Goal: Participate in discussion: Participate in discussion

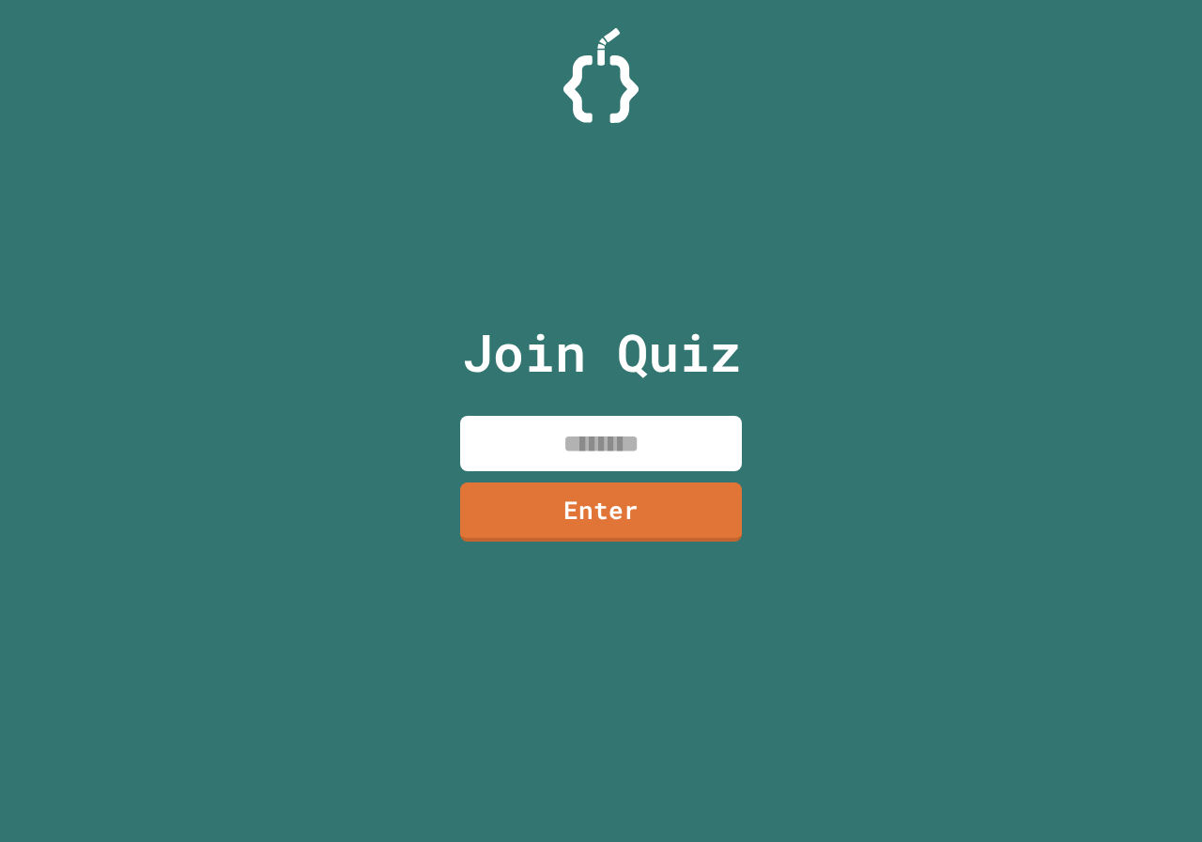
click at [606, 416] on input at bounding box center [601, 443] width 282 height 55
type input "*"
type input "********"
drag, startPoint x: 631, startPoint y: 419, endPoint x: 647, endPoint y: 454, distance: 39.1
click at [647, 454] on div "Join Quiz ******** Enter" at bounding box center [601, 421] width 316 height 748
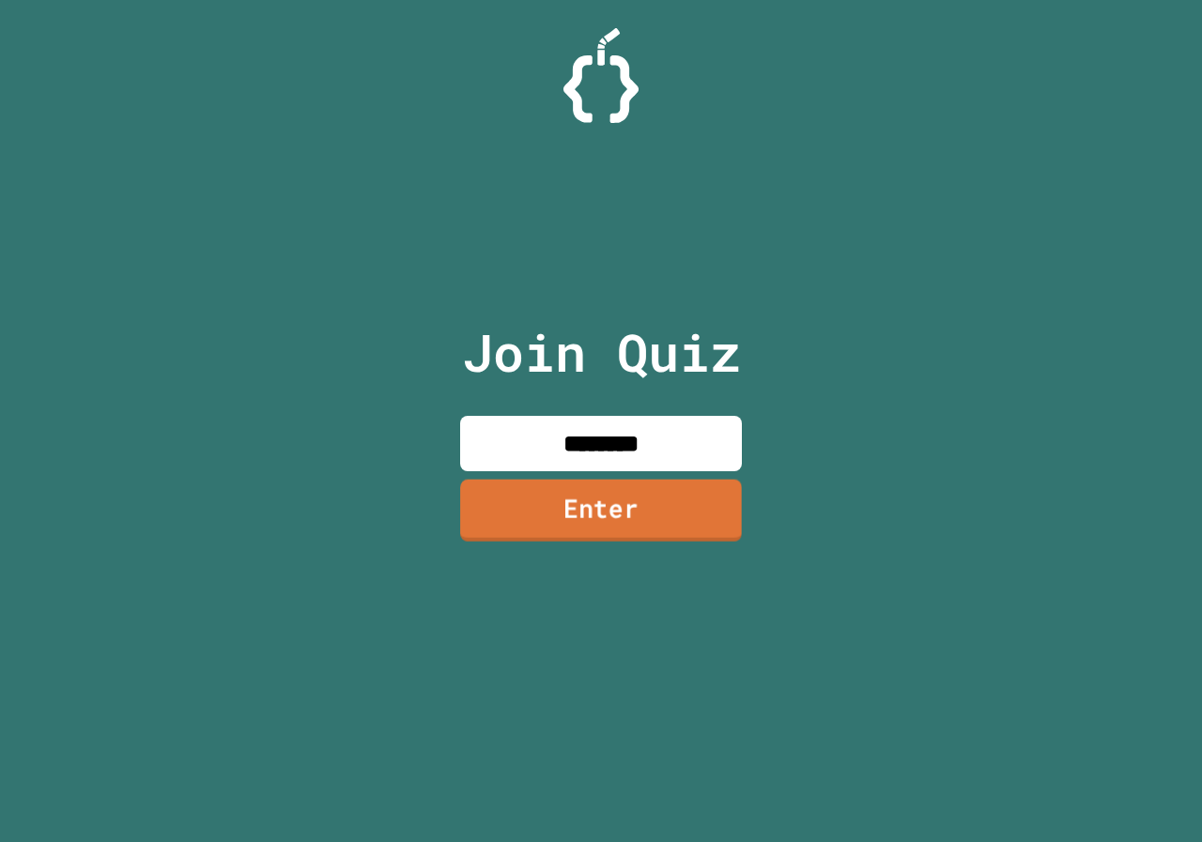
click at [652, 489] on link "Enter" at bounding box center [601, 510] width 282 height 62
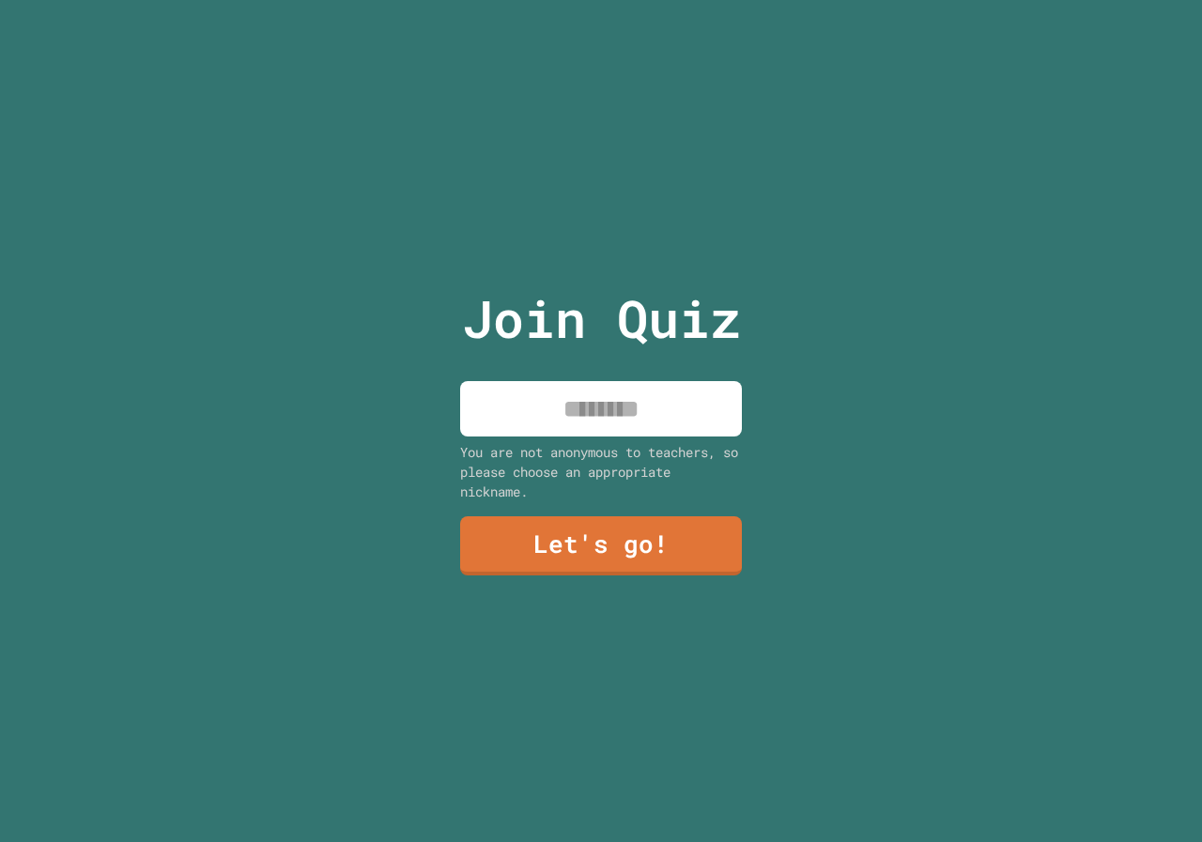
click at [598, 395] on input at bounding box center [601, 408] width 282 height 55
type input "*****"
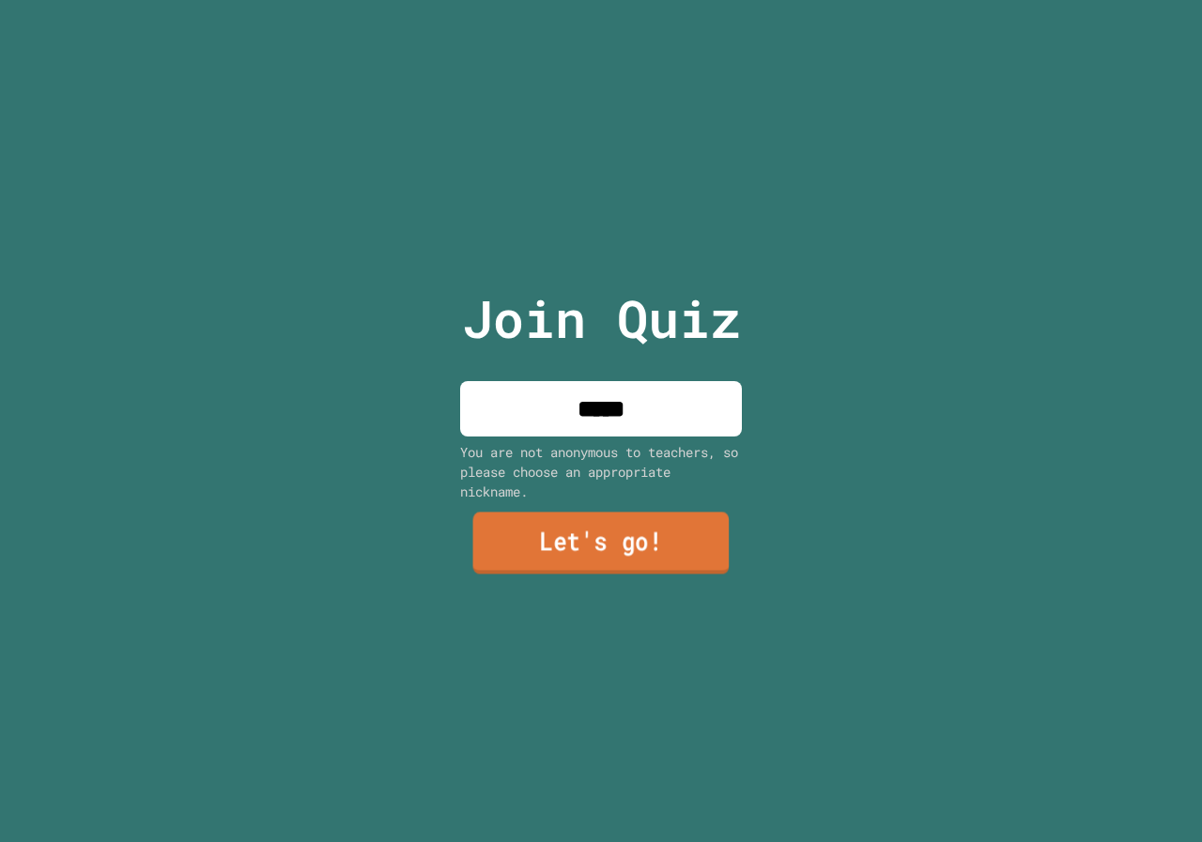
click at [598, 538] on link "Let's go!" at bounding box center [601, 544] width 256 height 62
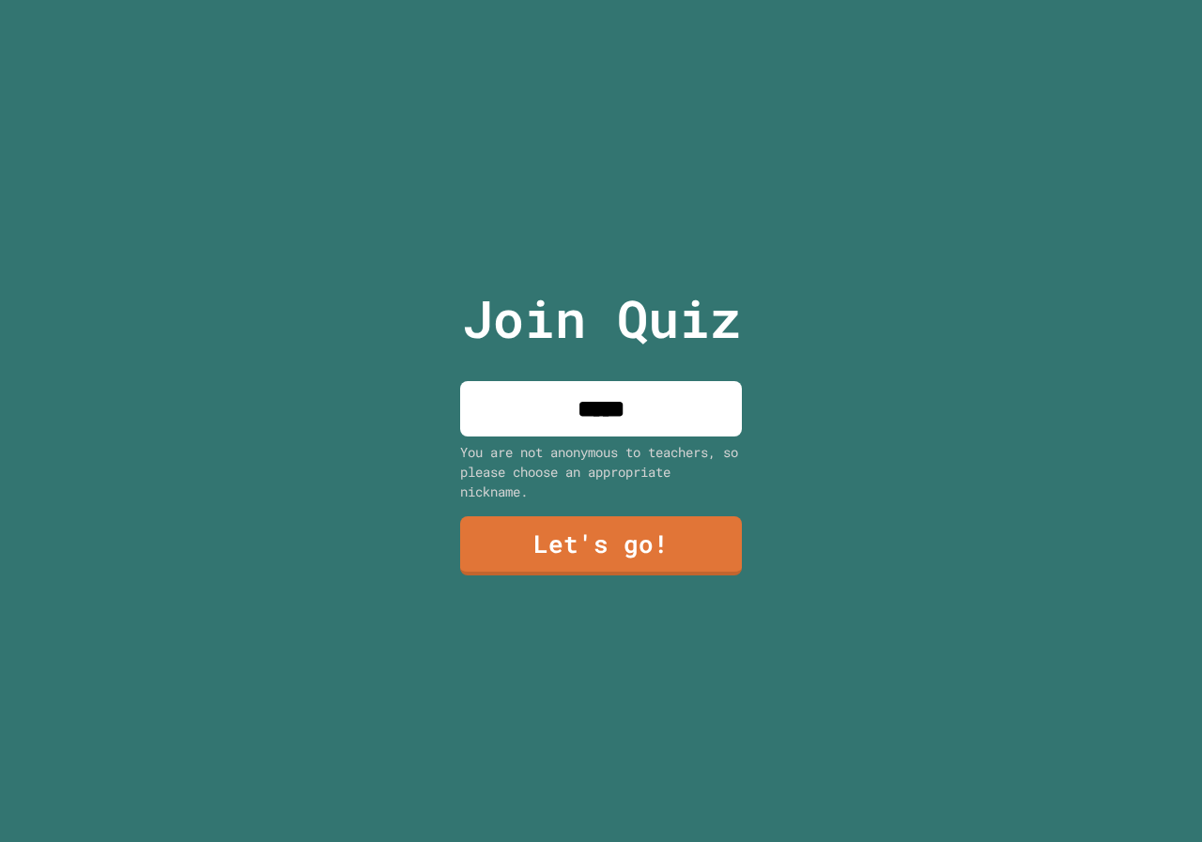
click at [601, 0] on div at bounding box center [601, 0] width 0 height 0
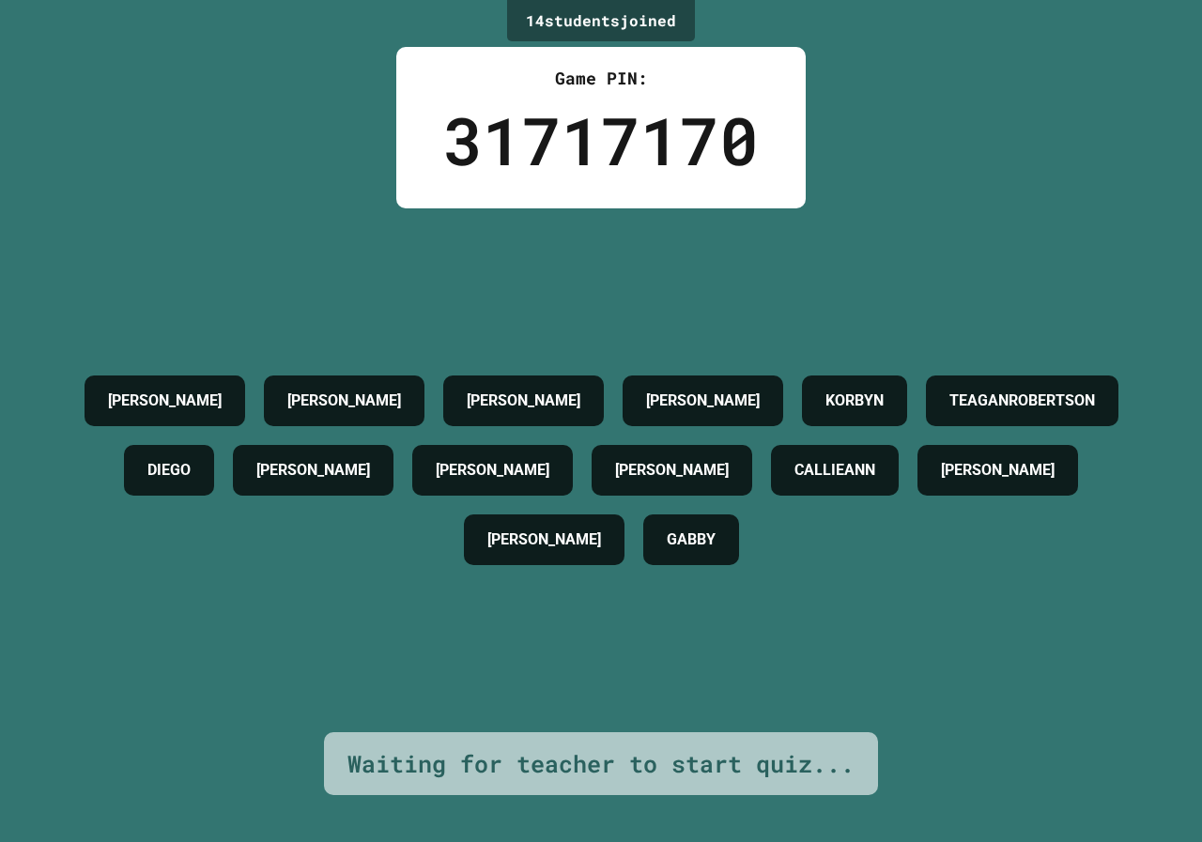
drag, startPoint x: 42, startPoint y: 813, endPoint x: 721, endPoint y: 366, distance: 812.7
click at [822, 171] on div "14 student s joined Game PIN: 31717170 CONNOR SILAS SILVA AIDEN KINSLEY KORBYN …" at bounding box center [601, 421] width 1202 height 842
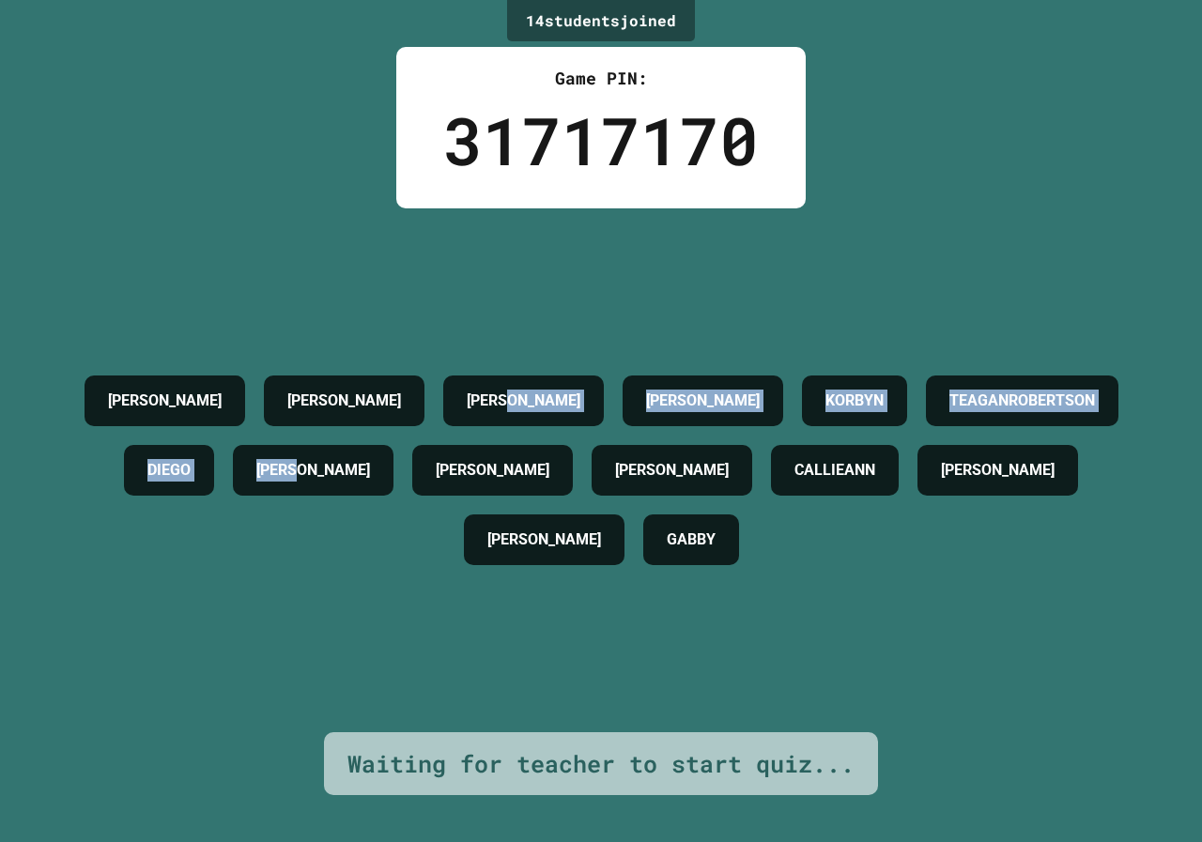
click at [669, 439] on div "CONNOR SILAS SILVA AIDEN KINSLEY KORBYN TEAGANROBERTSON DIEGO KEEGAN BENTON JEN…" at bounding box center [601, 470] width 1108 height 208
drag, startPoint x: 659, startPoint y: 451, endPoint x: 642, endPoint y: 449, distance: 17.0
click at [370, 459] on h4 "[PERSON_NAME]" at bounding box center [313, 470] width 114 height 23
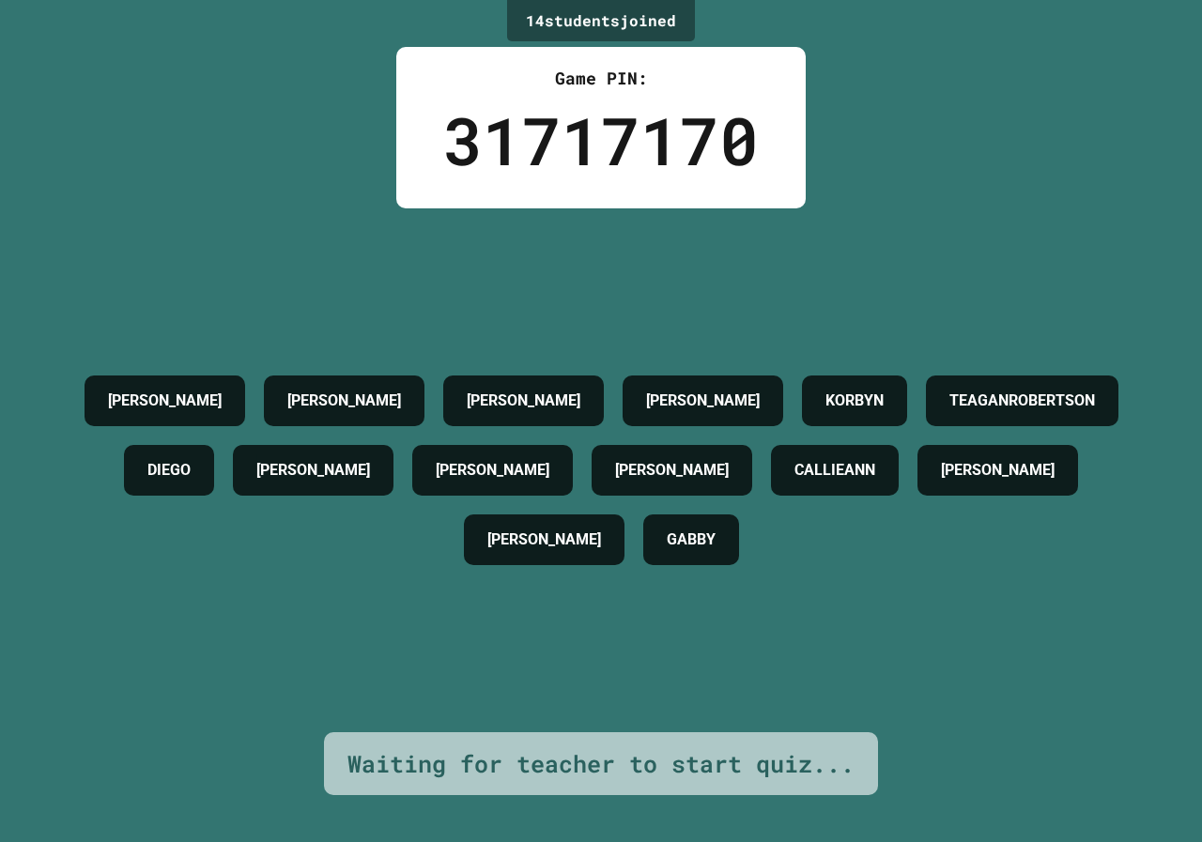
click at [622, 317] on div "CONNOR SILAS SILVA AIDEN KINSLEY KORBYN TEAGANROBERTSON DIEGO KEEGAN BENTON JEN…" at bounding box center [601, 470] width 1108 height 524
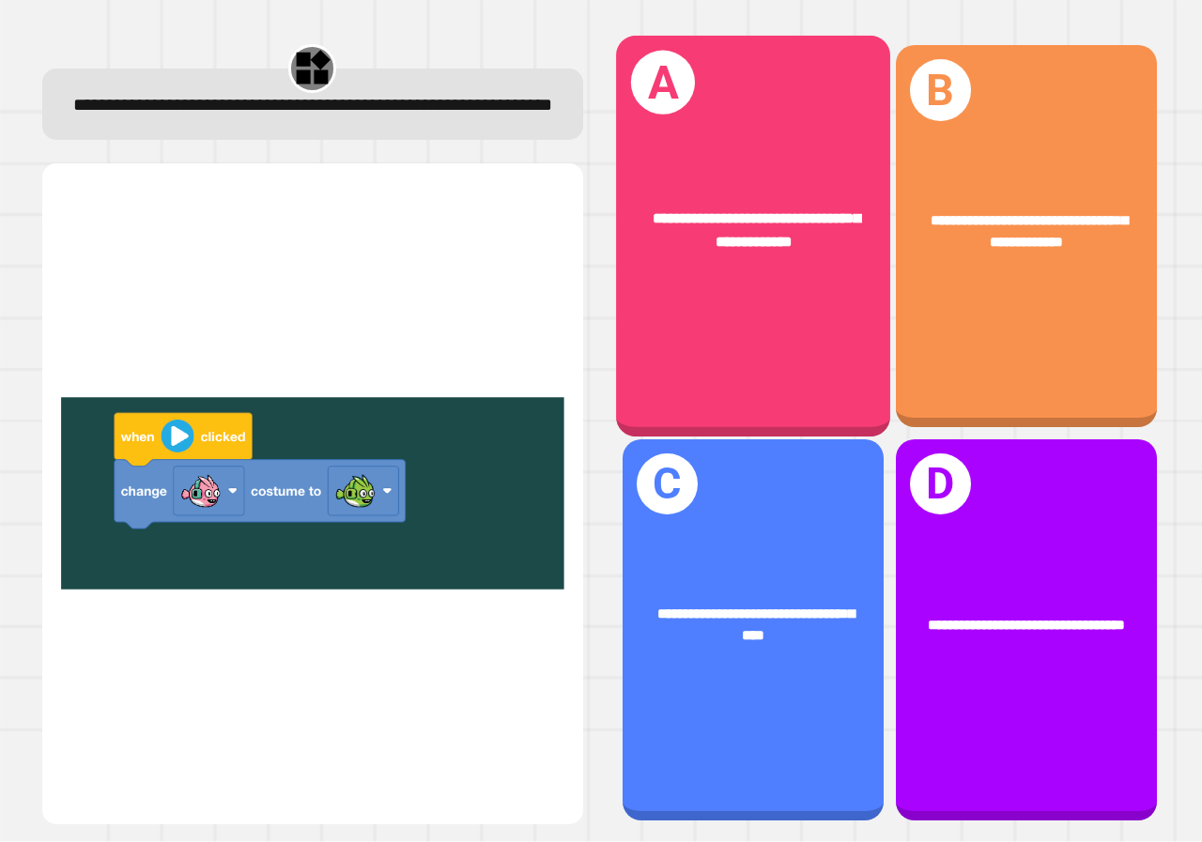
click at [673, 220] on span "**********" at bounding box center [756, 230] width 207 height 38
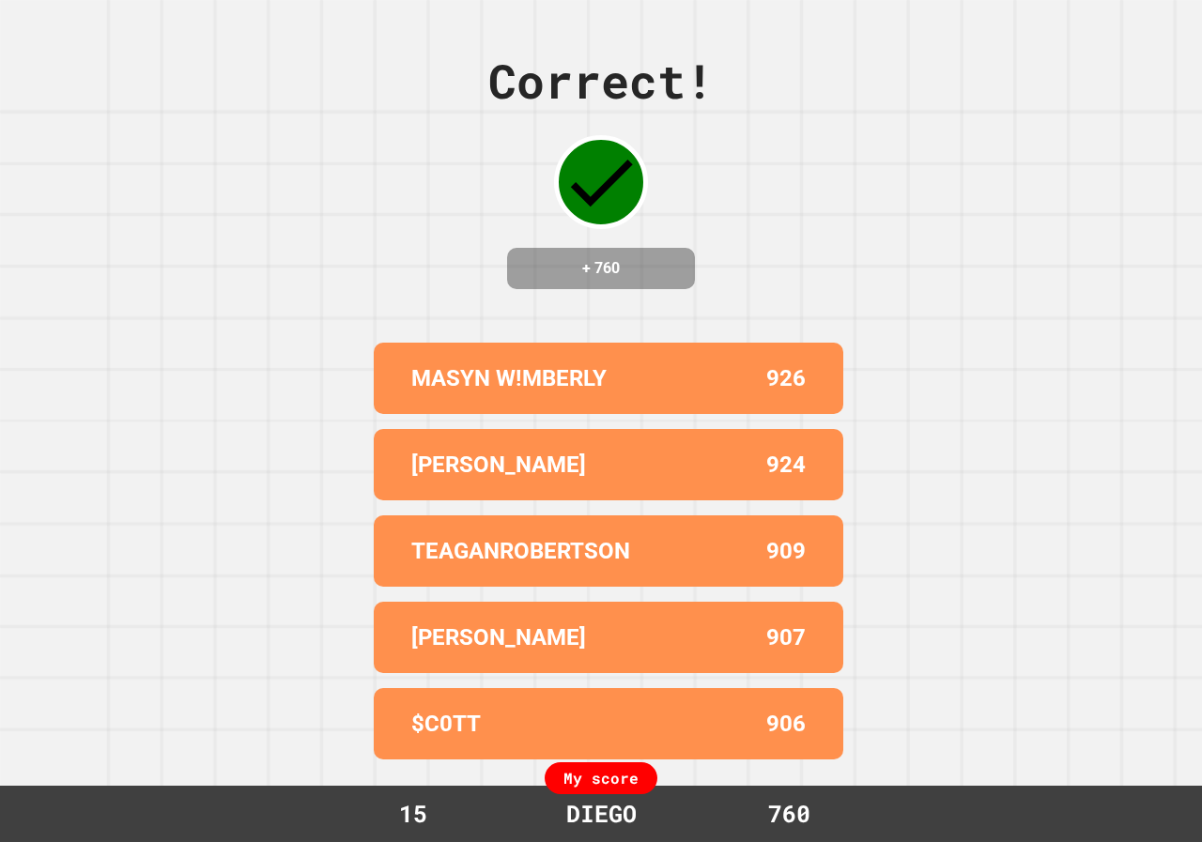
click at [661, 316] on div "Correct! + 760 MASYN W!MBERLY 926 BENTON JENKS 924 TEAGANROBERTSON 909 CONNOR 9…" at bounding box center [601, 421] width 1202 height 842
click at [663, 315] on div "Correct! + 760 MASYN W!MBERLY 926 BENTON JENKS 924 TEAGANROBERTSON 909 CONNOR 9…" at bounding box center [601, 421] width 1202 height 842
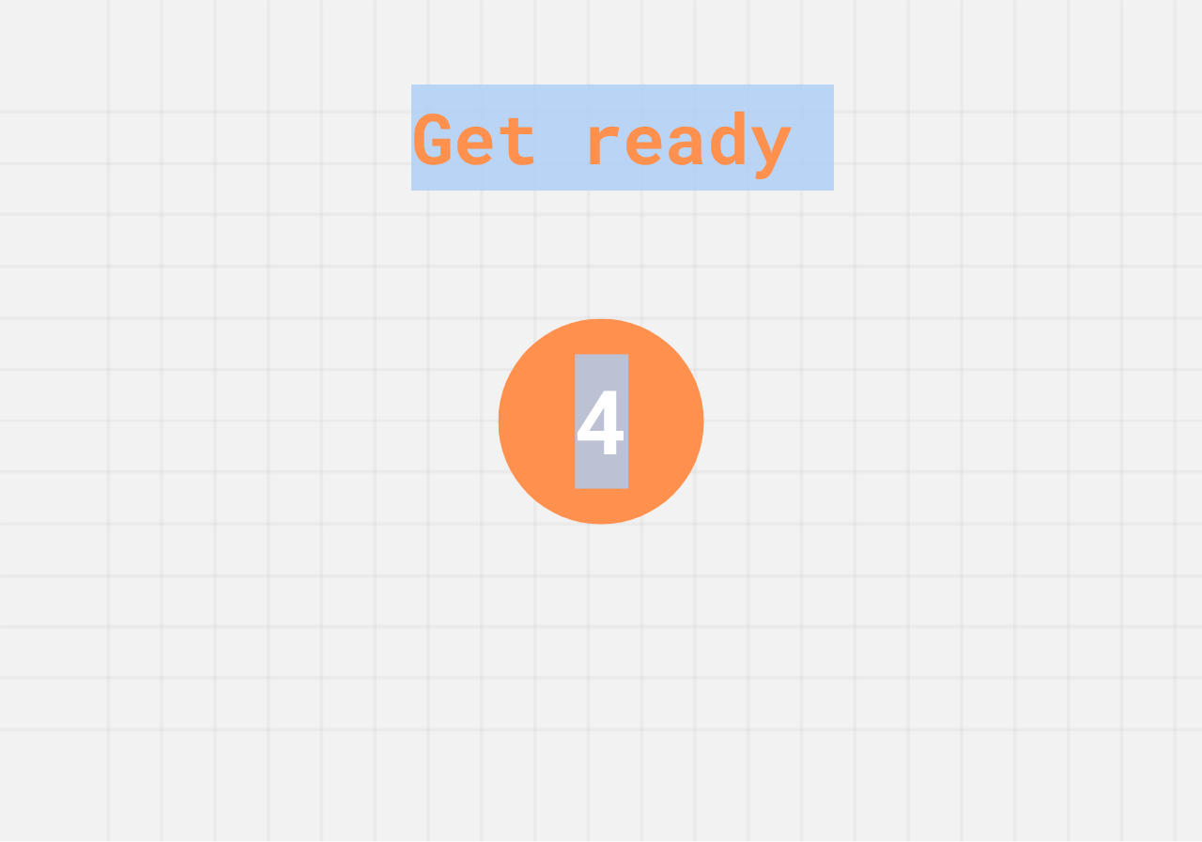
drag, startPoint x: 663, startPoint y: 315, endPoint x: 730, endPoint y: 518, distance: 214.7
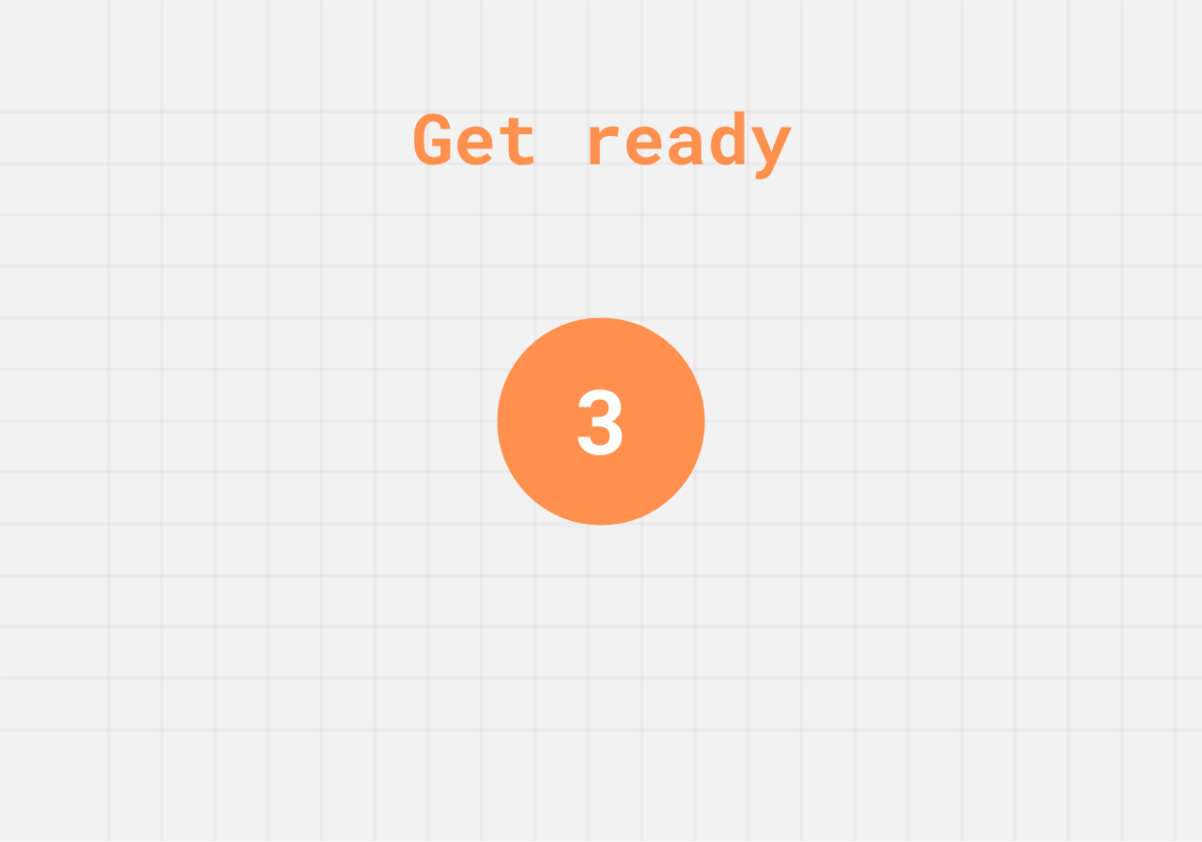
click at [1136, 169] on div "Get ready 3" at bounding box center [601, 421] width 1202 height 842
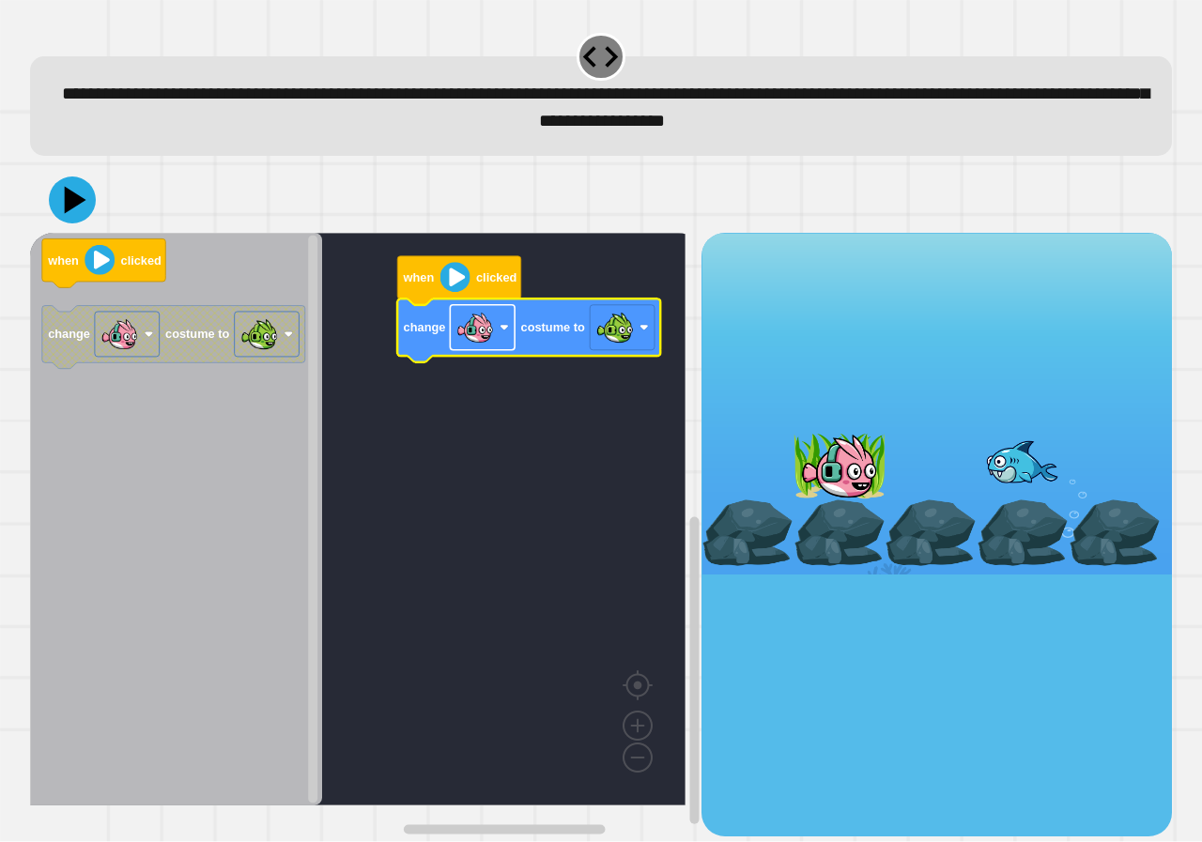
click at [509, 334] on rect "Blockly Workspace" at bounding box center [482, 327] width 65 height 45
click at [467, 324] on image "Blockly Workspace" at bounding box center [475, 328] width 38 height 38
click at [401, 362] on div "when clicked change costume to when clicked change costume to" at bounding box center [365, 534] width 671 height 603
click at [253, 369] on g "when clicked change costume to" at bounding box center [173, 304] width 263 height 130
click at [182, 381] on icon "when clicked change costume to" at bounding box center [176, 519] width 292 height 573
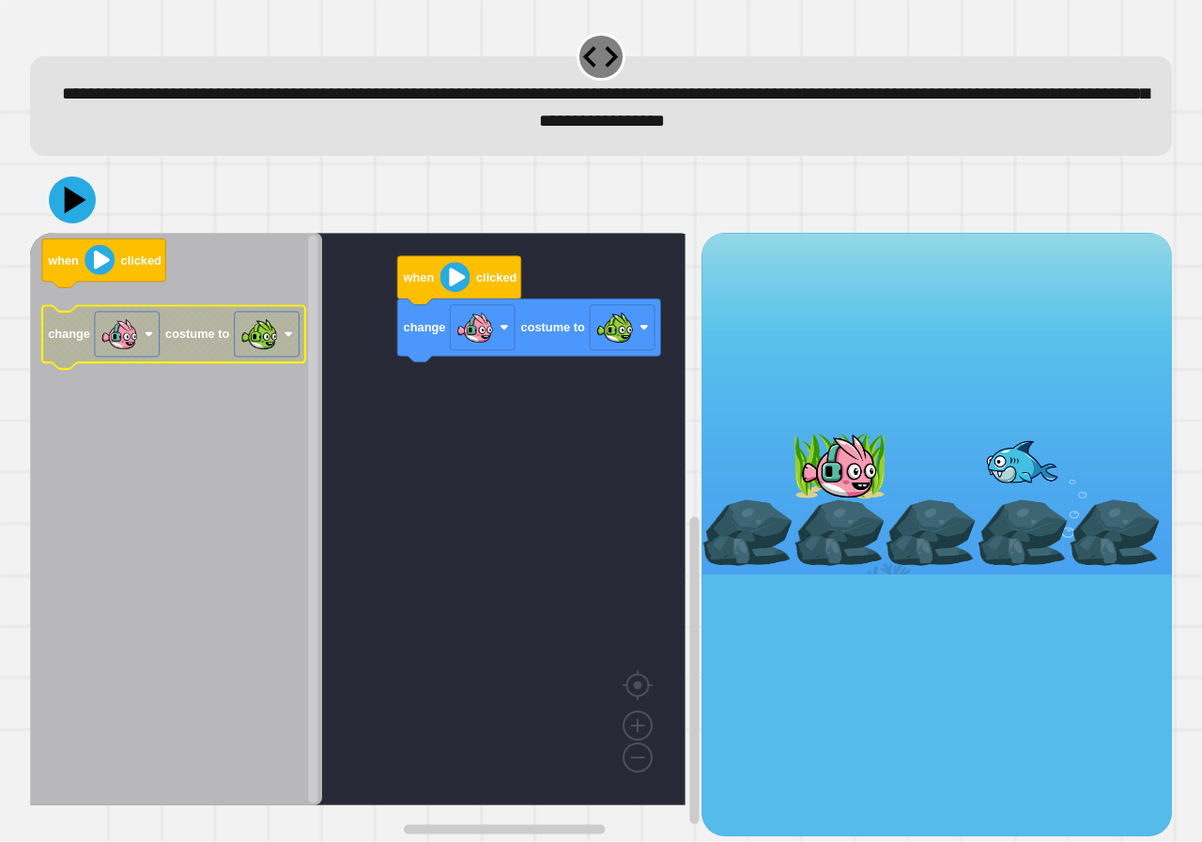
click at [60, 353] on g "change costume to" at bounding box center [173, 337] width 263 height 63
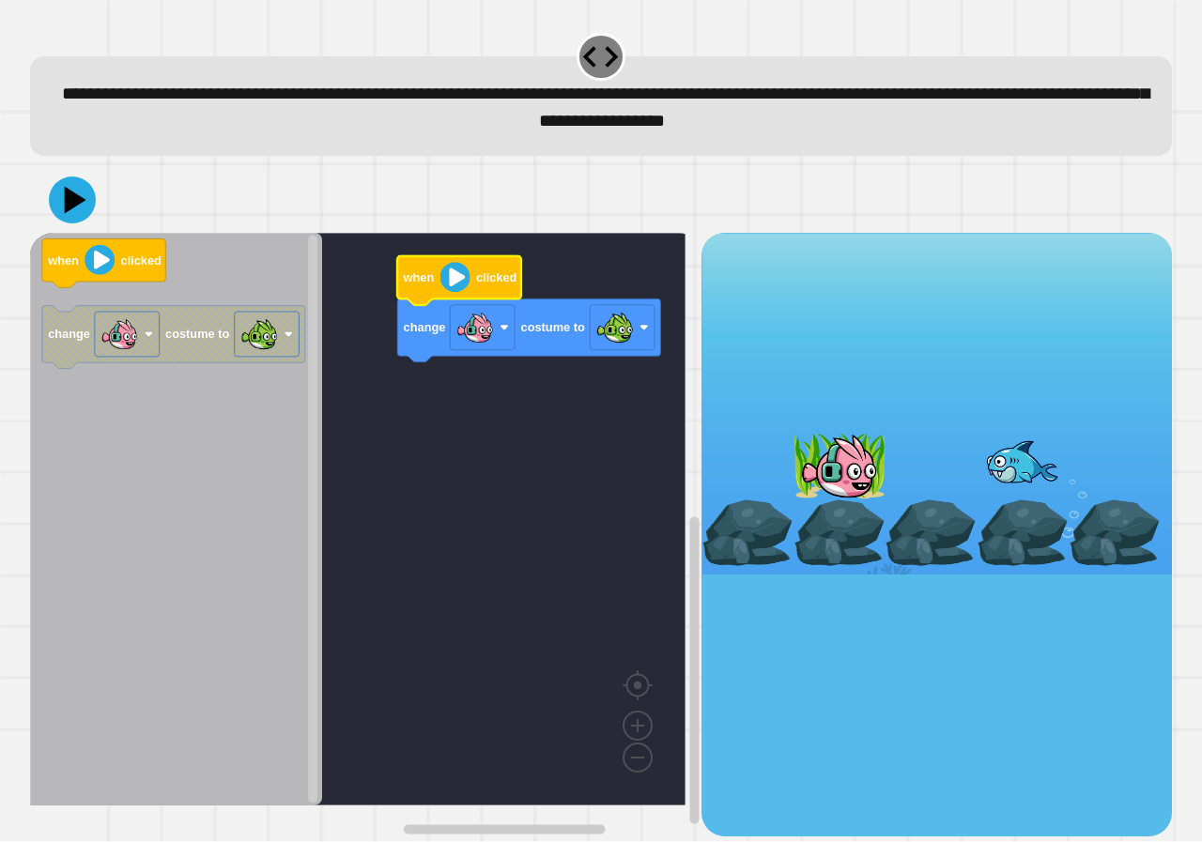
click at [488, 289] on g "when clicked change costume to" at bounding box center [528, 309] width 263 height 106
click at [472, 289] on icon "Blockly Workspace" at bounding box center [459, 280] width 124 height 49
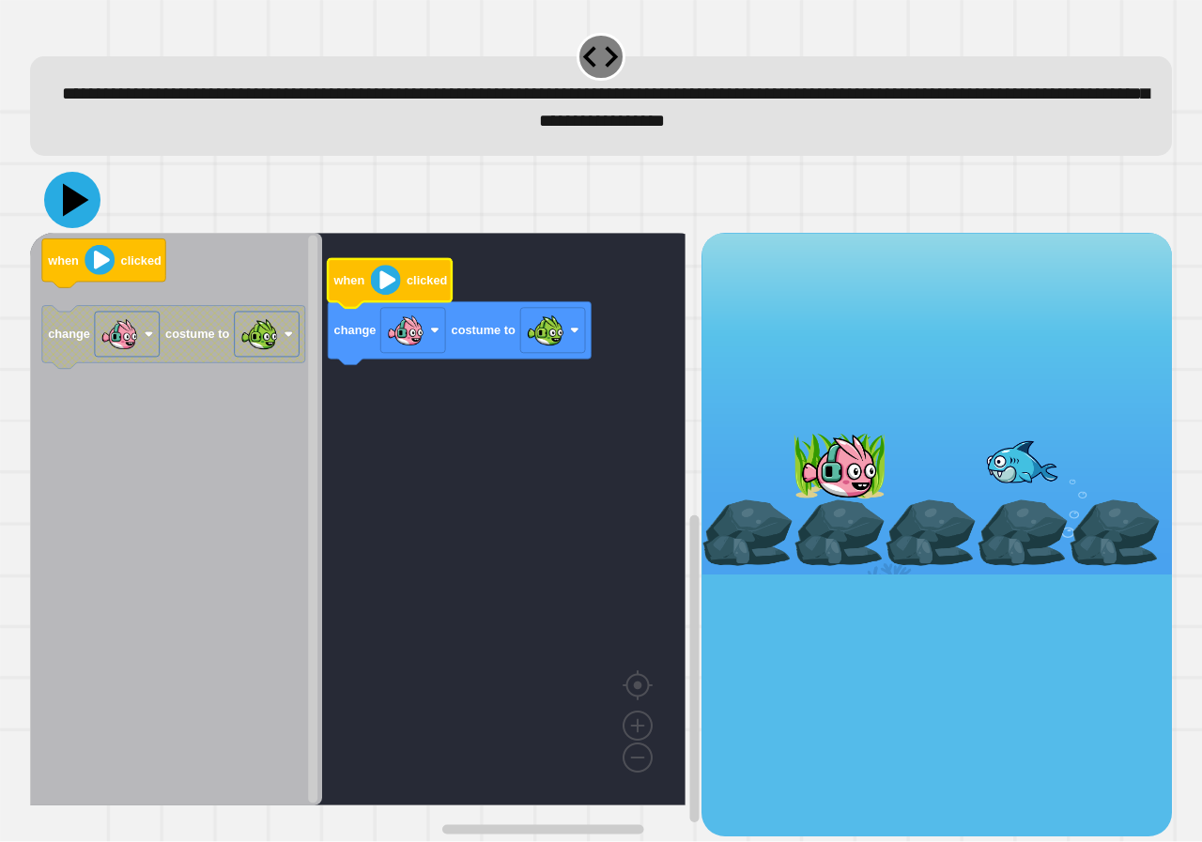
click at [76, 207] on icon at bounding box center [76, 200] width 26 height 33
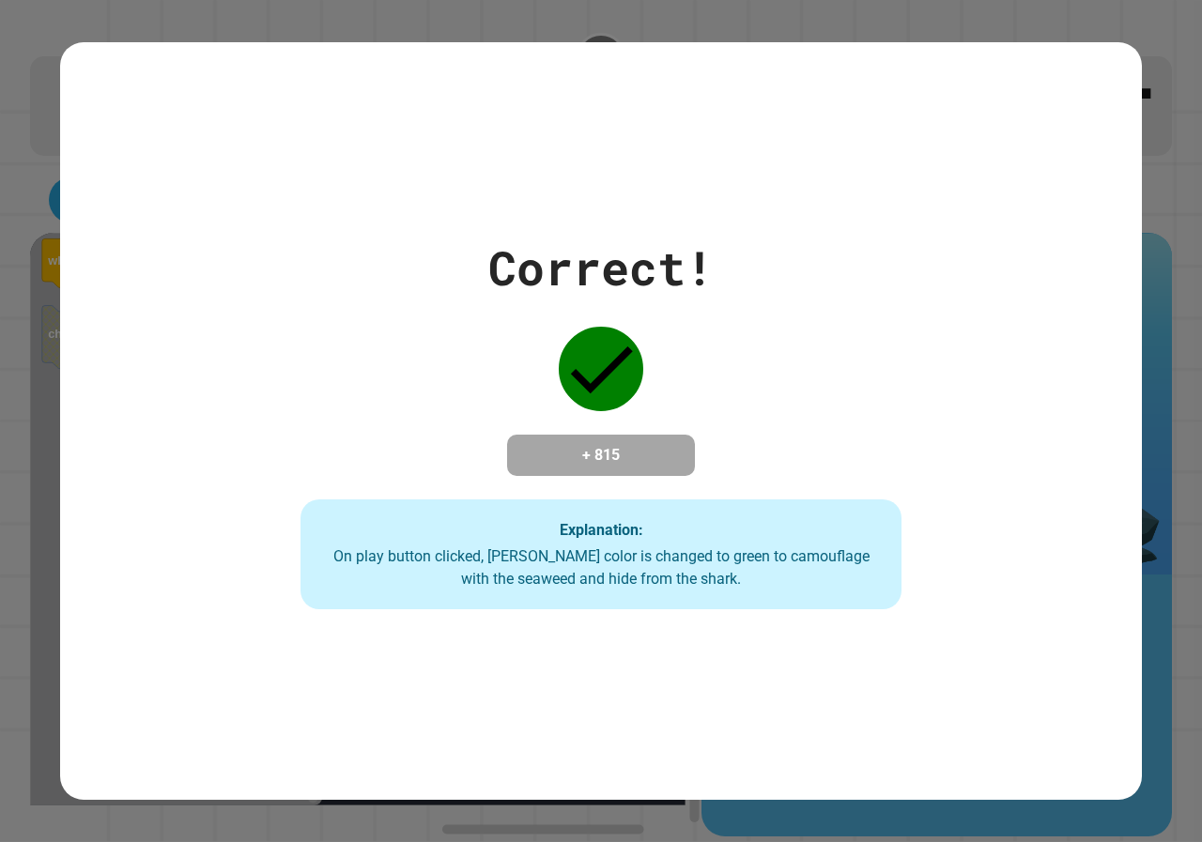
drag, startPoint x: 366, startPoint y: 371, endPoint x: 396, endPoint y: 372, distance: 30.1
click at [375, 372] on div "Correct! + 815 Explanation: On play button clicked, Finley's color is changed t…" at bounding box center [601, 421] width 857 height 377
drag, startPoint x: 420, startPoint y: 373, endPoint x: 609, endPoint y: 342, distance: 192.2
click at [592, 361] on div "Correct! + 815 Explanation: On play button clicked, Finley's color is changed t…" at bounding box center [601, 421] width 857 height 377
drag, startPoint x: 532, startPoint y: 238, endPoint x: 376, endPoint y: 322, distance: 178.1
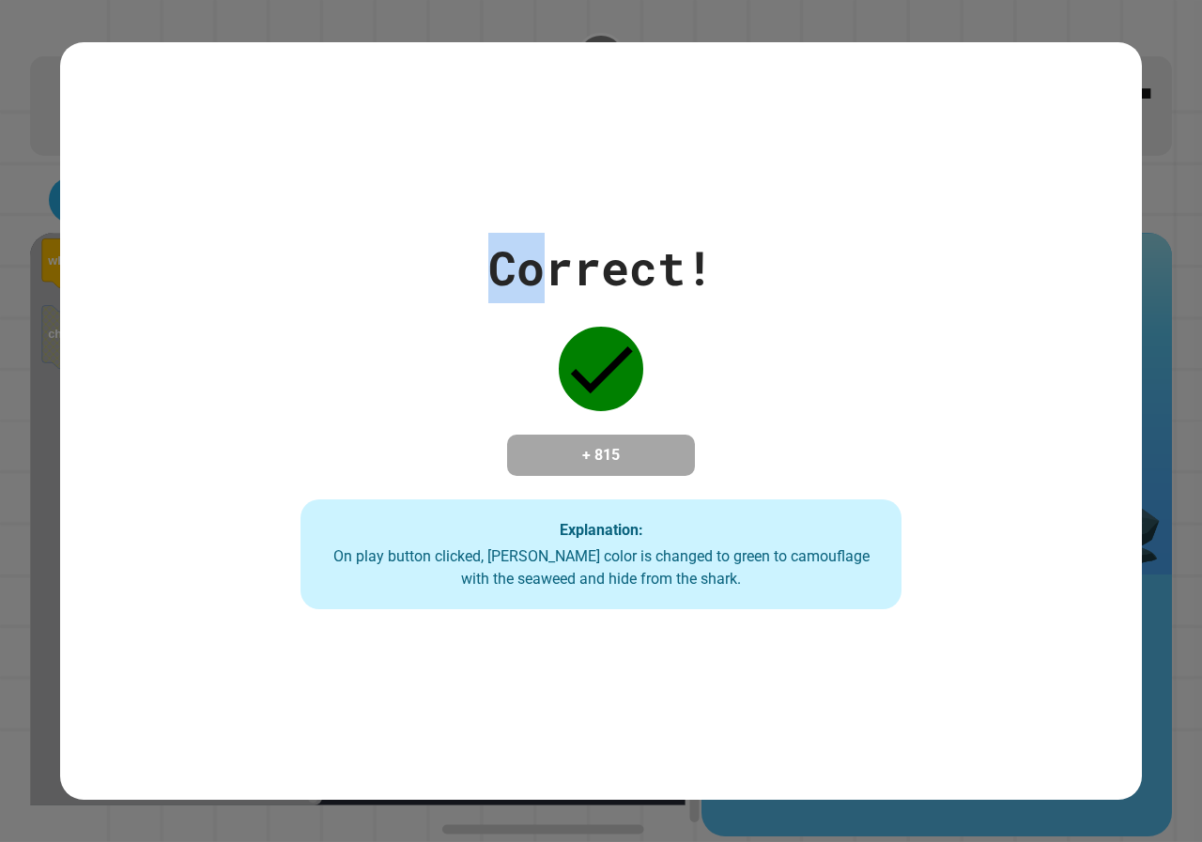
click at [376, 322] on div "Correct! + 815 Explanation: On play button clicked, Finley's color is changed t…" at bounding box center [601, 421] width 857 height 377
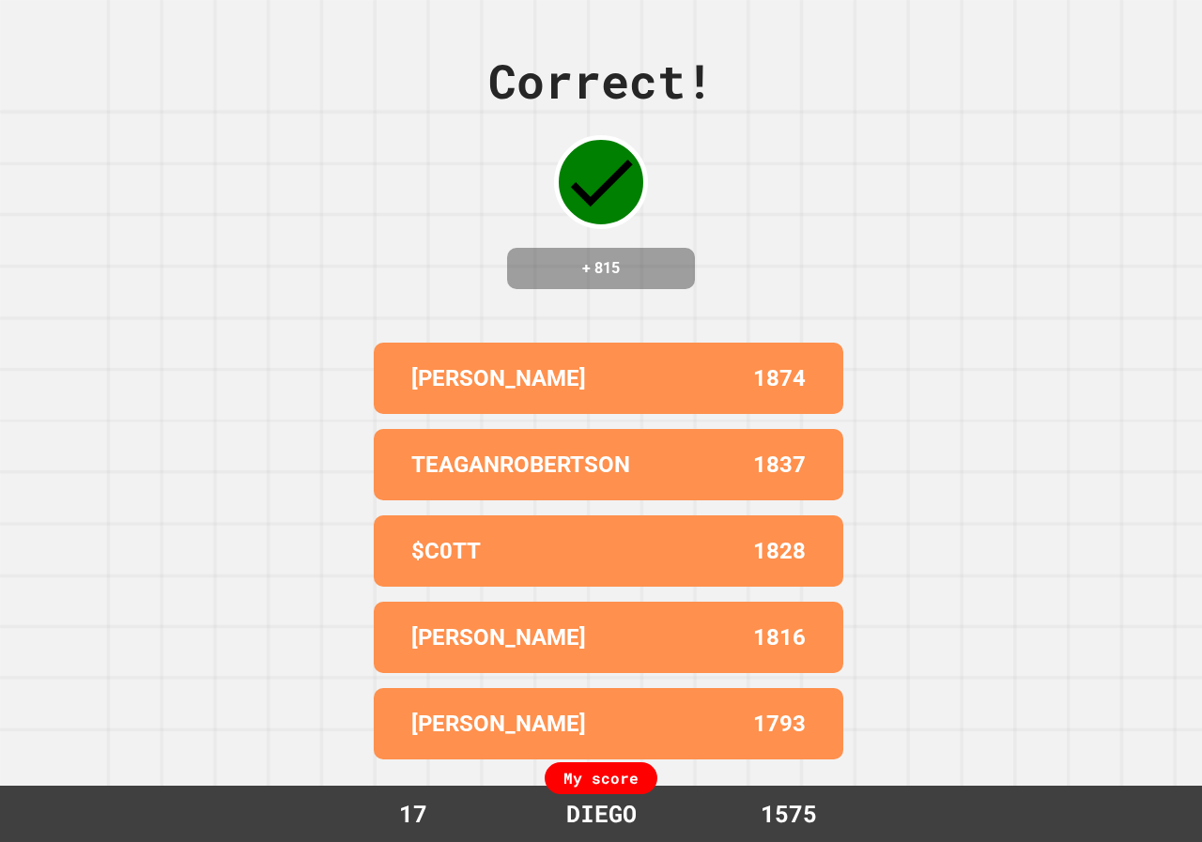
drag, startPoint x: 653, startPoint y: 253, endPoint x: 468, endPoint y: 245, distance: 185.1
click at [468, 245] on div "Correct! + 815 BENTON JENKS 1874 TEAGANROBERTSON 1837 $C0TT 1828 CONNOR 1816 AI…" at bounding box center [601, 421] width 1202 height 842
click at [415, 213] on div "Correct! + 815 BENTON JENKS 1874 TEAGANROBERTSON 1837 $C0TT 1828 CONNOR 1816 AI…" at bounding box center [601, 421] width 1202 height 842
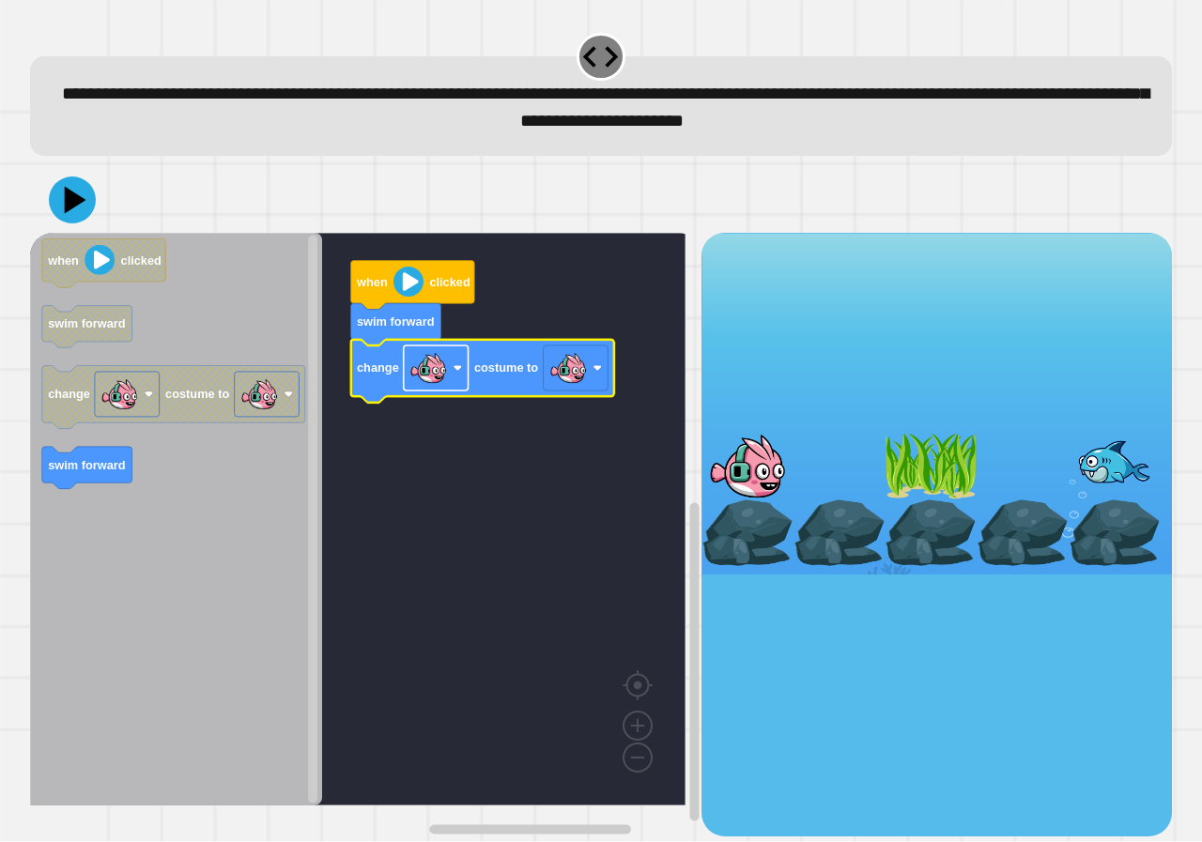
click at [452, 378] on rect "Blockly Workspace" at bounding box center [436, 368] width 65 height 45
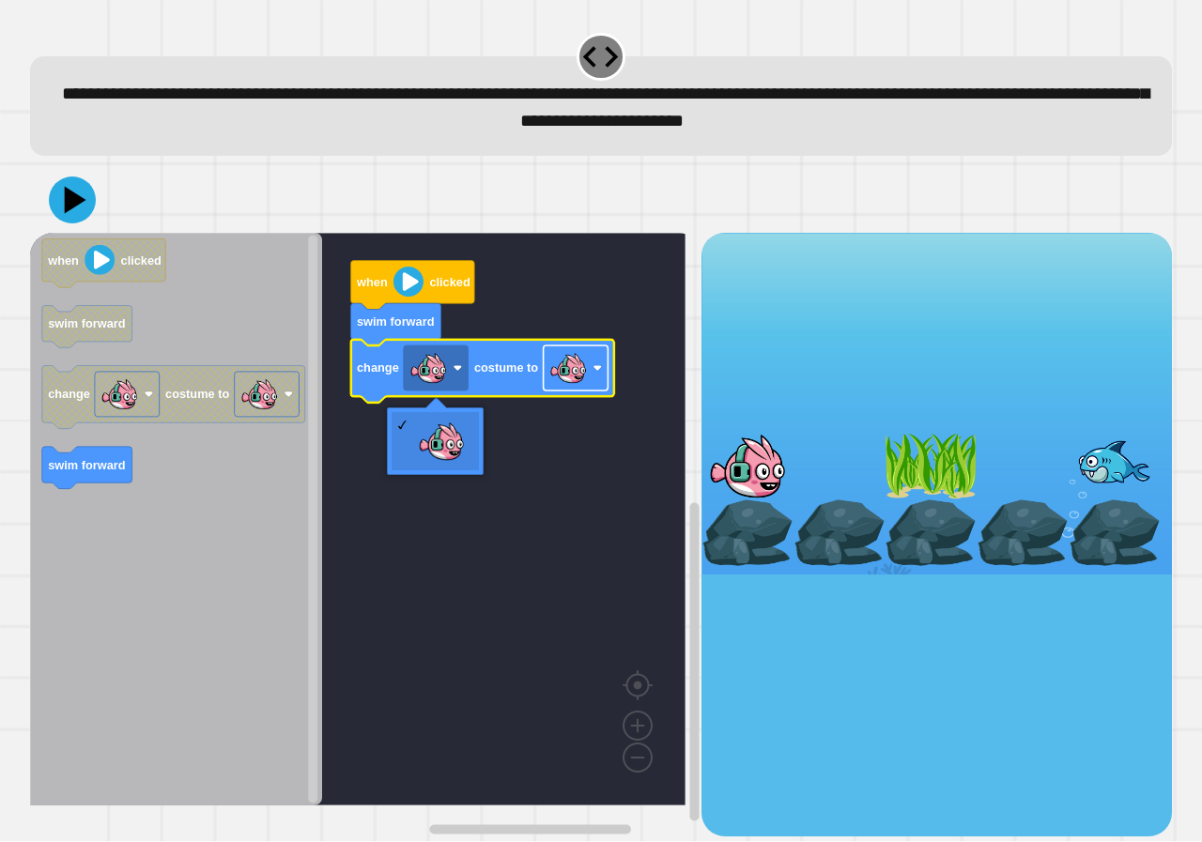
click at [570, 379] on image "Blockly Workspace" at bounding box center [568, 368] width 38 height 38
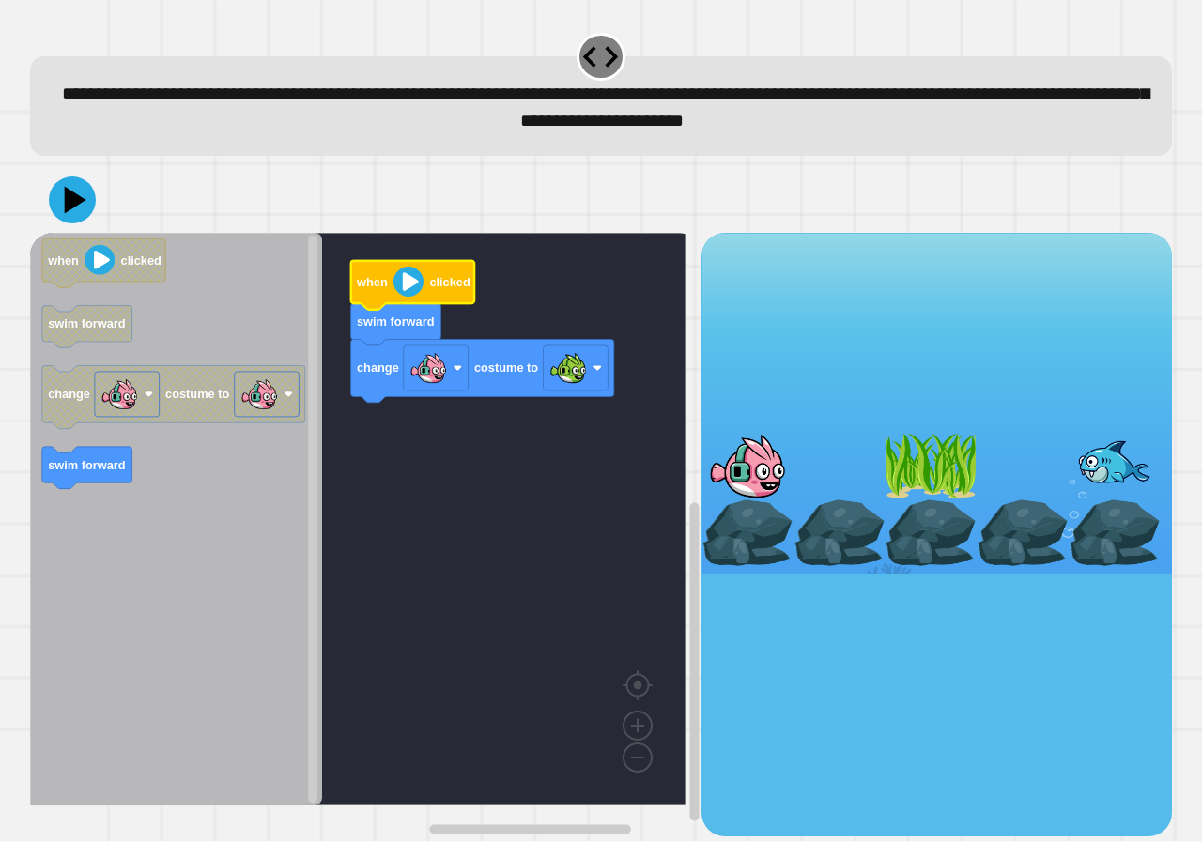
click at [462, 297] on icon "Blockly Workspace" at bounding box center [413, 285] width 124 height 49
click at [75, 223] on icon at bounding box center [72, 200] width 56 height 56
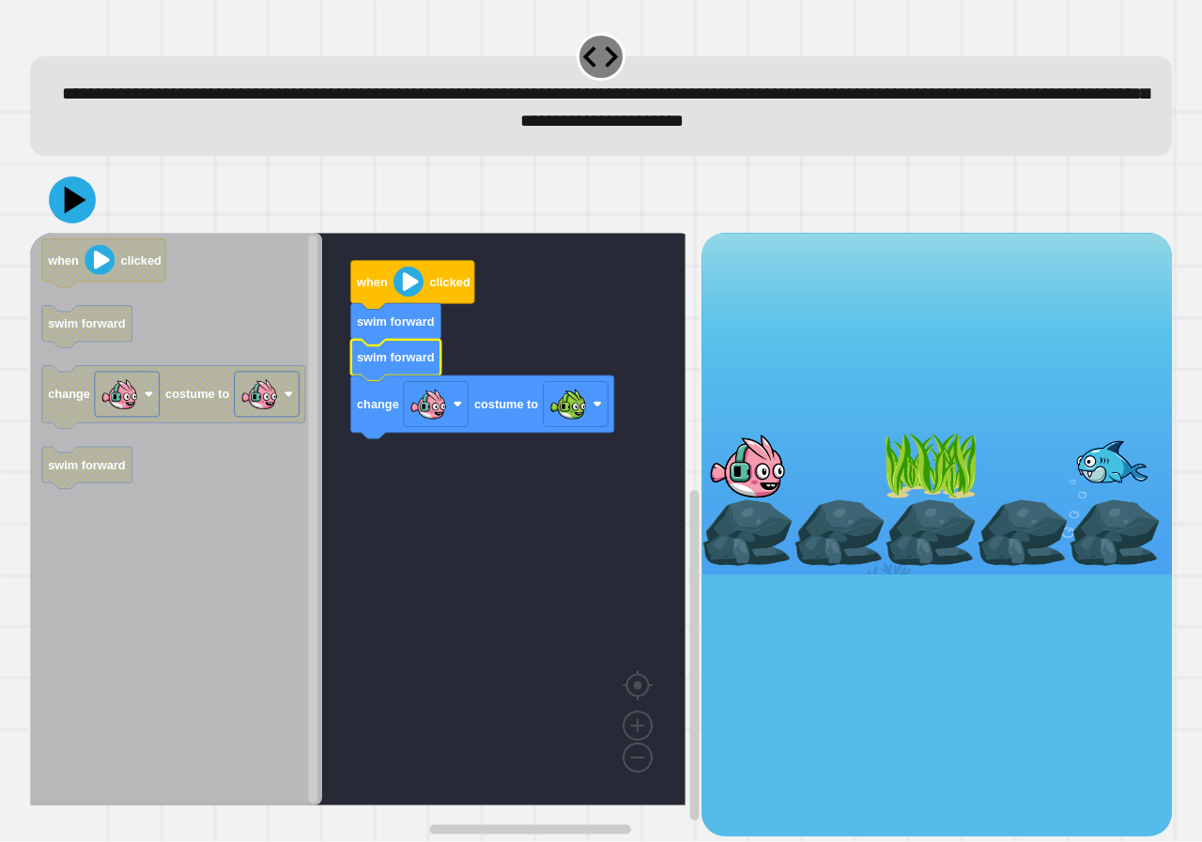
click at [84, 227] on div at bounding box center [601, 200] width 1142 height 66
click at [76, 215] on icon at bounding box center [72, 200] width 51 height 51
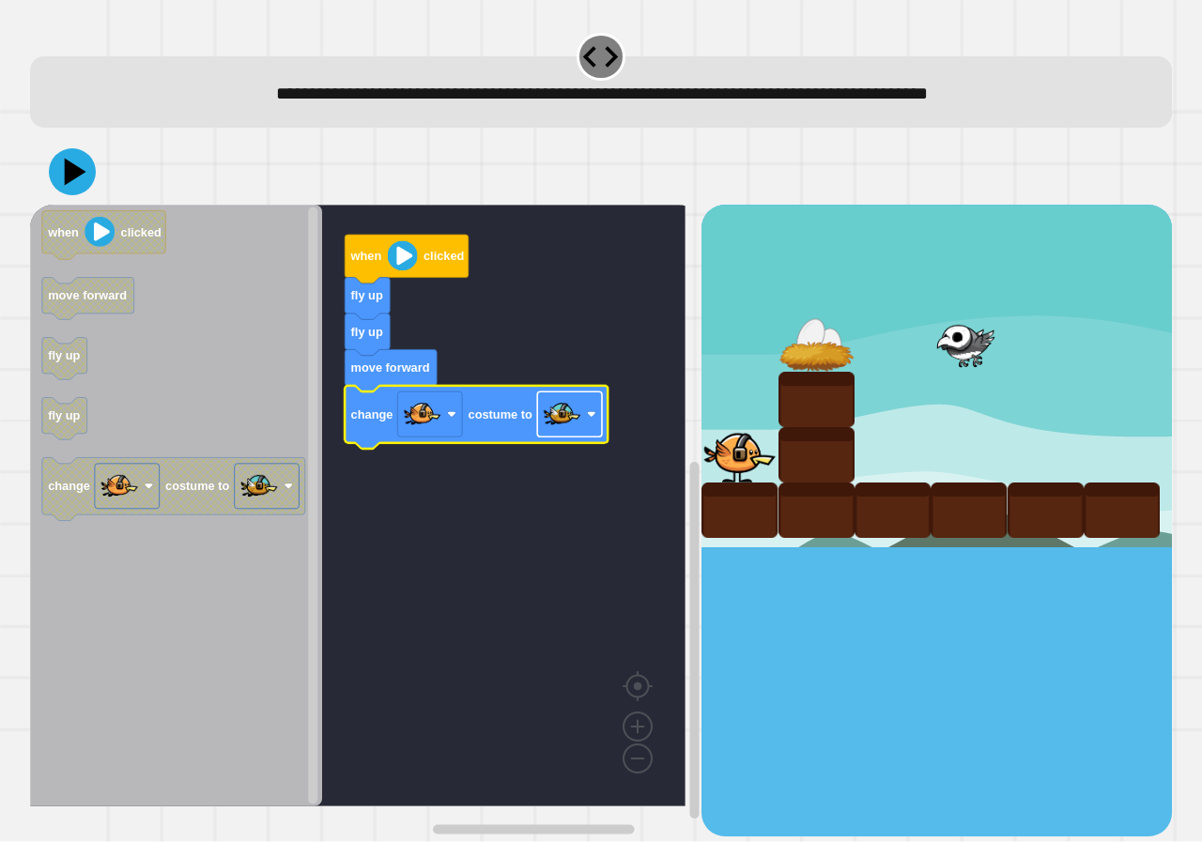
click at [569, 427] on image "Blockly Workspace" at bounding box center [563, 415] width 38 height 38
click at [453, 421] on rect "Blockly Workspace" at bounding box center [429, 414] width 65 height 45
click at [119, 159] on div at bounding box center [601, 172] width 1142 height 66
click at [93, 175] on button at bounding box center [72, 172] width 53 height 53
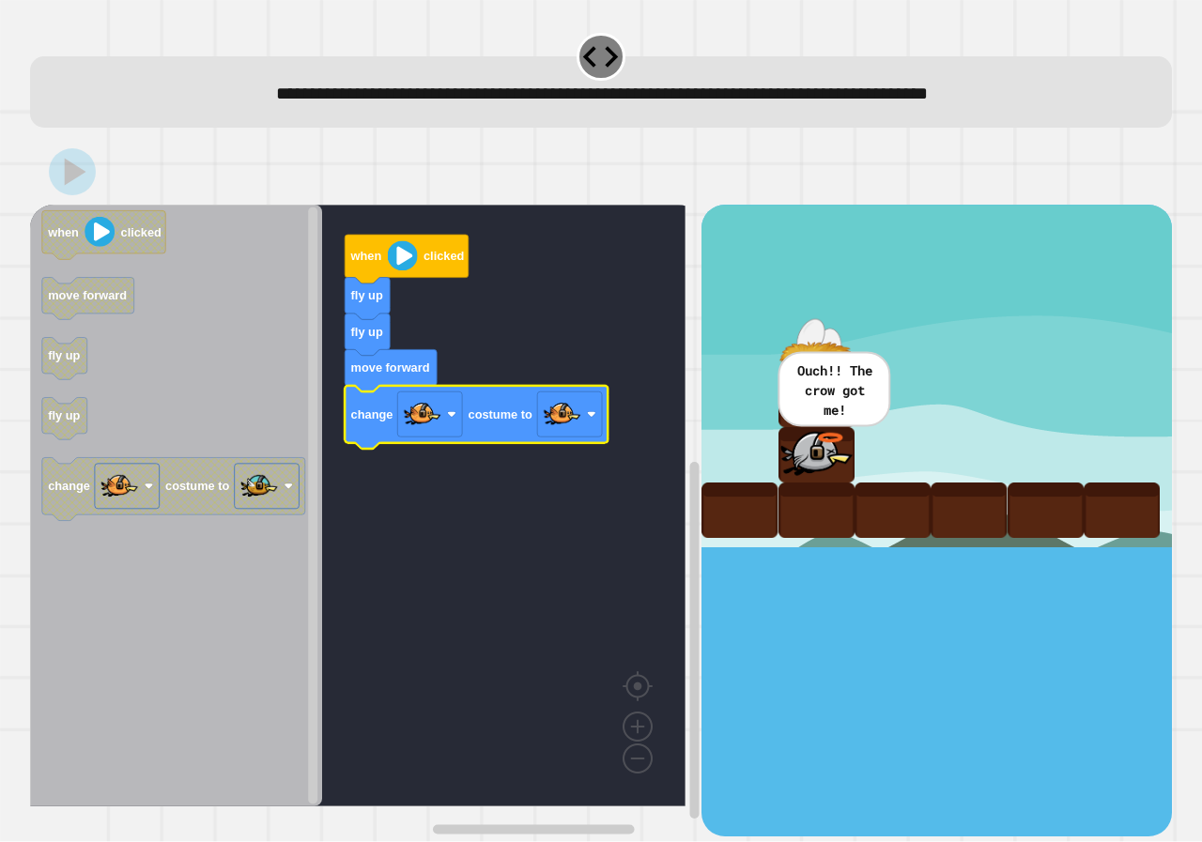
click at [615, 431] on rect "Blockly Workspace" at bounding box center [357, 506] width 655 height 602
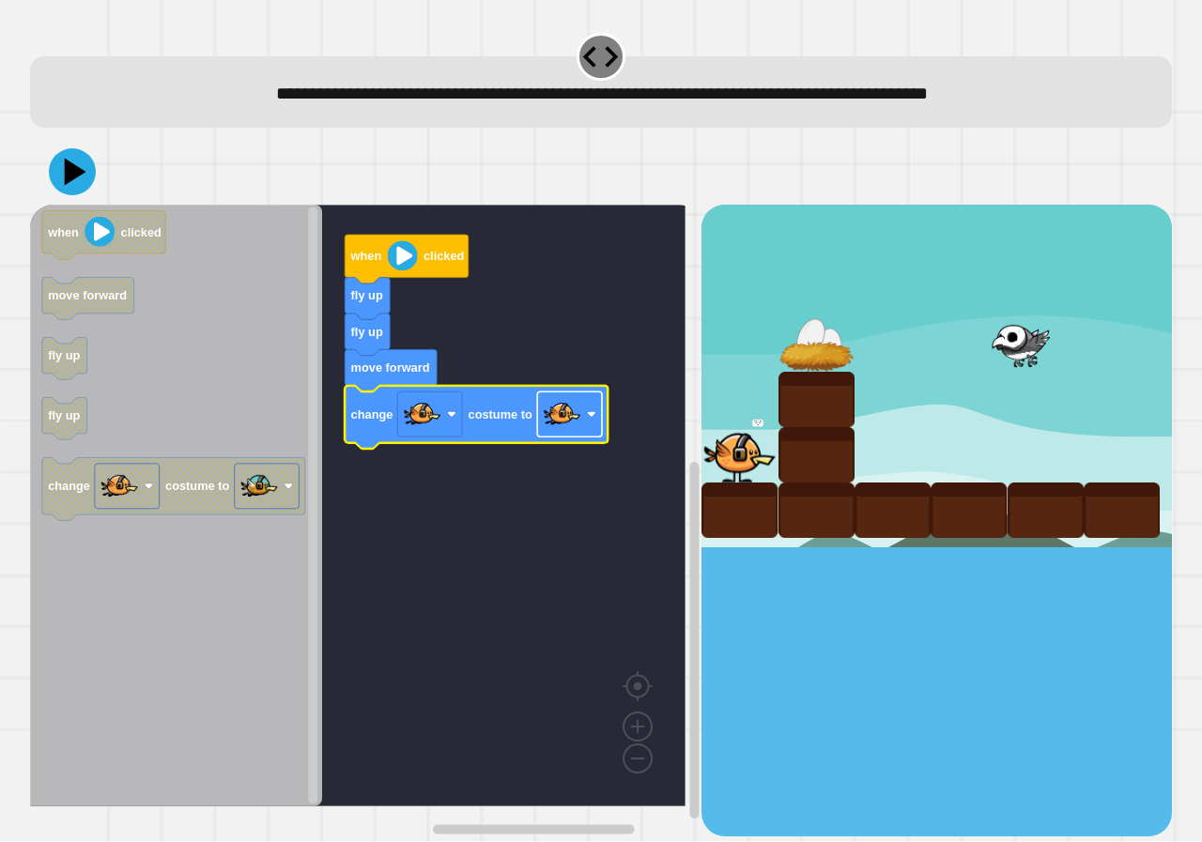
click at [563, 430] on image "Blockly Workspace" at bounding box center [563, 415] width 38 height 38
click at [90, 176] on icon at bounding box center [73, 172] width 48 height 48
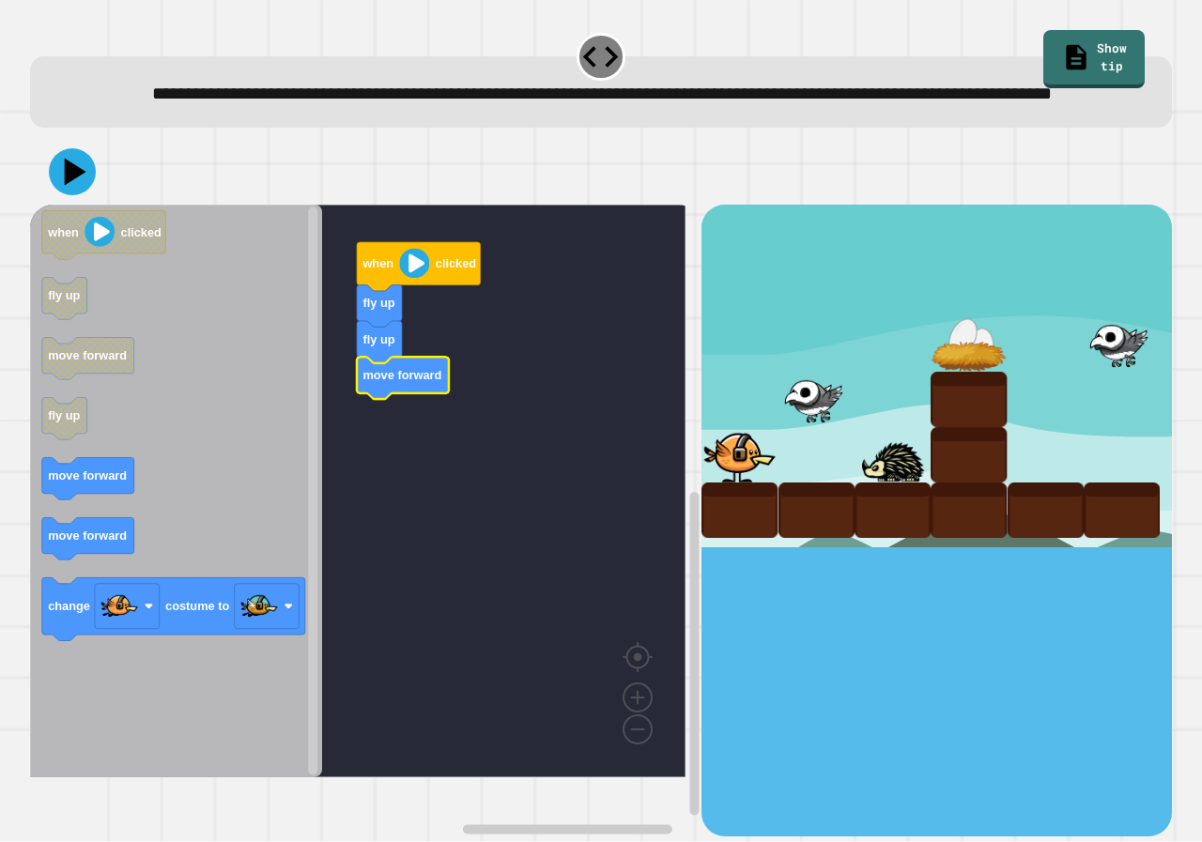
click at [149, 499] on icon "Blockly Workspace" at bounding box center [176, 491] width 292 height 573
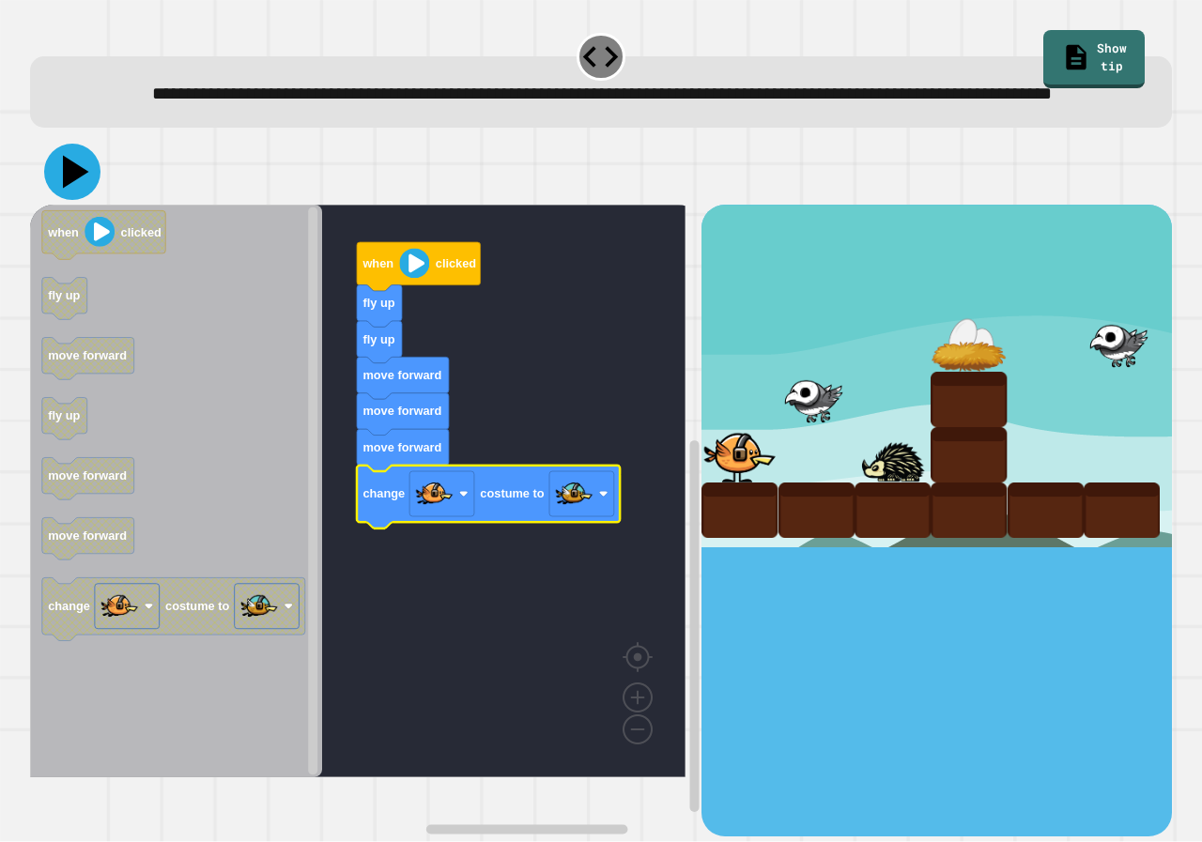
click at [73, 191] on icon at bounding box center [72, 172] width 56 height 56
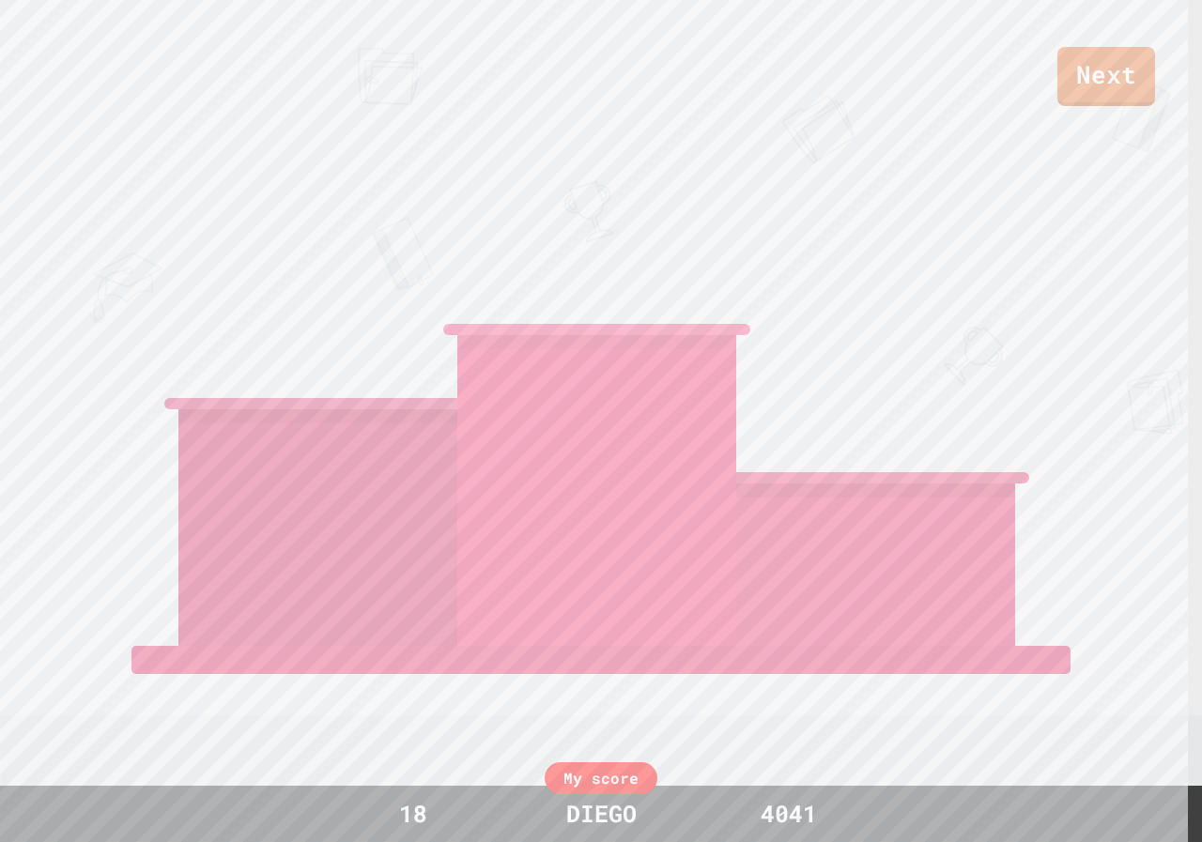
drag, startPoint x: 382, startPoint y: 439, endPoint x: 1056, endPoint y: 325, distance: 683.8
click at [1056, 325] on div "Next TEAGANROBERTSON BENTON JENKS AIDEN View leaderboard" at bounding box center [601, 421] width 1202 height 842
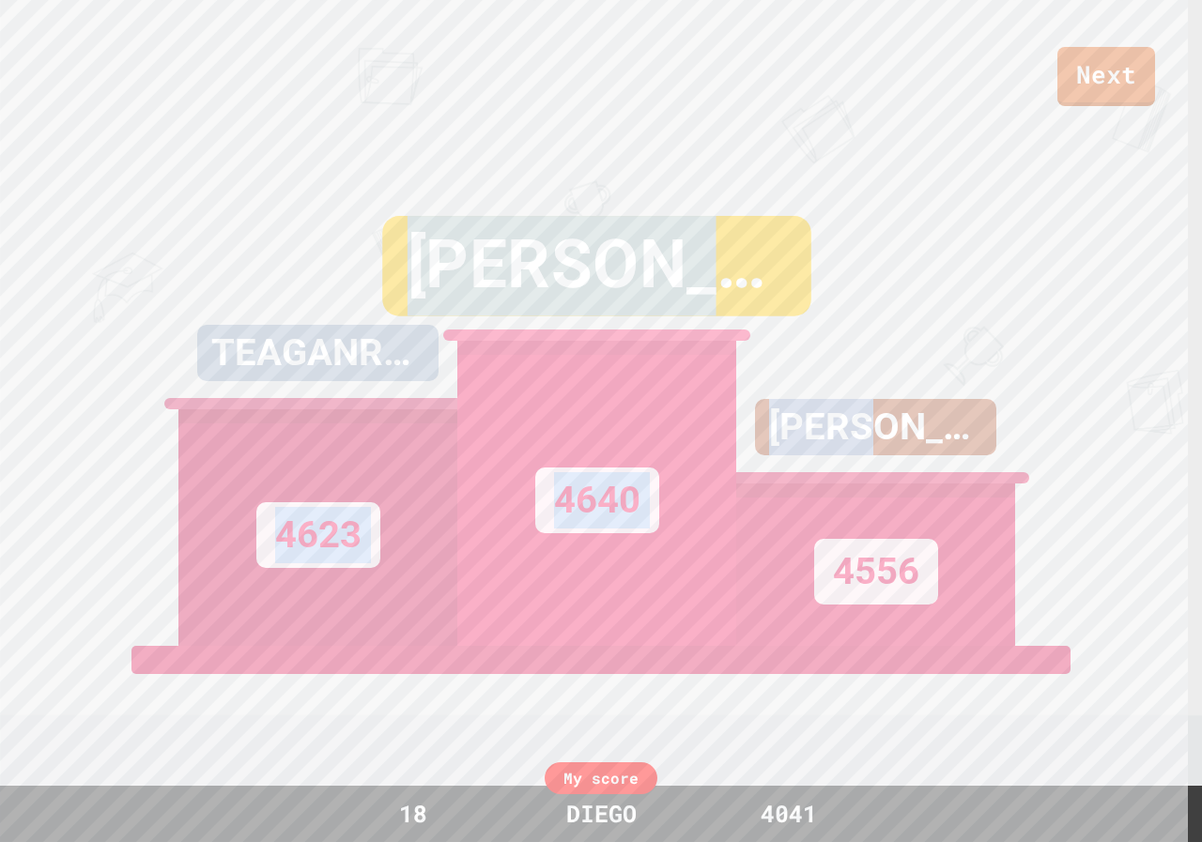
copy div "BENTON JENKS AIDEN"
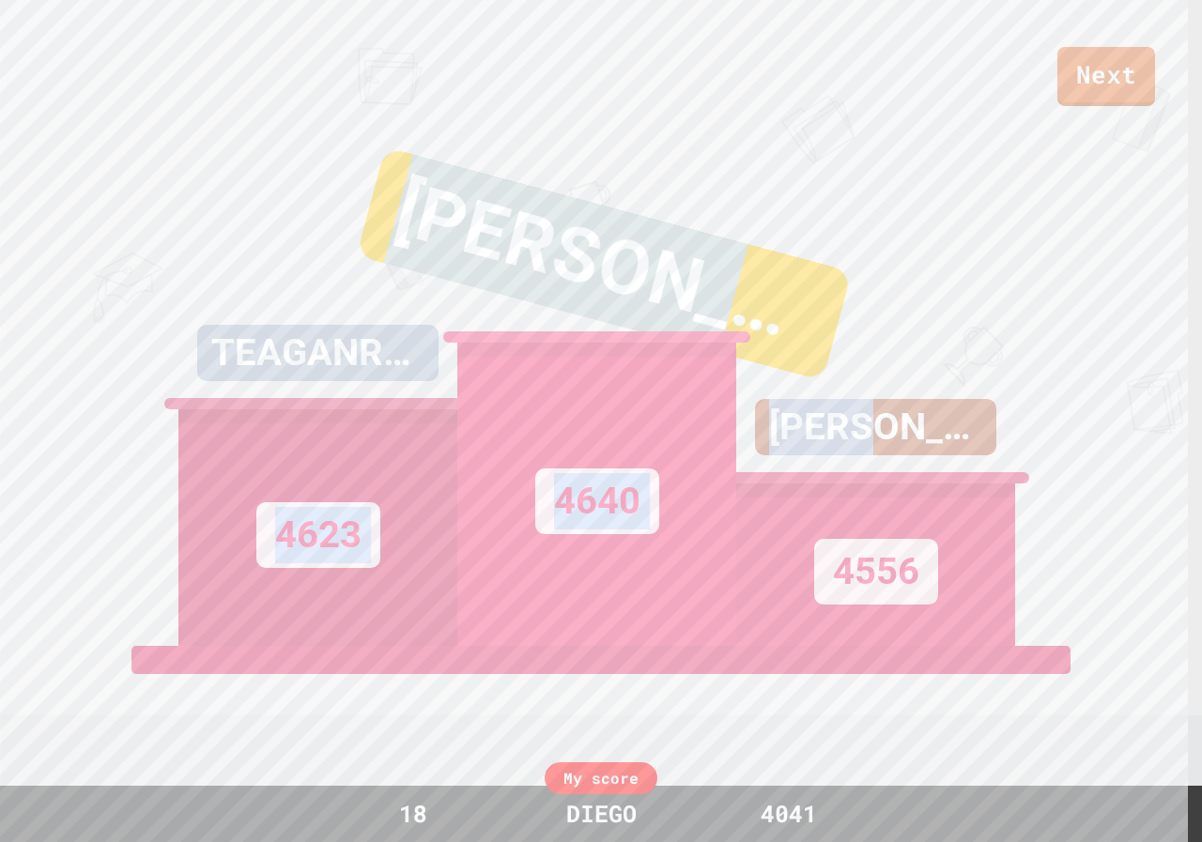
drag, startPoint x: 854, startPoint y: 392, endPoint x: 906, endPoint y: 389, distance: 51.8
click at [906, 389] on div "AIDEN 4556" at bounding box center [875, 411] width 279 height 469
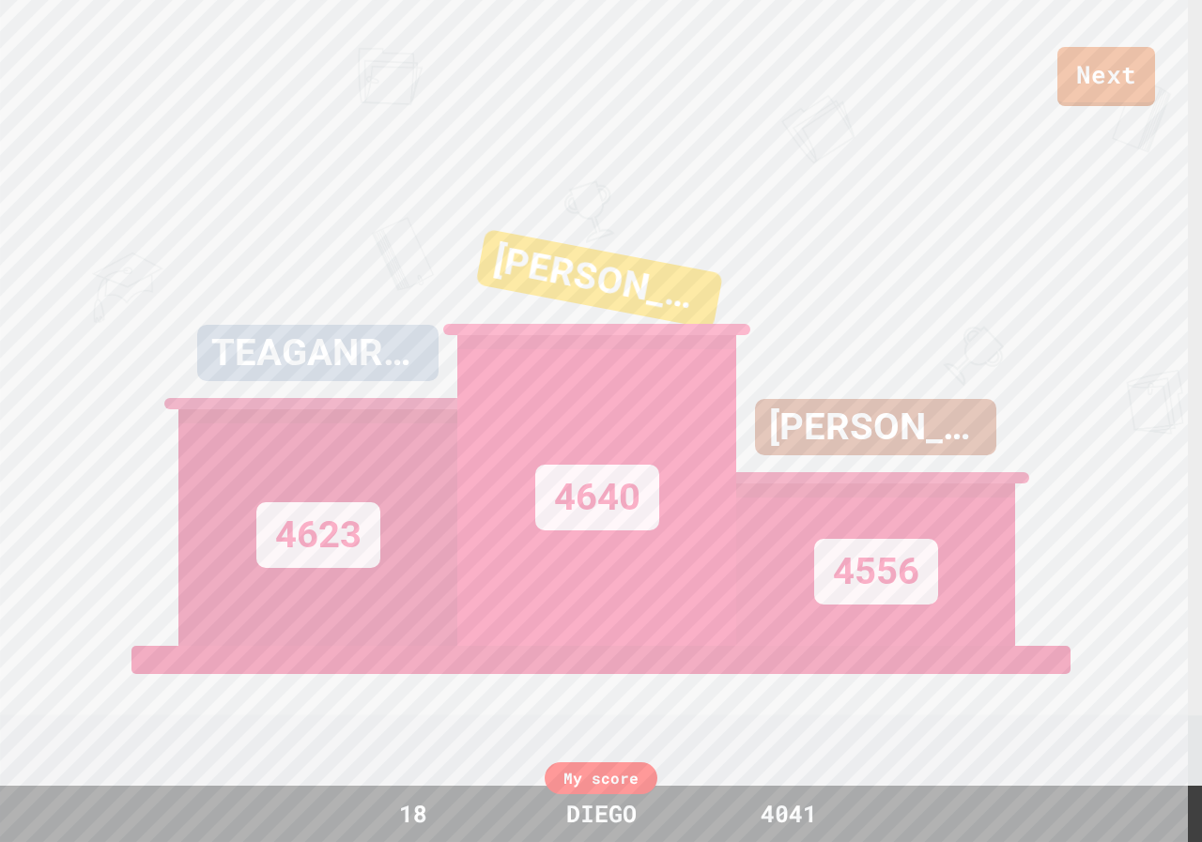
drag, startPoint x: 806, startPoint y: 505, endPoint x: 782, endPoint y: 568, distance: 67.1
click at [782, 568] on div "4556" at bounding box center [875, 565] width 279 height 162
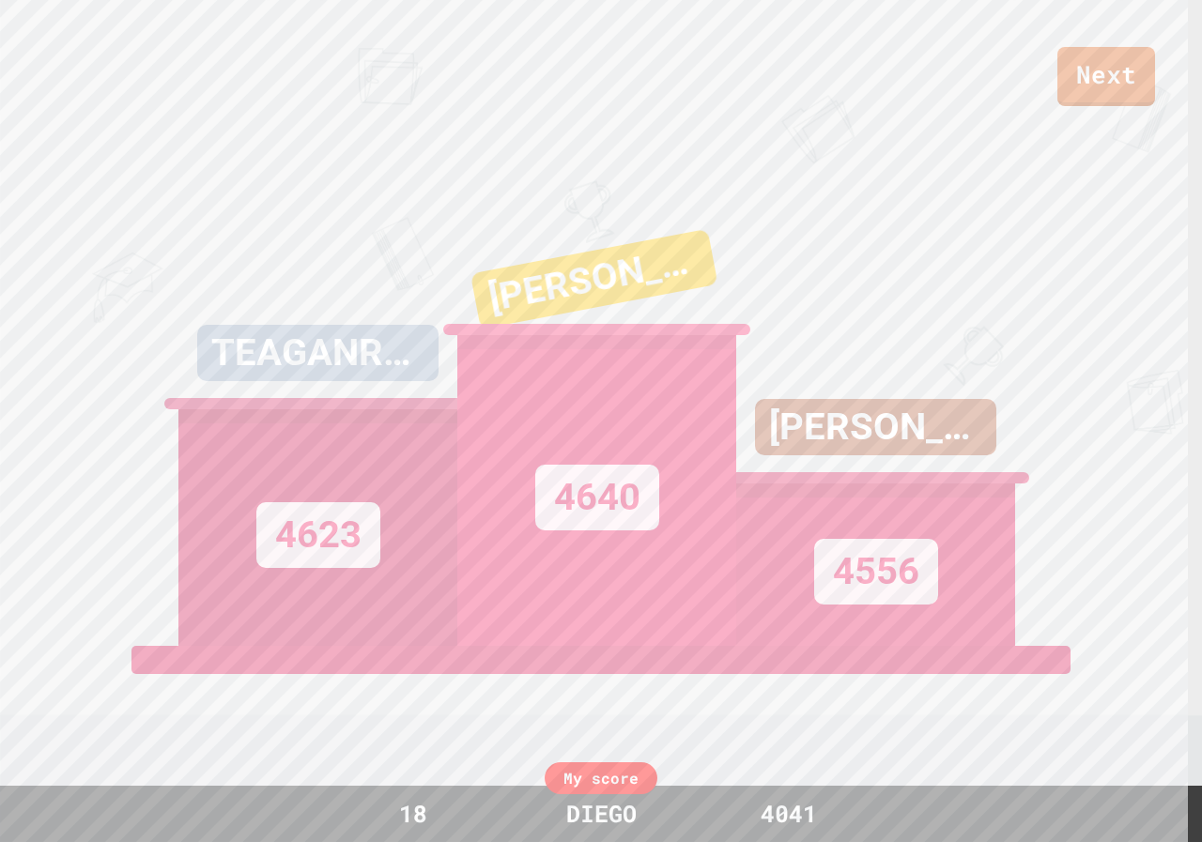
drag, startPoint x: 549, startPoint y: 597, endPoint x: 365, endPoint y: 723, distance: 222.9
click at [365, 723] on div "Next TEAGANROBERTSON 4623 BENTON JENKS 4640 AIDEN 4556 View leaderboard" at bounding box center [601, 421] width 1202 height 842
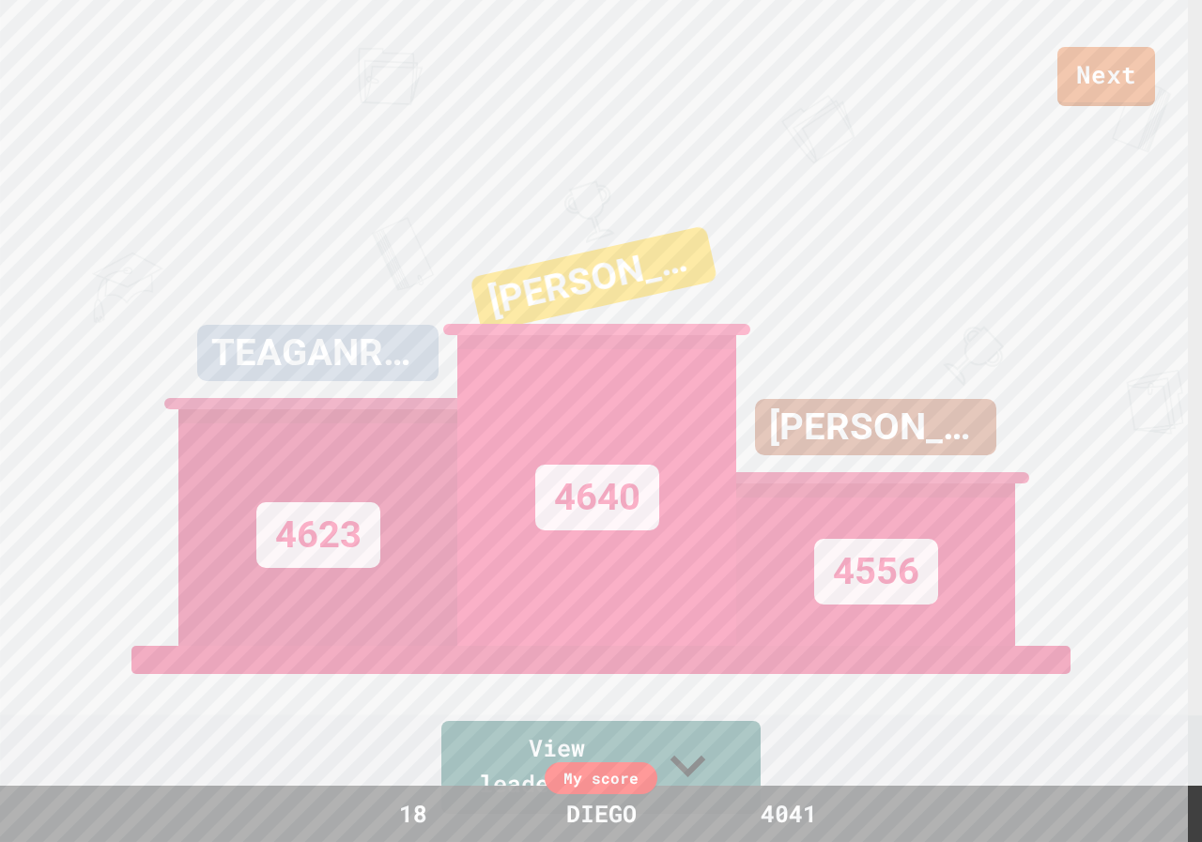
drag, startPoint x: 748, startPoint y: 545, endPoint x: 643, endPoint y: 593, distance: 115.5
click at [643, 593] on div "4640" at bounding box center [596, 490] width 279 height 311
drag, startPoint x: 153, startPoint y: 663, endPoint x: 123, endPoint y: 707, distance: 53.4
click at [123, 707] on div "Next TEAGANROBERTSON 4623 BENTON JENKS 4640 AIDEN 4556 View leaderboard" at bounding box center [601, 421] width 1202 height 842
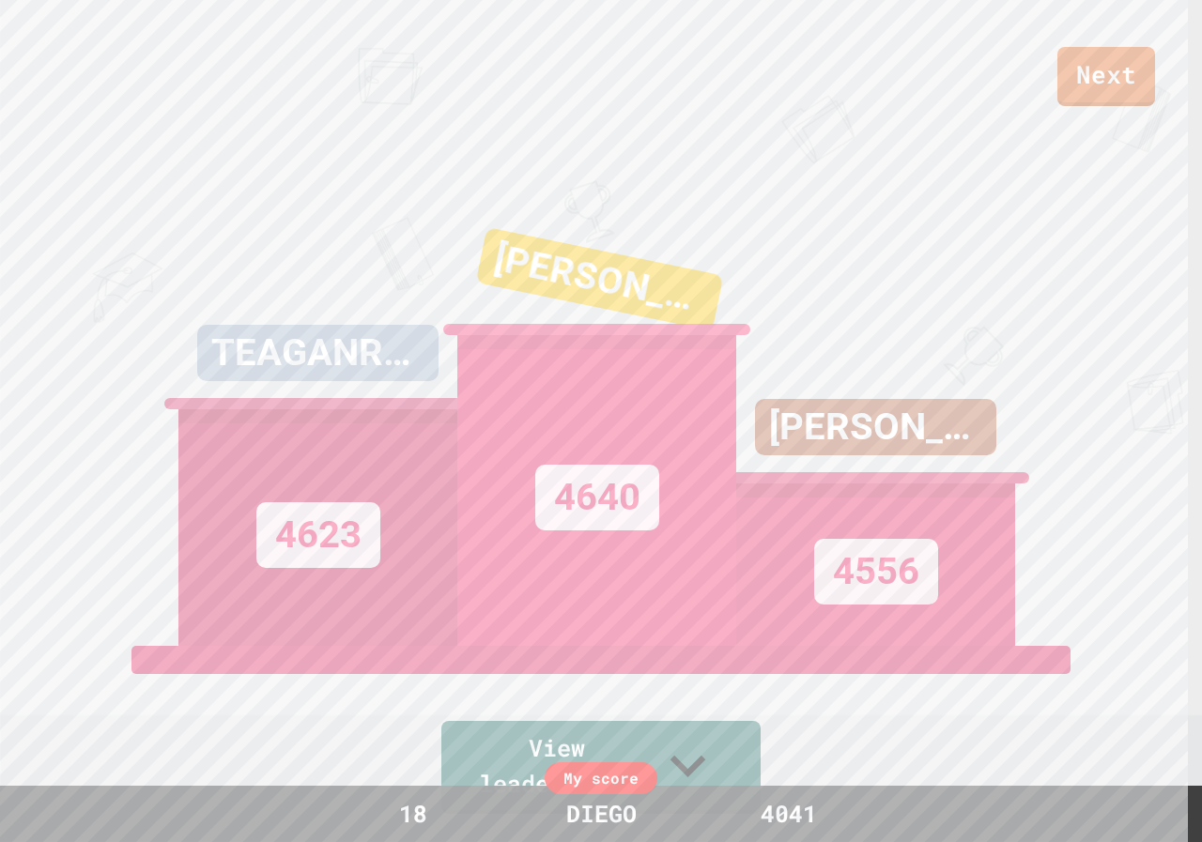
click at [762, 250] on div "AIDEN 4556" at bounding box center [875, 411] width 279 height 469
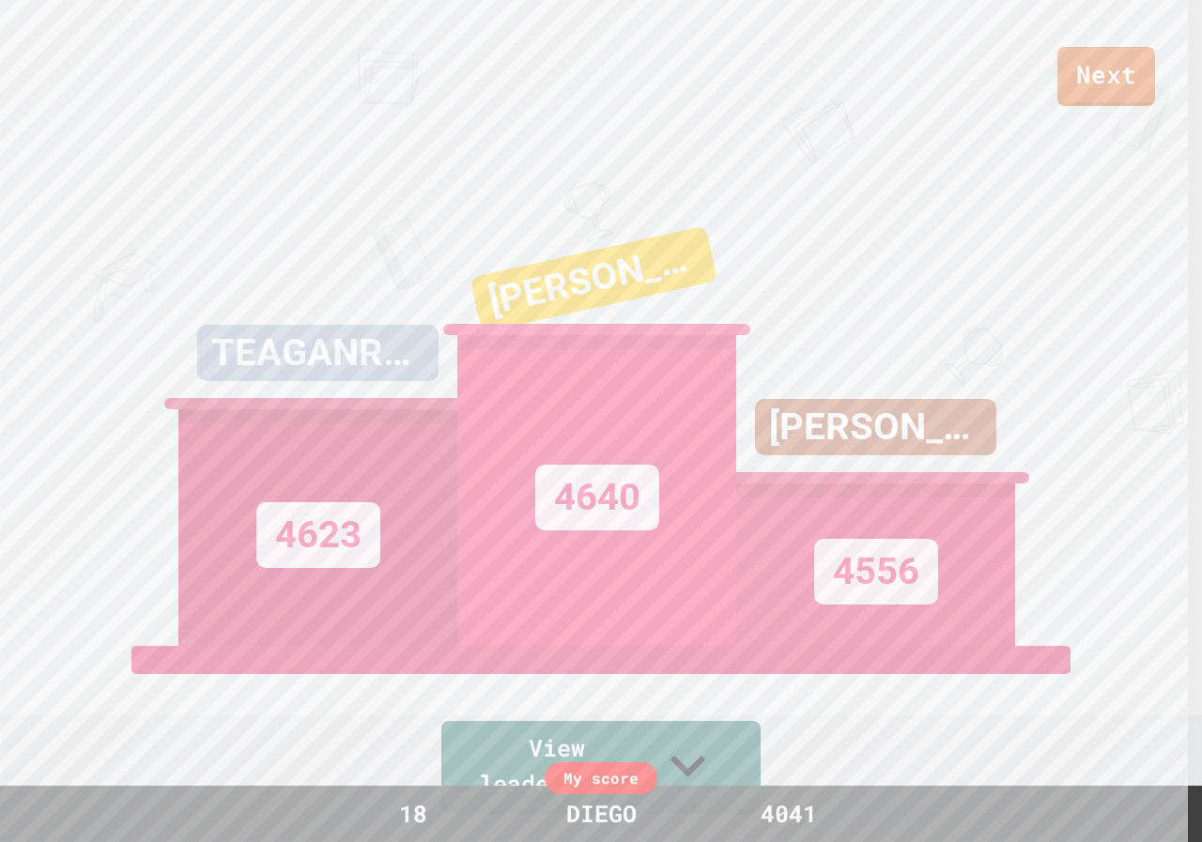
drag, startPoint x: 762, startPoint y: 250, endPoint x: 751, endPoint y: 259, distance: 14.7
click at [751, 259] on div "AIDEN 4556" at bounding box center [875, 411] width 279 height 469
drag, startPoint x: 16, startPoint y: 591, endPoint x: 30, endPoint y: 607, distance: 21.3
click at [30, 607] on div "Next TEAGANROBERTSON 4623 BENTON JENKS 4640 AIDEN 4556 View leaderboard" at bounding box center [601, 421] width 1202 height 842
drag, startPoint x: 370, startPoint y: 548, endPoint x: 364, endPoint y: 557, distance: 10.2
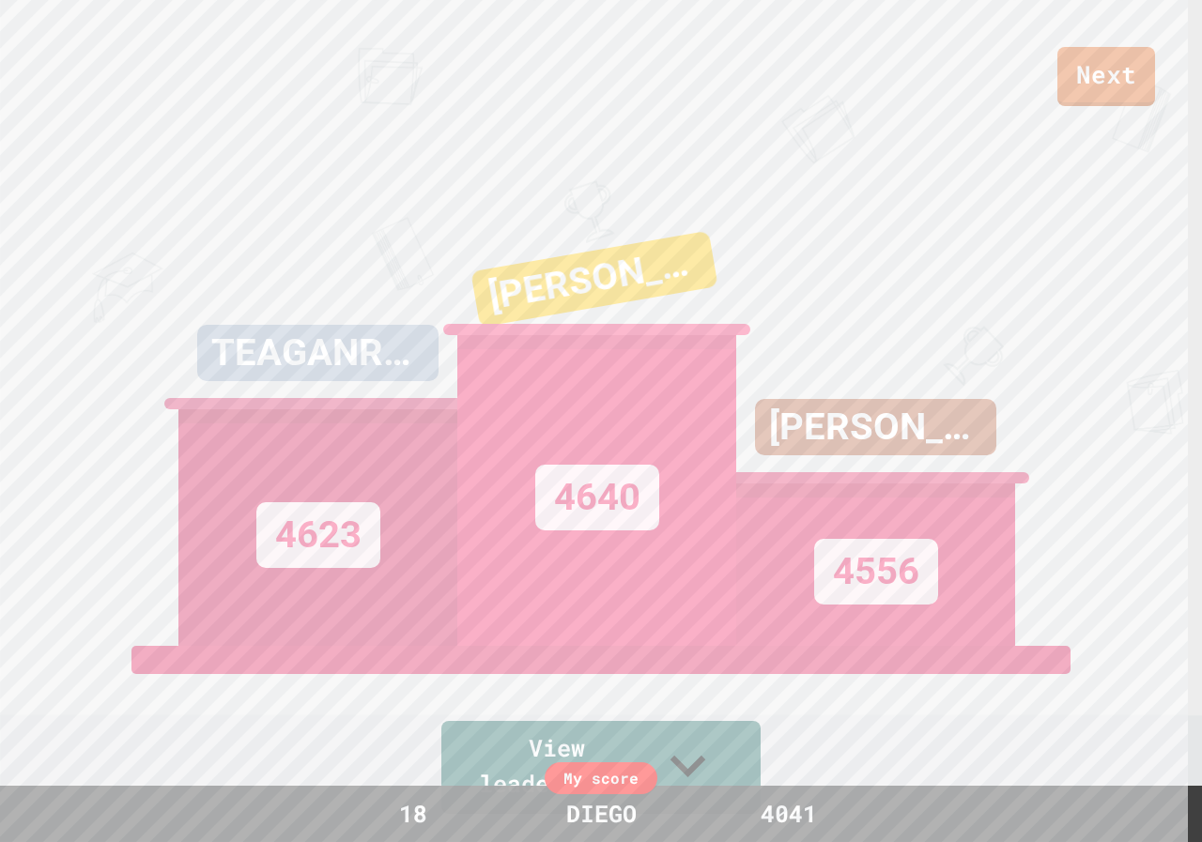
click at [364, 557] on div "4623" at bounding box center [318, 535] width 124 height 66
drag, startPoint x: 690, startPoint y: 474, endPoint x: 593, endPoint y: 520, distance: 107.1
click at [593, 520] on div "4640" at bounding box center [597, 498] width 124 height 66
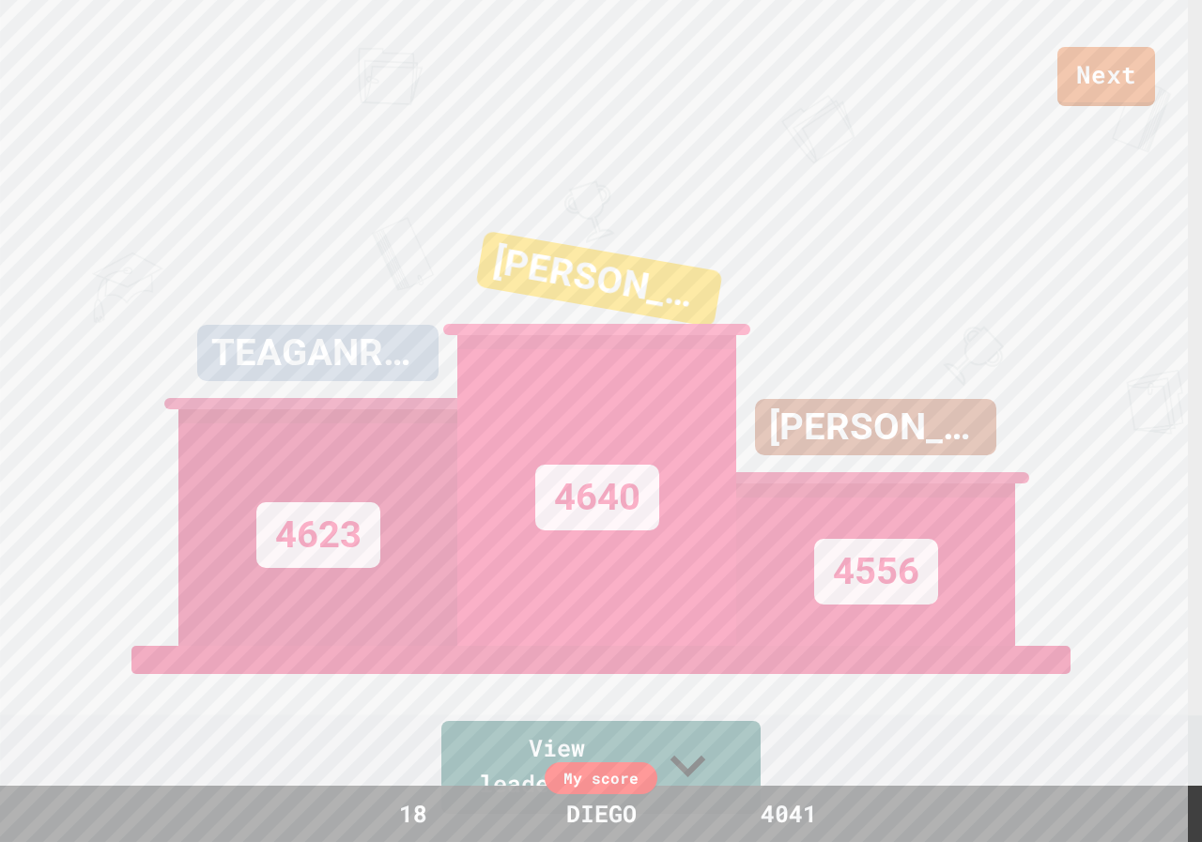
click at [0, 589] on div "Next TEAGANROBERTSON 4623 BENTON JENKS 4640 AIDEN 4556 View leaderboard" at bounding box center [601, 421] width 1202 height 842
click at [154, 563] on div "Next TEAGANROBERTSON 4623 BENTON JENKS 4640 AIDEN 4556 View leaderboard" at bounding box center [601, 421] width 1202 height 842
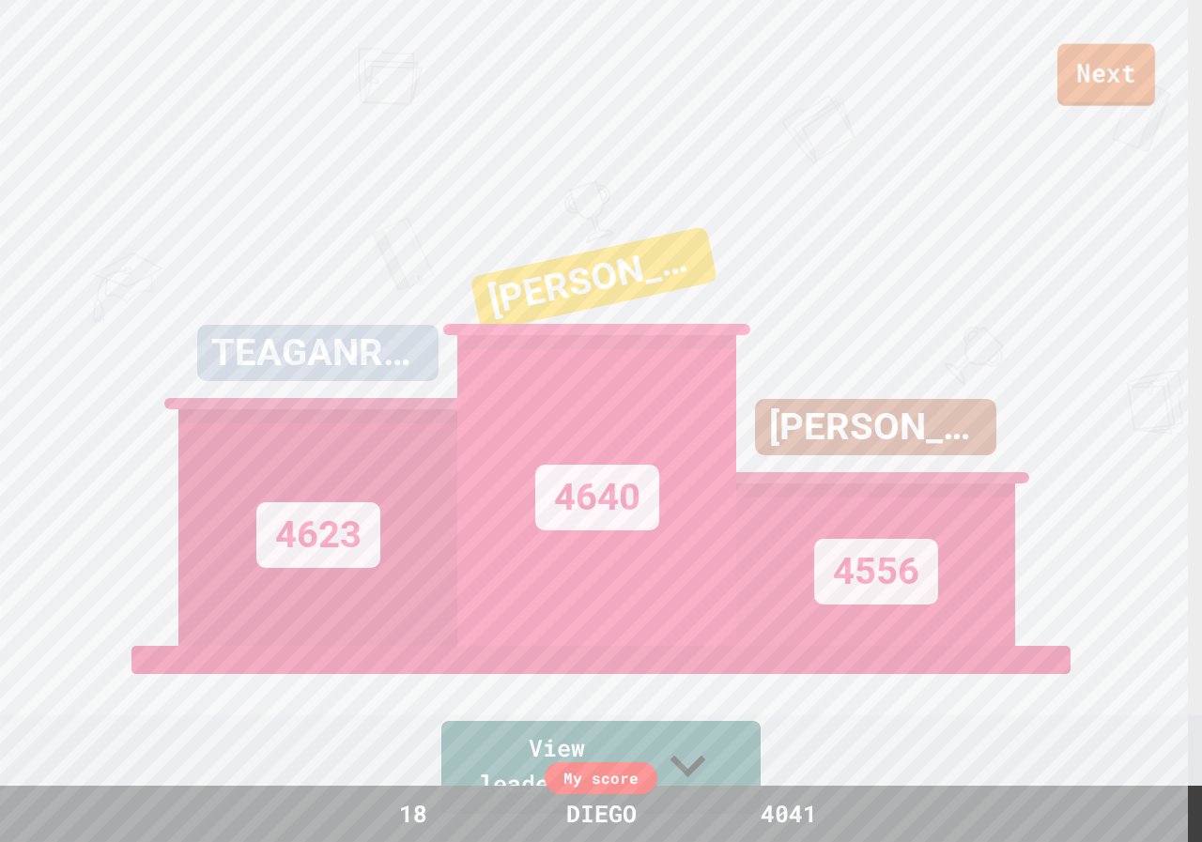
click at [1110, 90] on link "Next" at bounding box center [1106, 75] width 98 height 62
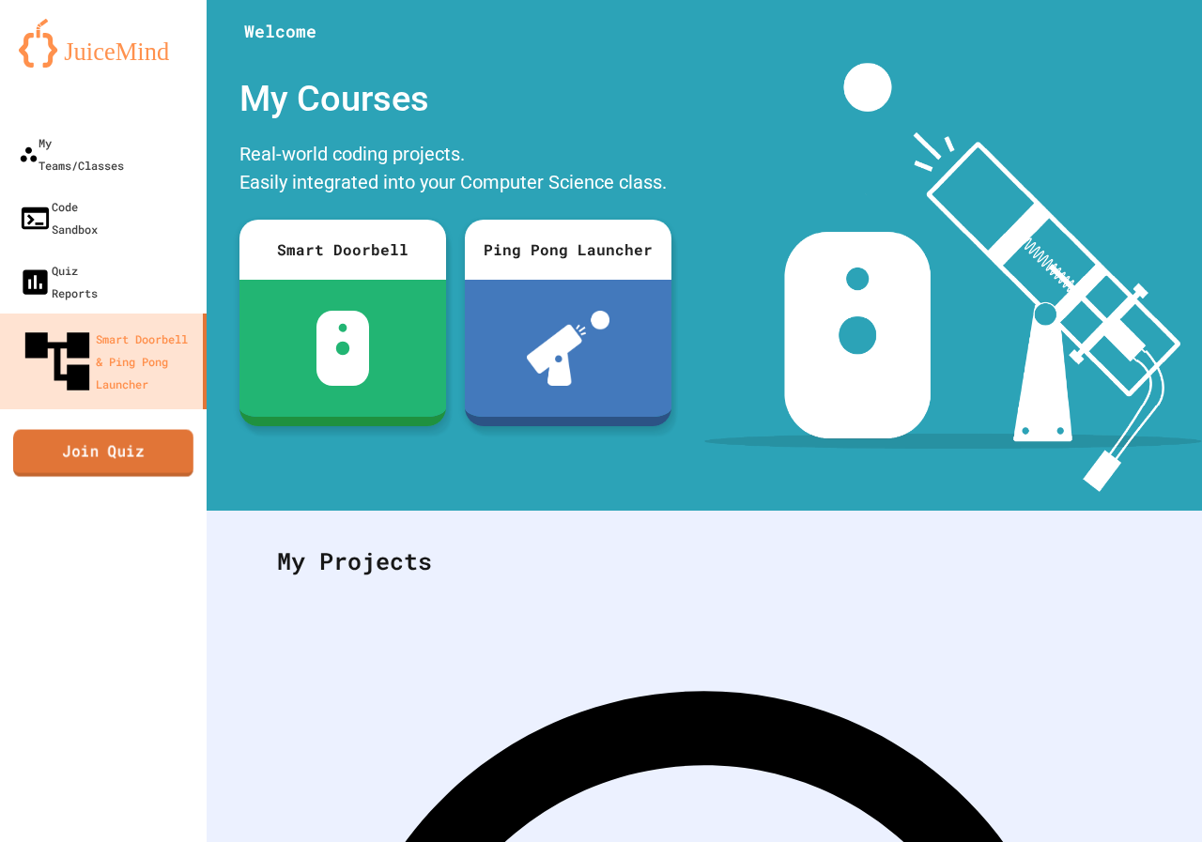
click at [137, 429] on link "Join Quiz" at bounding box center [103, 452] width 180 height 47
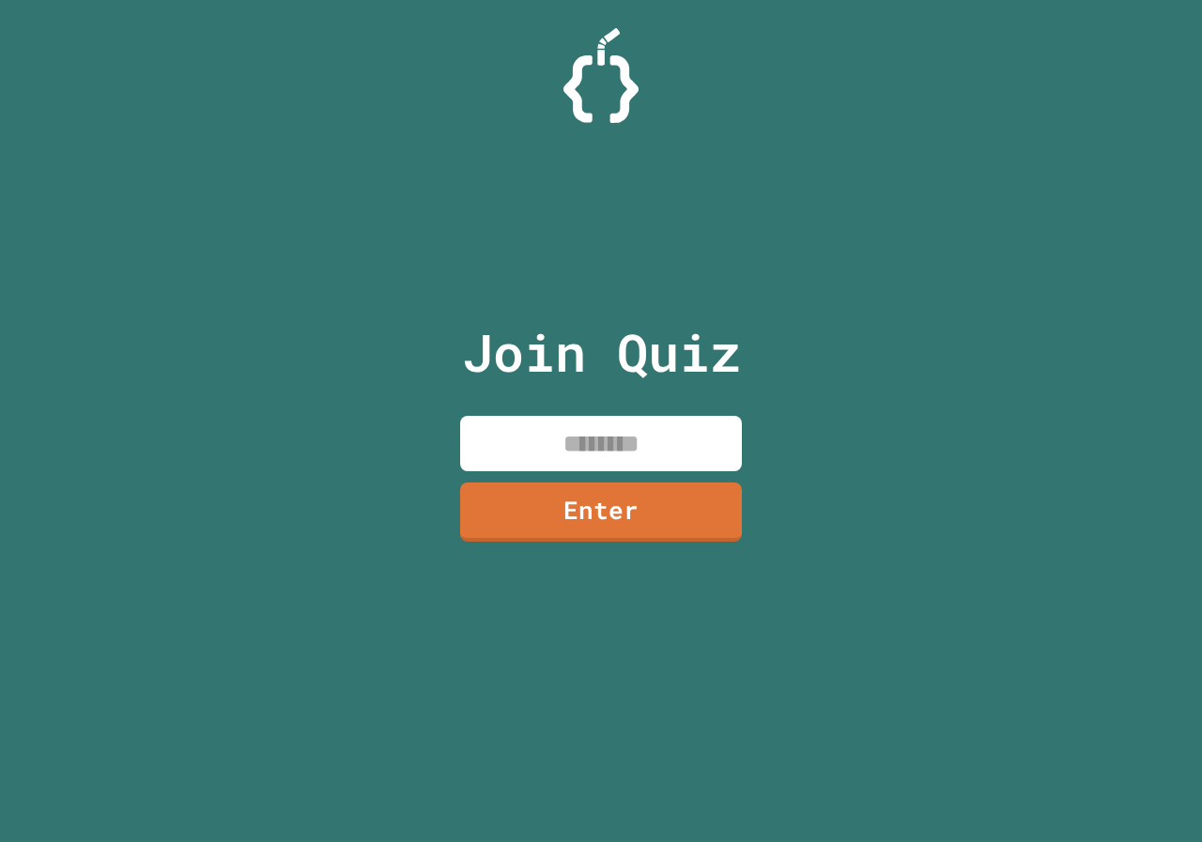
click at [610, 442] on input at bounding box center [601, 443] width 282 height 55
type input "********"
click at [614, 520] on link "Enter" at bounding box center [600, 510] width 283 height 62
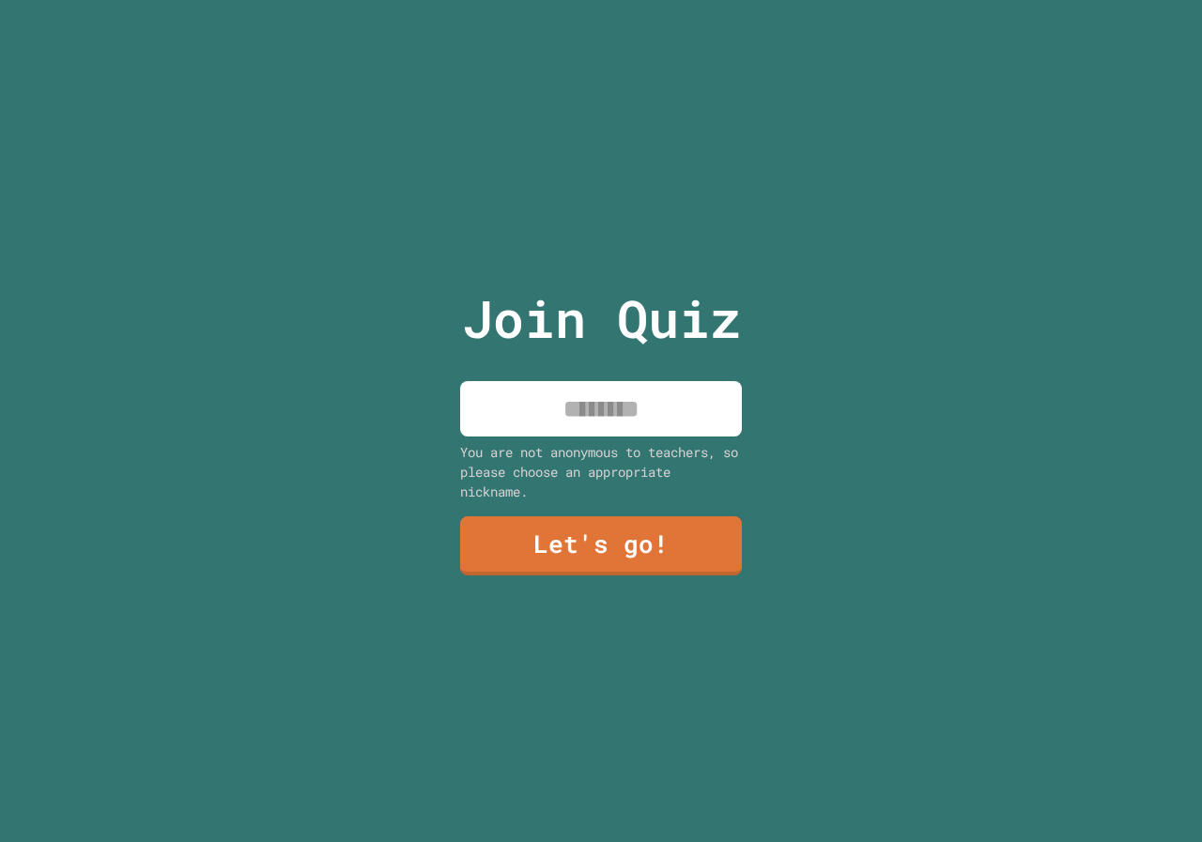
click at [578, 416] on input at bounding box center [601, 408] width 282 height 55
type input "*****"
click at [542, 550] on link "Let's go!" at bounding box center [601, 545] width 278 height 62
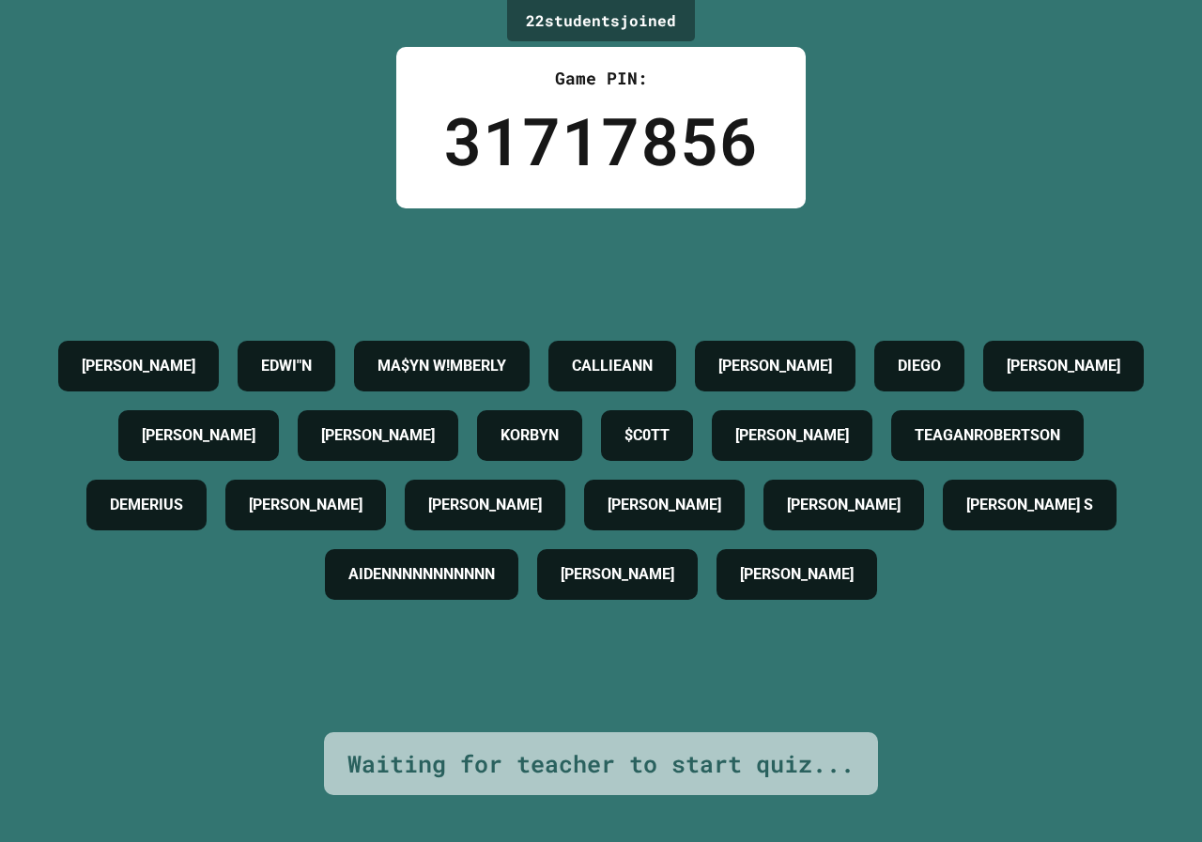
click at [773, 380] on div "LEO EDWI"N MA$YN W!MBERLY CALLIEANN GABBY DIAZ DIEGO CONNOR ROSA WES IVEY KORBY…" at bounding box center [601, 470] width 1108 height 278
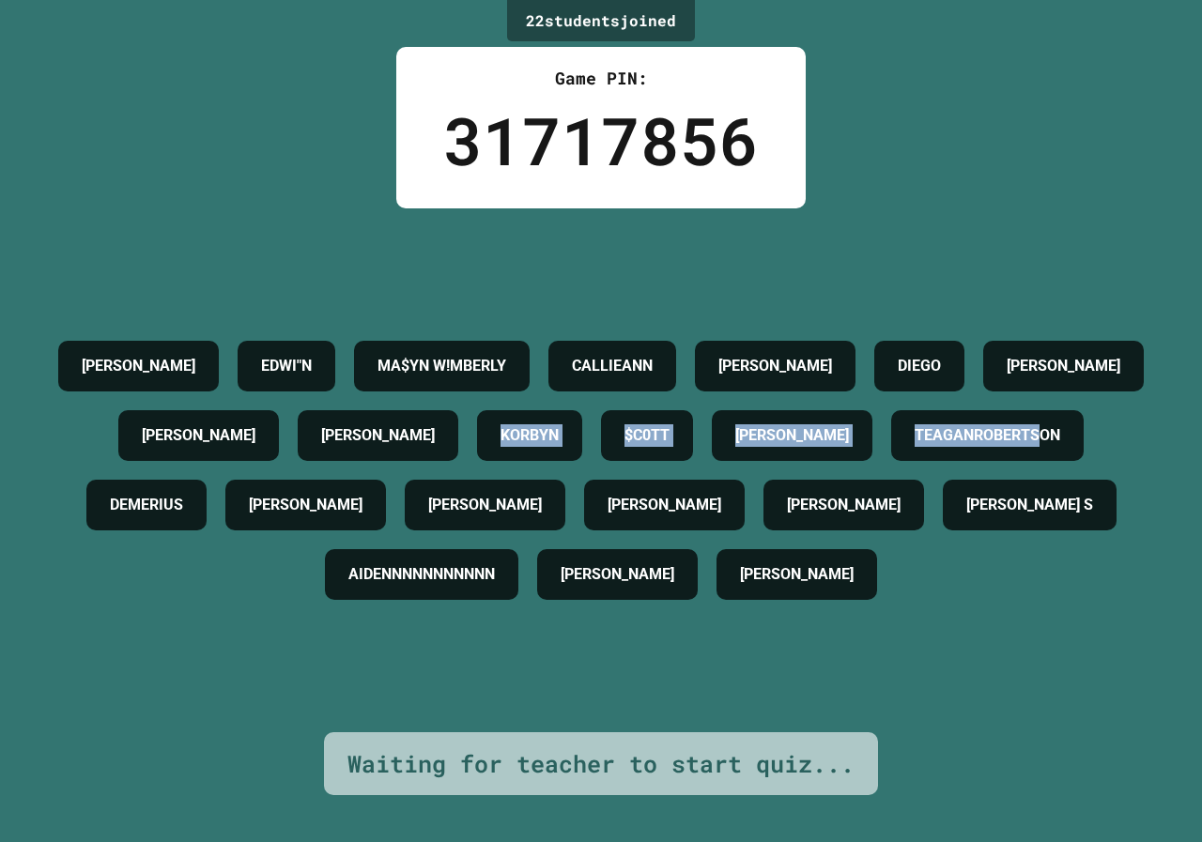
drag, startPoint x: 766, startPoint y: 372, endPoint x: 574, endPoint y: 480, distance: 220.7
click at [588, 464] on div "LEO EDWI"N MA$YN W!MBERLY CALLIEANN GABBY DIAZ DIEGO CONNOR ROSA WES IVEY KORBY…" at bounding box center [601, 470] width 1108 height 278
click at [914, 447] on h4 "TEAGANROBERTSON" at bounding box center [987, 435] width 146 height 23
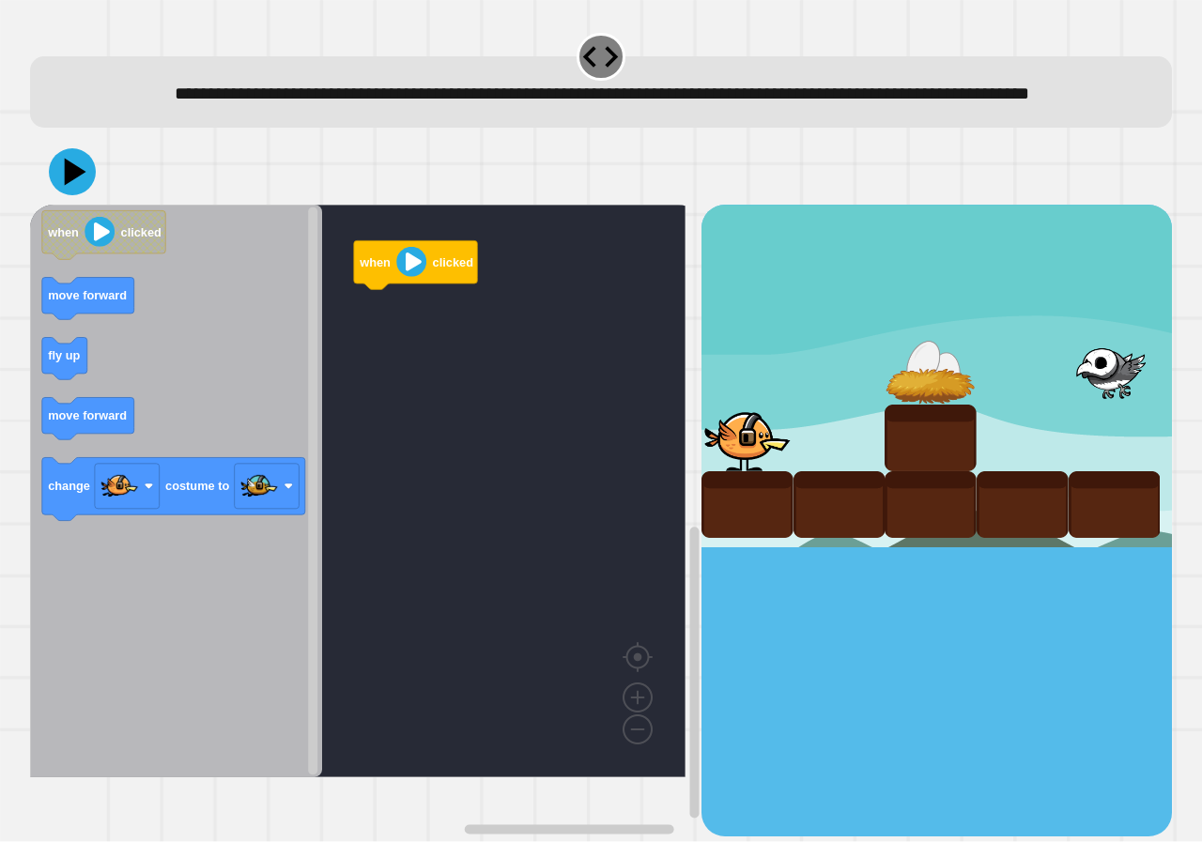
click at [460, 257] on rect "Blockly Workspace" at bounding box center [357, 491] width 655 height 573
click at [88, 342] on icon "when clicked move forward fly up move forward change costume to" at bounding box center [176, 491] width 292 height 573
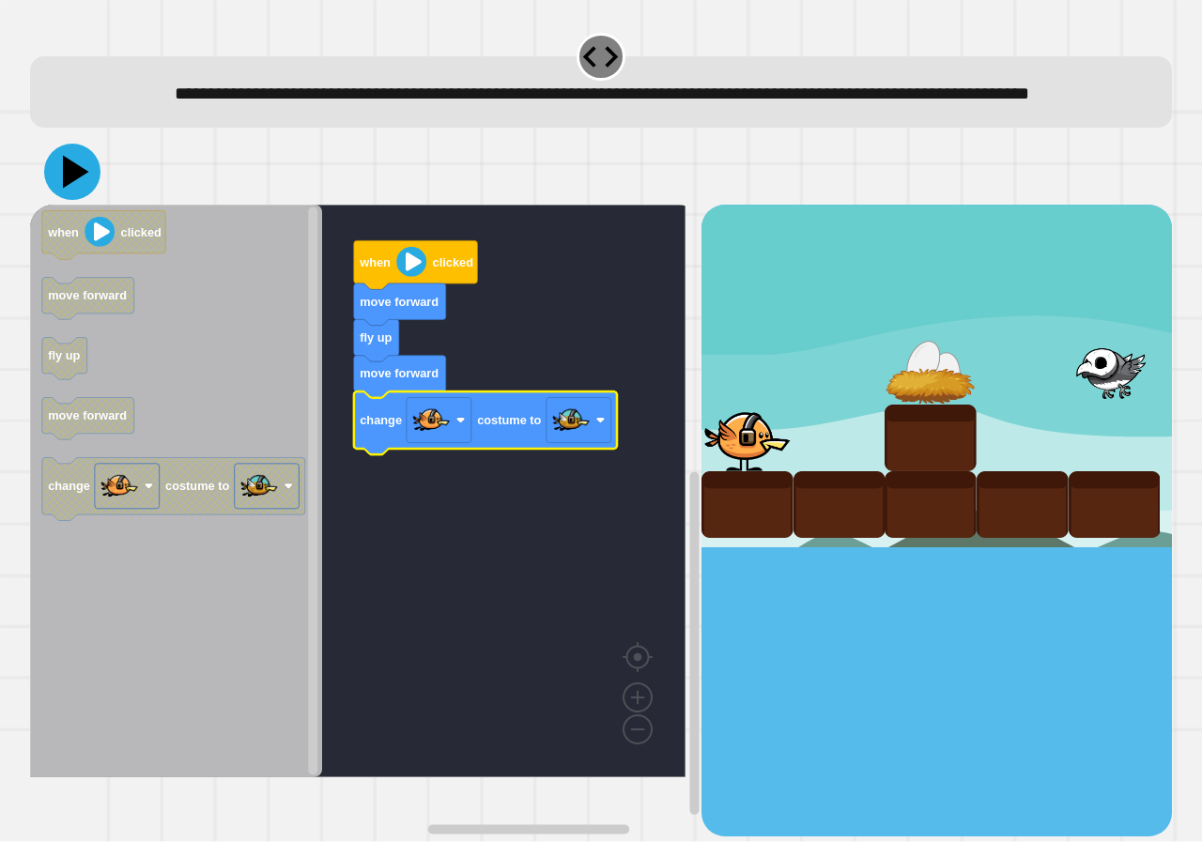
click at [94, 200] on icon at bounding box center [72, 172] width 56 height 56
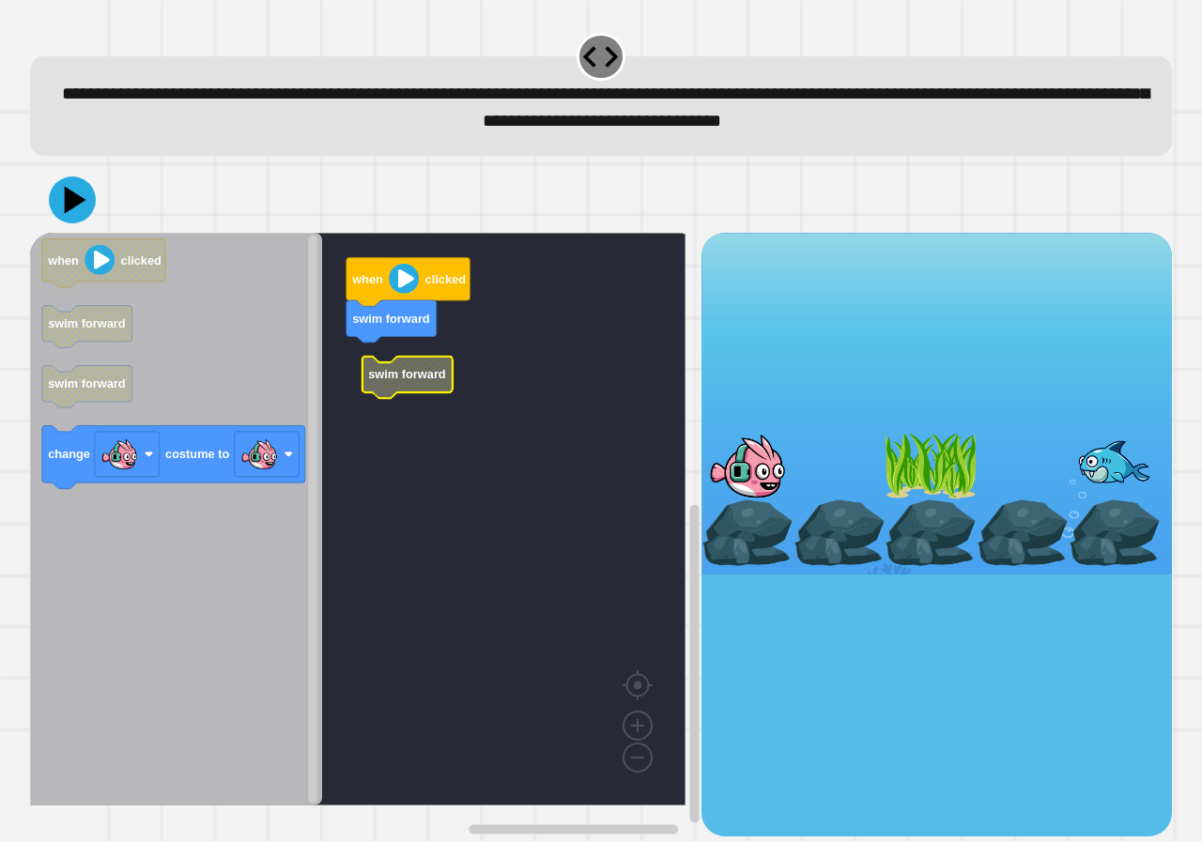
click at [387, 378] on g "when clicked swim forward swim forward" at bounding box center [371, 519] width 683 height 573
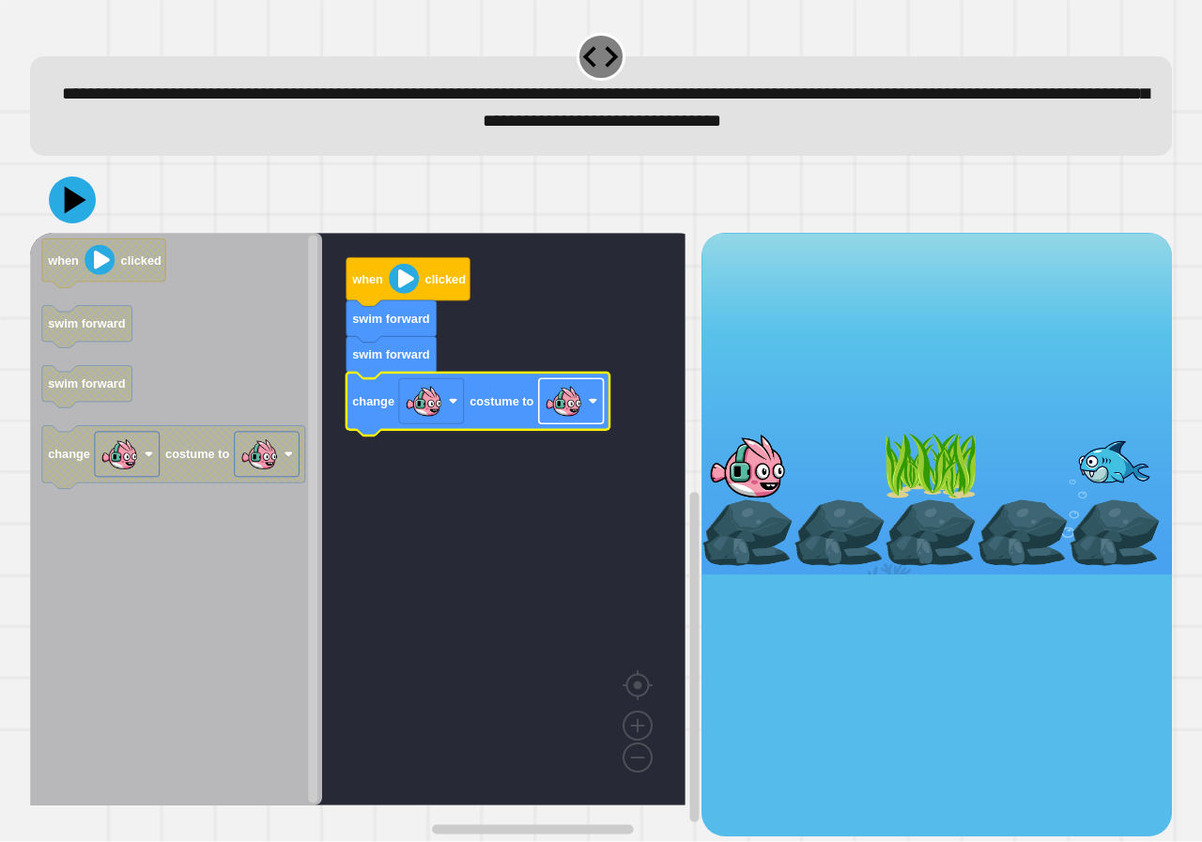
click at [573, 421] on image "Blockly Workspace" at bounding box center [564, 402] width 38 height 38
click at [96, 197] on div at bounding box center [601, 200] width 1142 height 66
click at [87, 198] on icon at bounding box center [72, 200] width 56 height 56
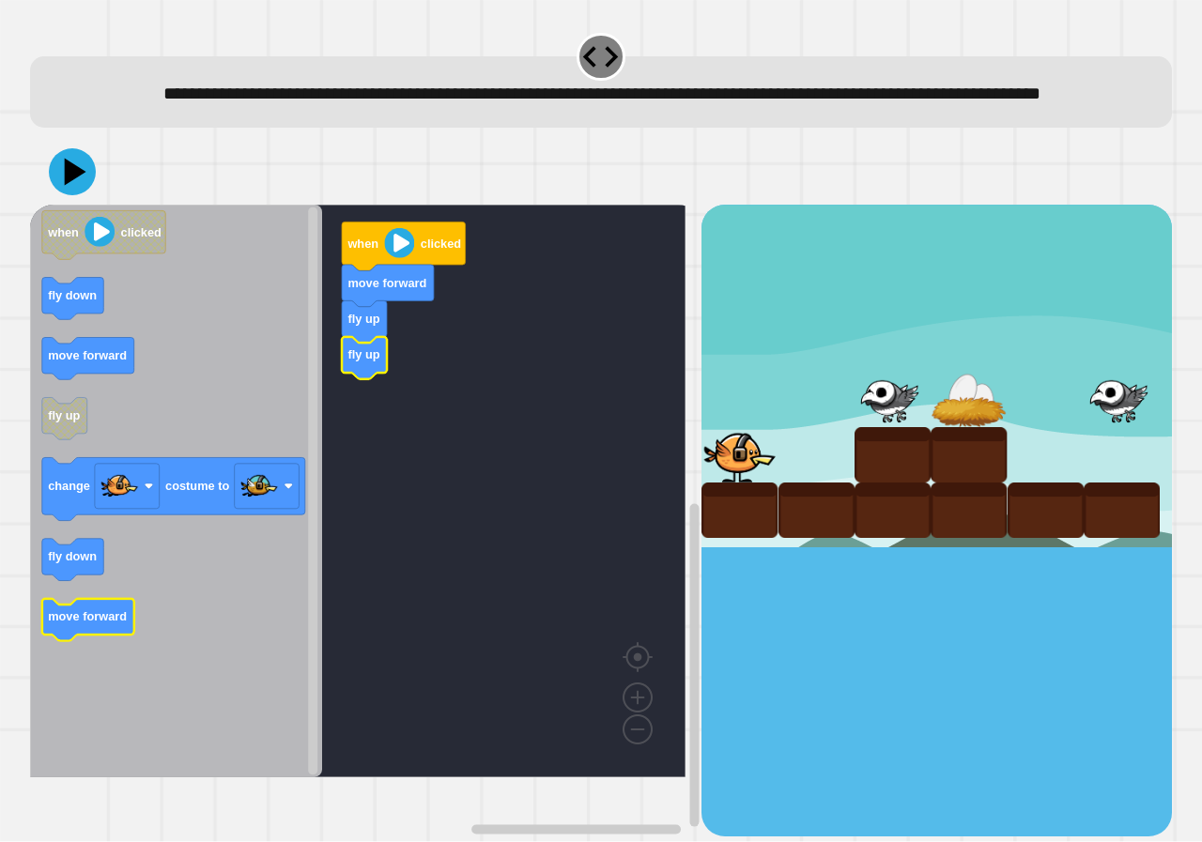
click at [105, 637] on icon "when clicked fly down move forward fly up change costume to fly down move forwa…" at bounding box center [176, 491] width 292 height 573
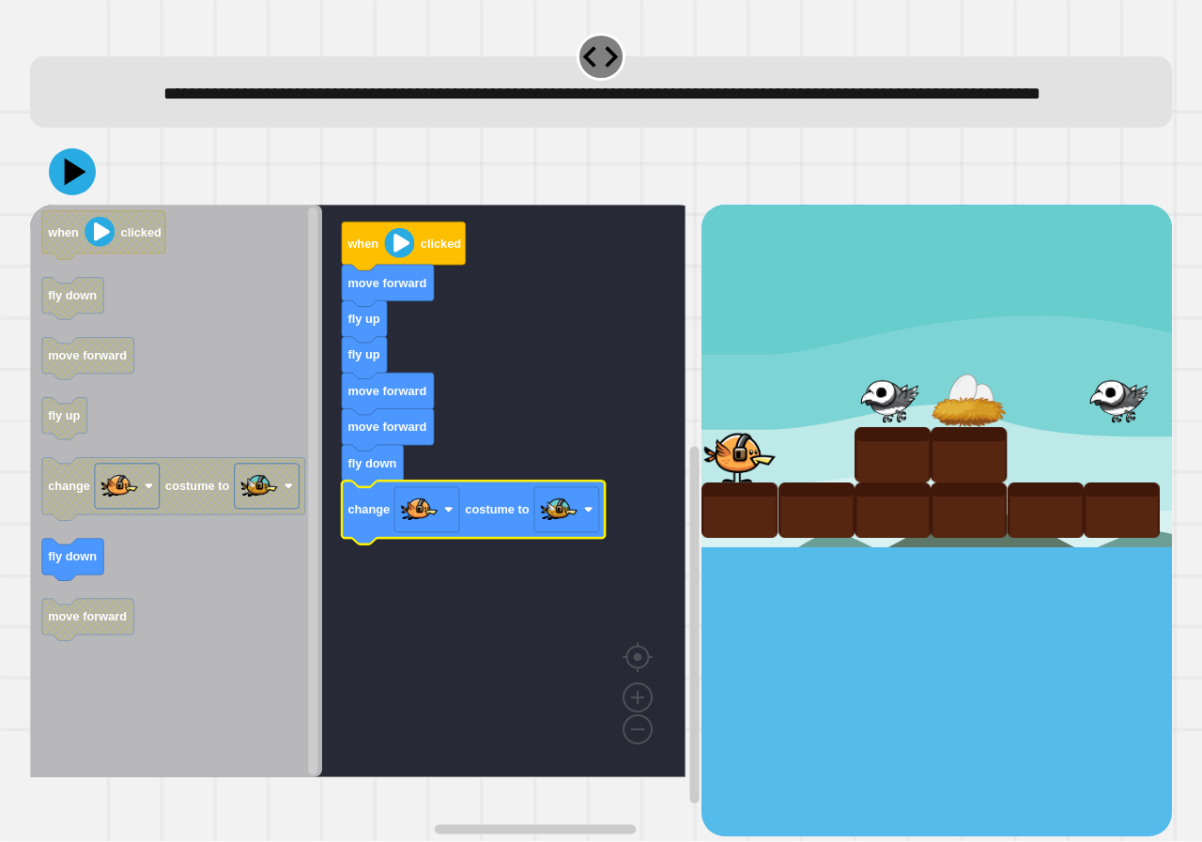
click at [131, 205] on div at bounding box center [601, 172] width 1142 height 66
click at [91, 200] on icon at bounding box center [72, 172] width 56 height 56
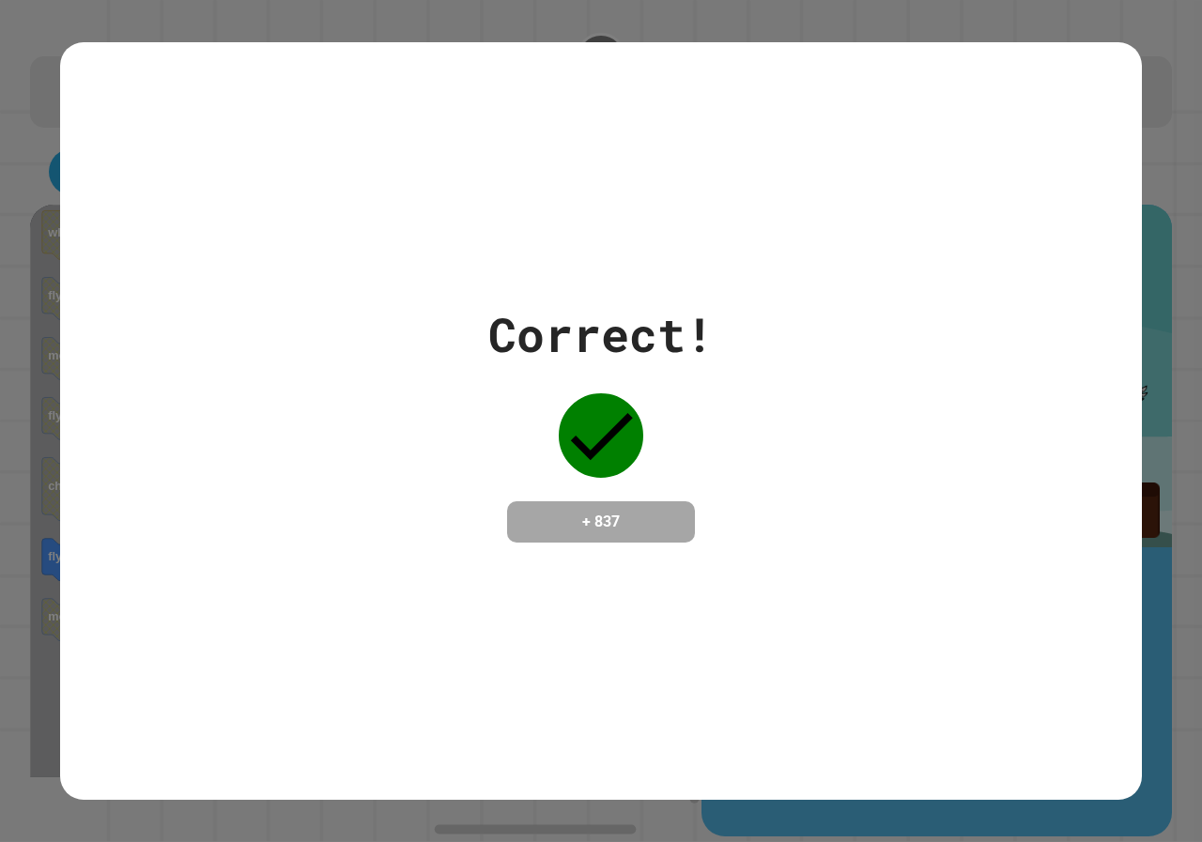
drag, startPoint x: 698, startPoint y: 547, endPoint x: 725, endPoint y: 524, distance: 35.9
click at [725, 524] on div "Correct! + 837" at bounding box center [601, 421] width 1082 height 758
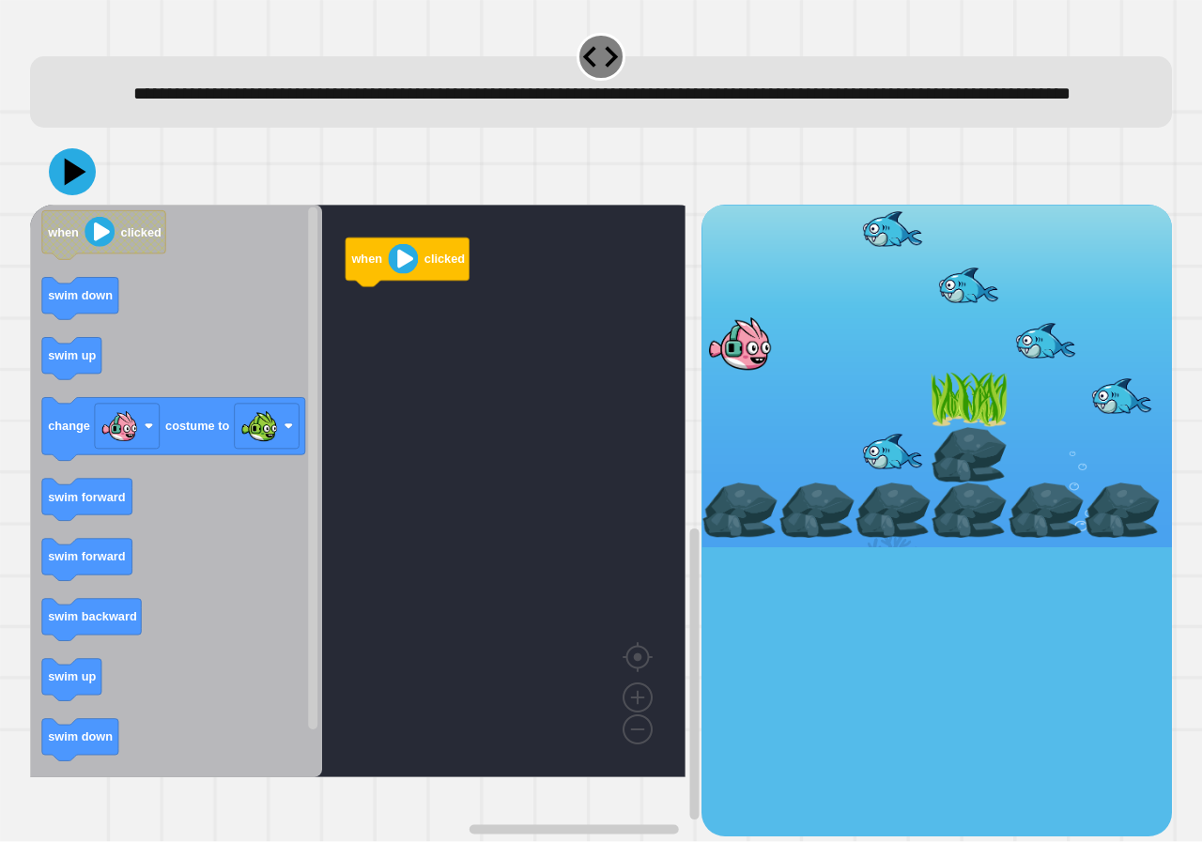
click at [84, 507] on icon "Blockly Workspace" at bounding box center [176, 491] width 292 height 573
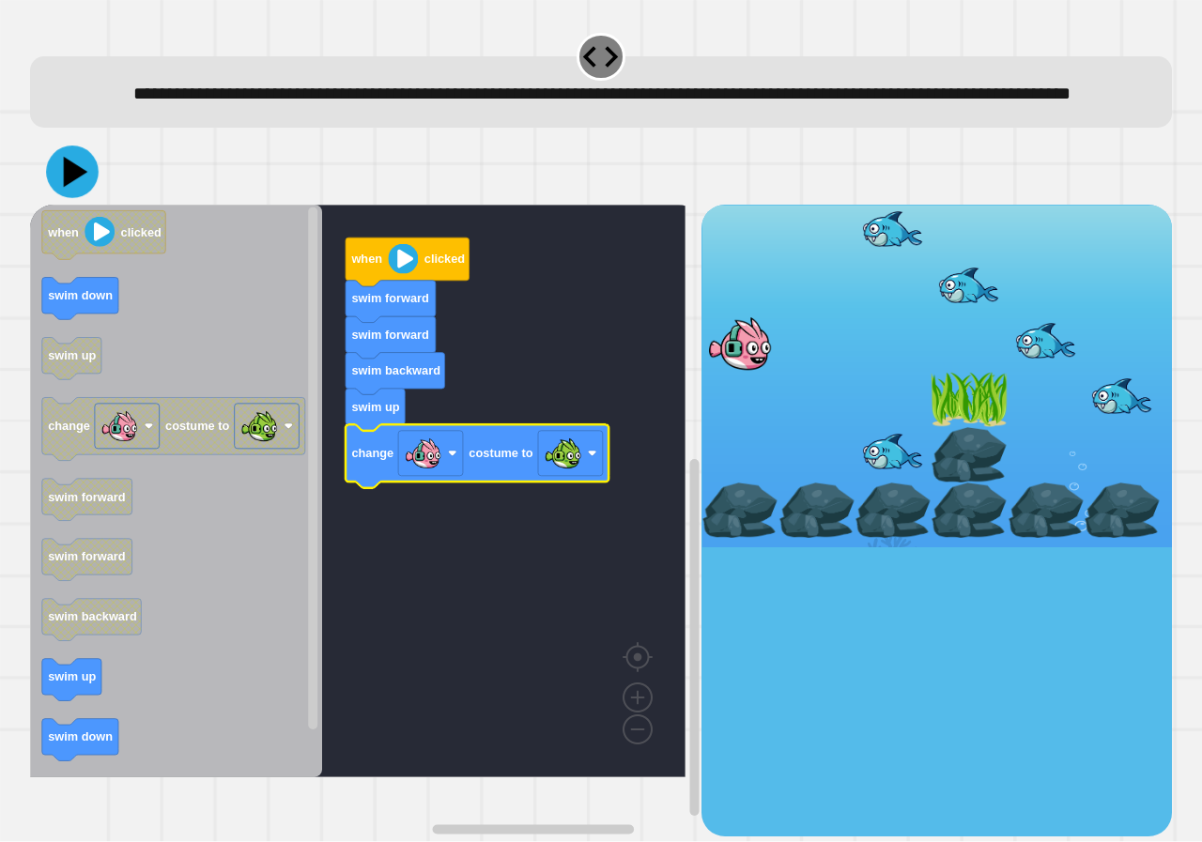
click at [68, 188] on icon at bounding box center [76, 172] width 24 height 31
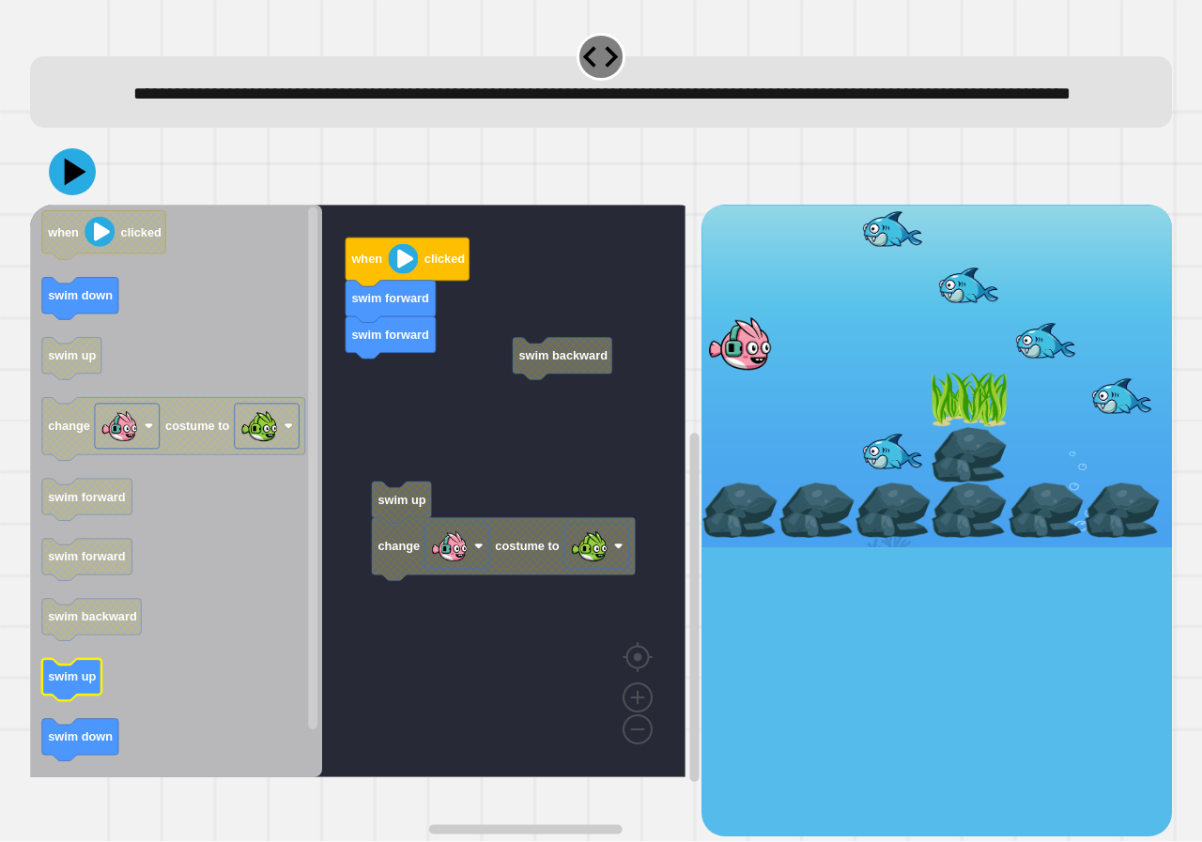
click at [77, 684] on text "swim up" at bounding box center [72, 677] width 48 height 14
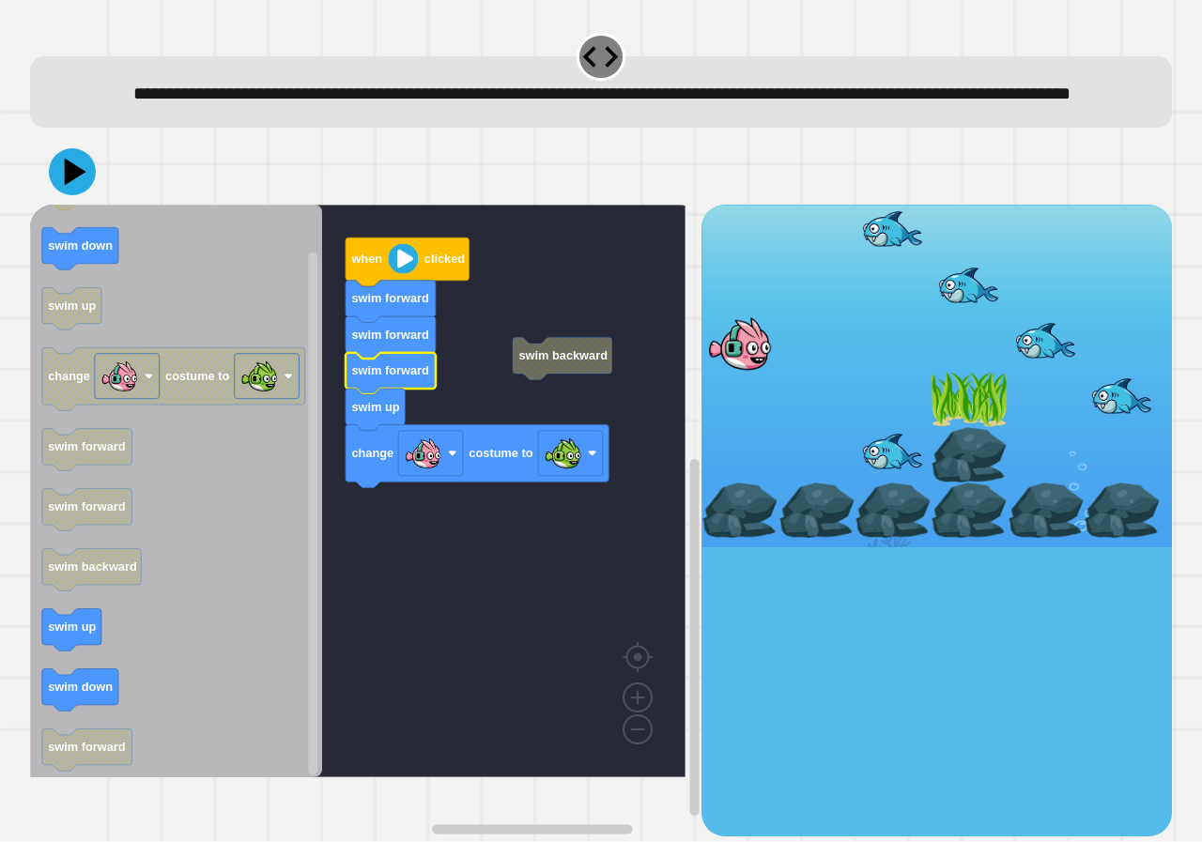
click at [57, 187] on div at bounding box center [601, 172] width 1142 height 66
click at [92, 200] on icon at bounding box center [72, 172] width 56 height 56
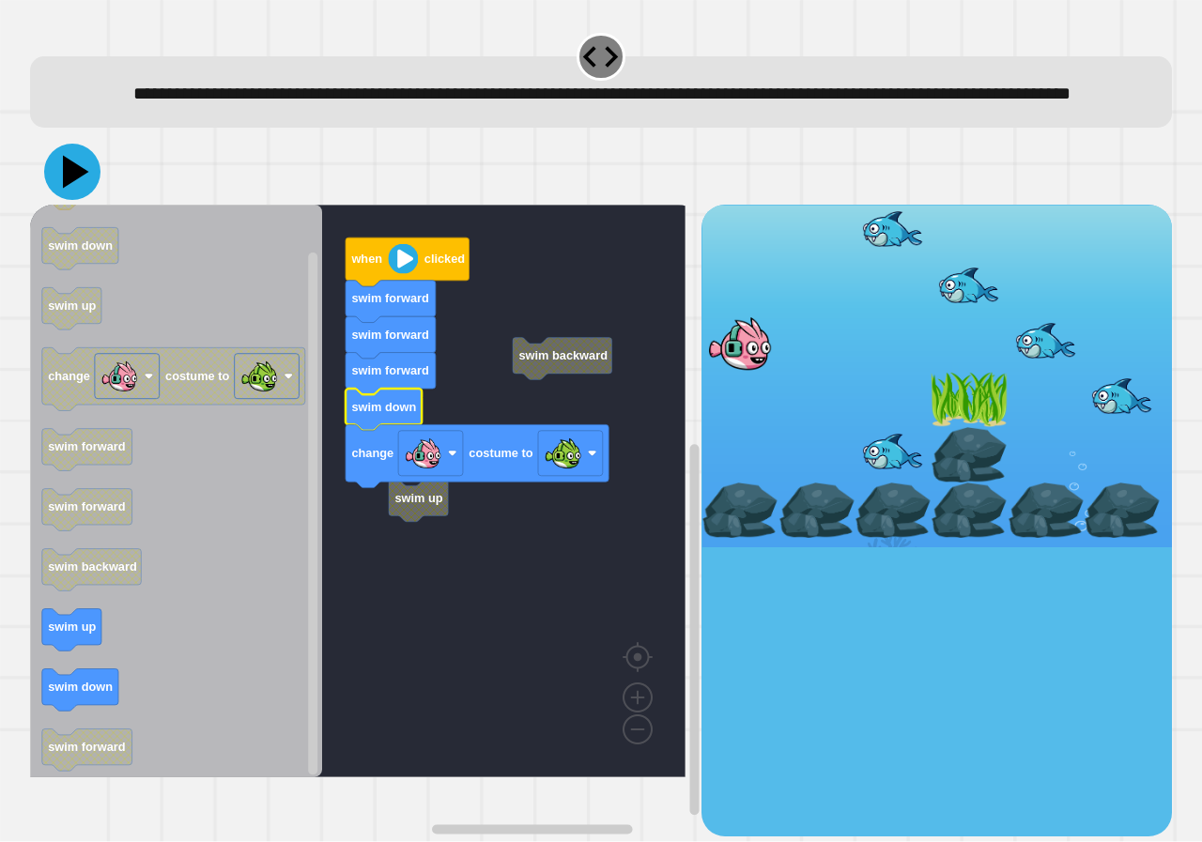
click at [66, 188] on icon at bounding box center [72, 172] width 56 height 56
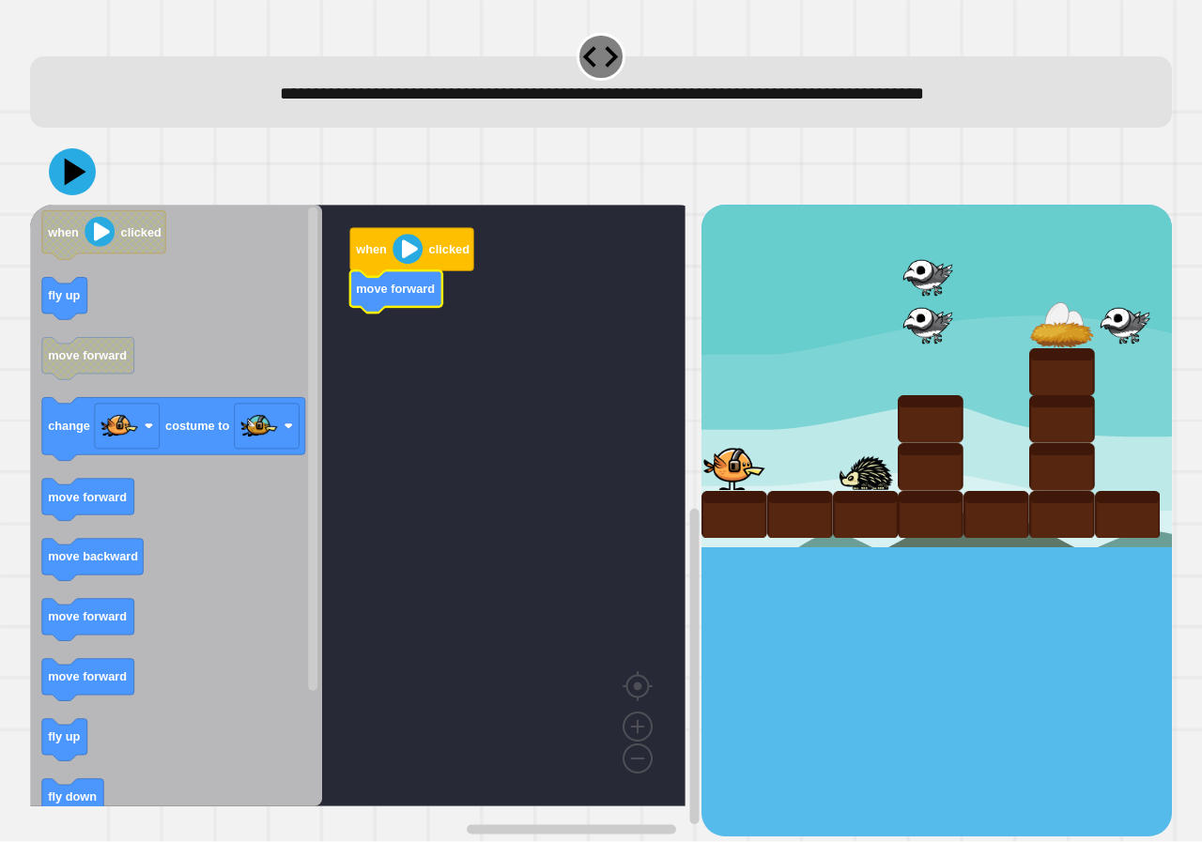
click at [281, 744] on icon "Blockly Workspace" at bounding box center [176, 506] width 292 height 602
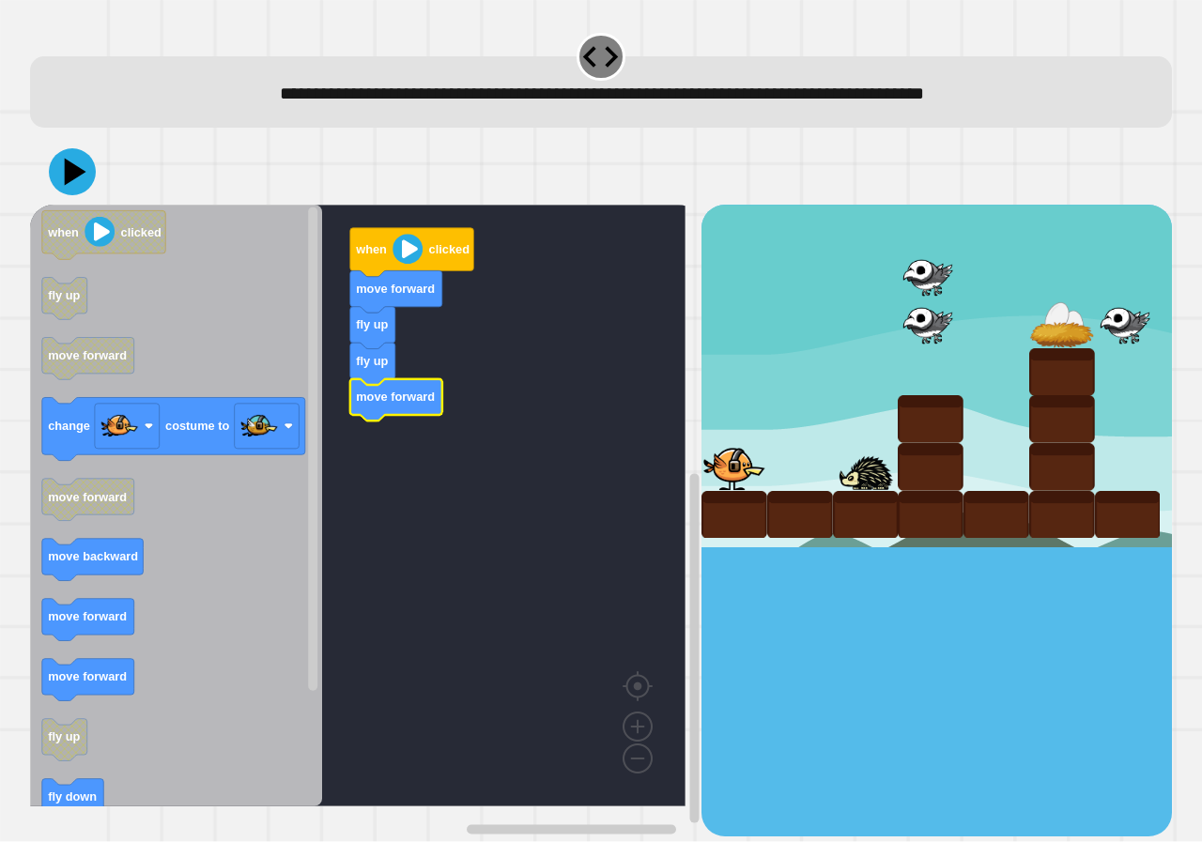
click at [141, 556] on icon "when clicked fly up move forward change costume to move forward move backward m…" at bounding box center [176, 506] width 292 height 602
click at [139, 557] on icon "Blockly Workspace" at bounding box center [92, 560] width 101 height 42
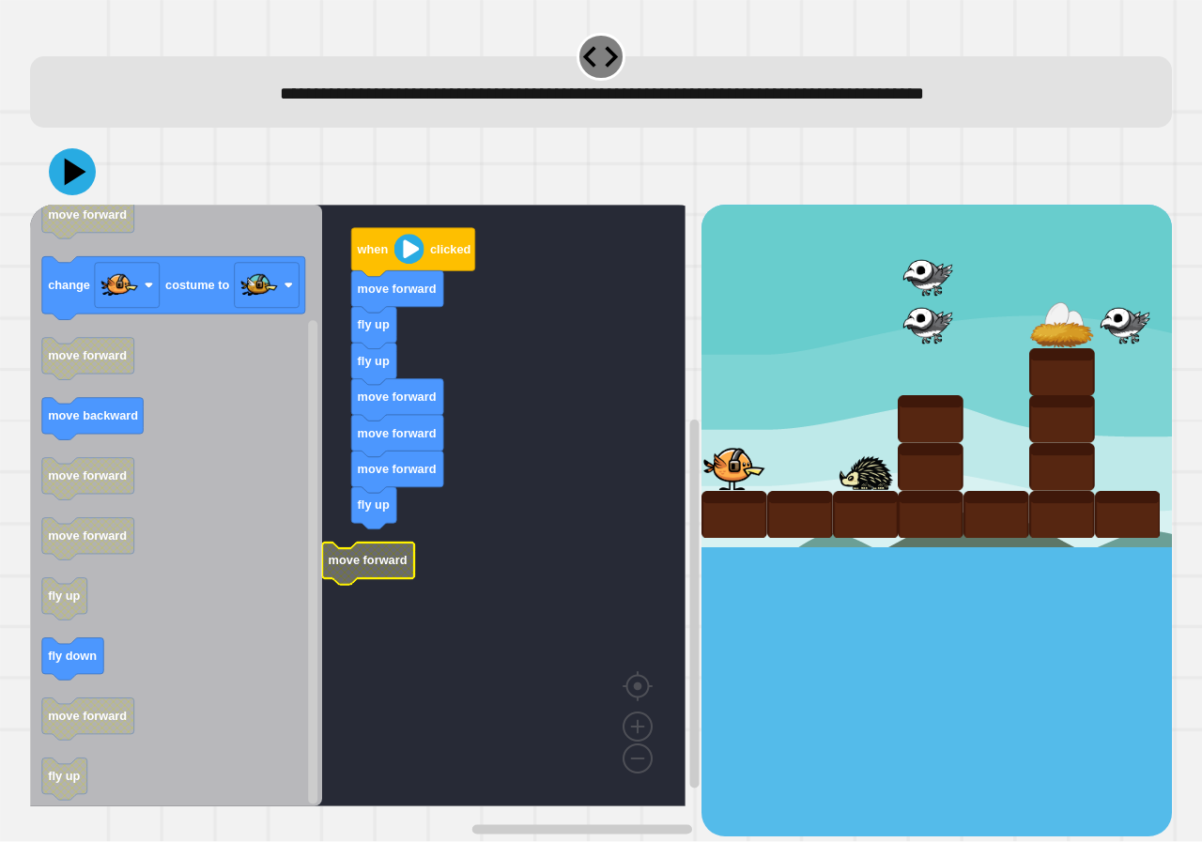
click at [405, 559] on g "when clicked move forward fly up fly up move forward move forward move forward …" at bounding box center [371, 506] width 683 height 602
click at [87, 164] on icon at bounding box center [72, 172] width 56 height 56
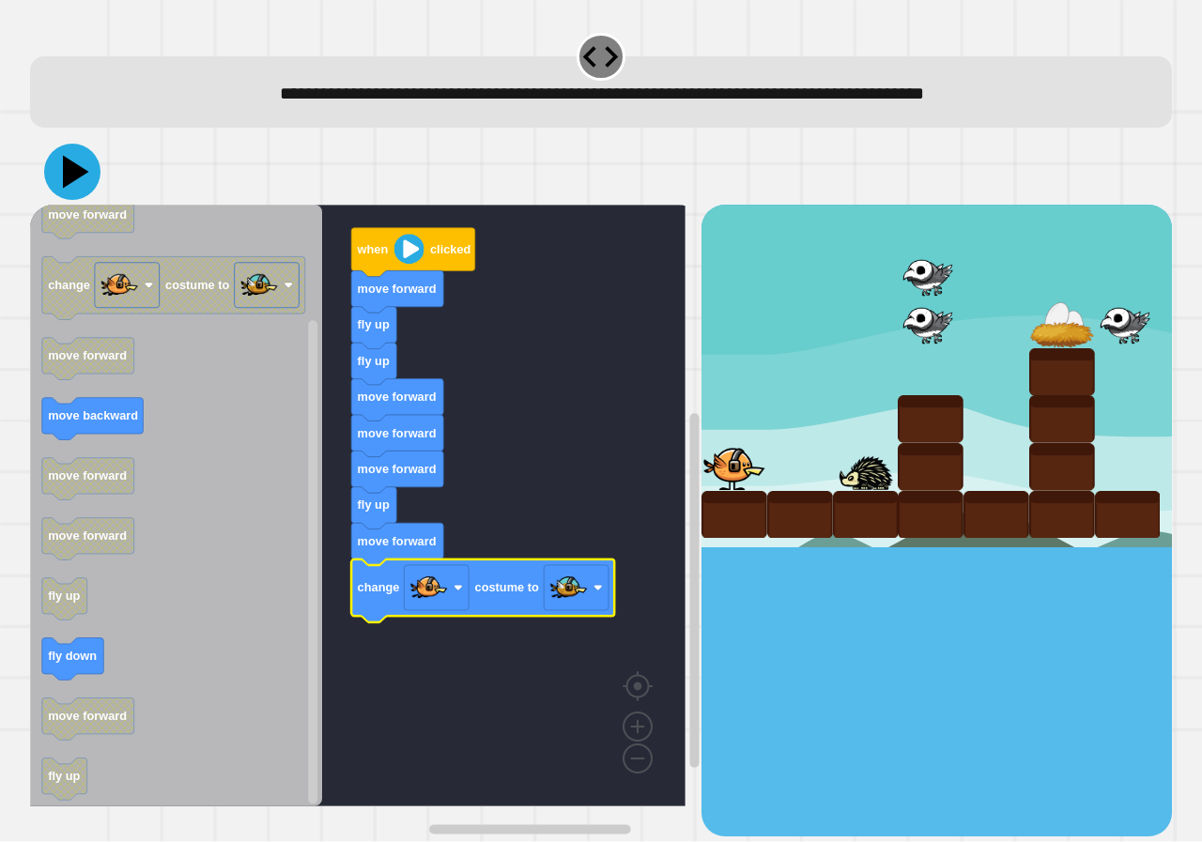
click at [81, 167] on icon at bounding box center [72, 172] width 56 height 56
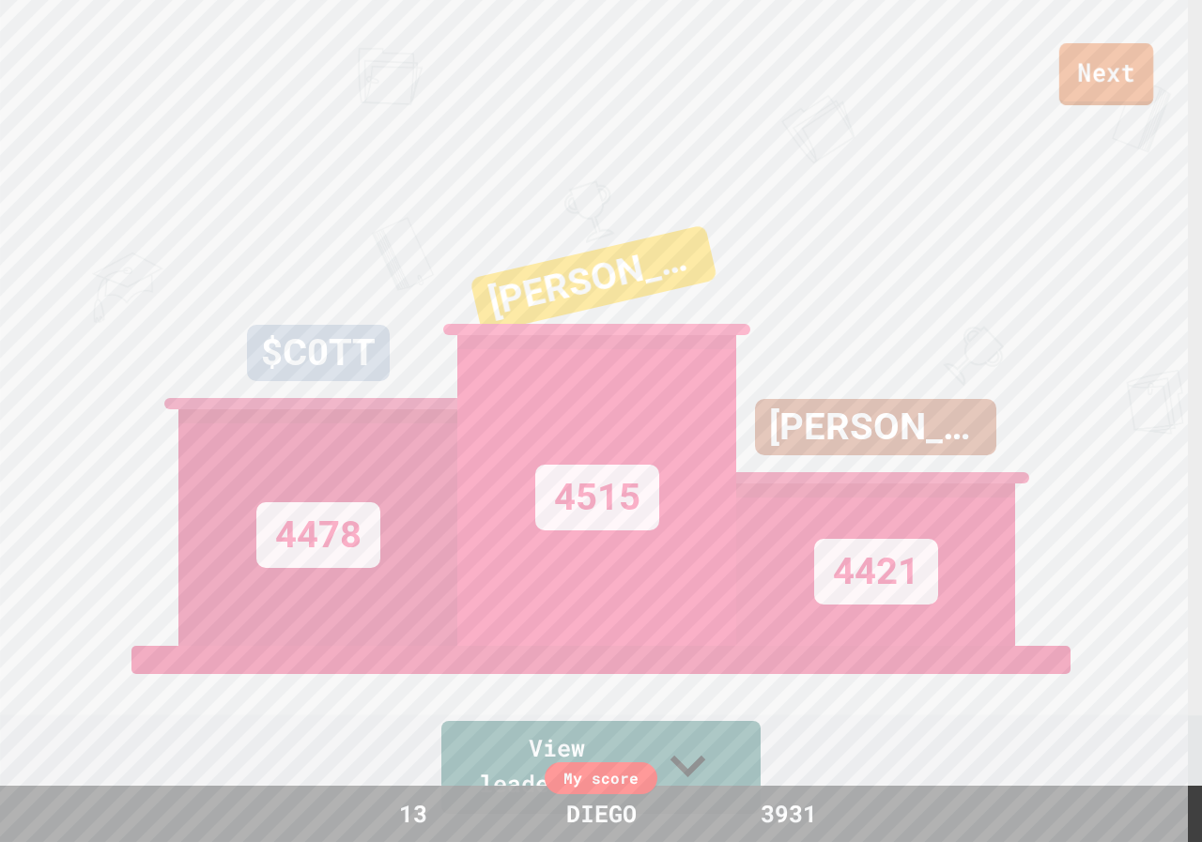
click at [1107, 83] on link "Next" at bounding box center [1106, 74] width 94 height 62
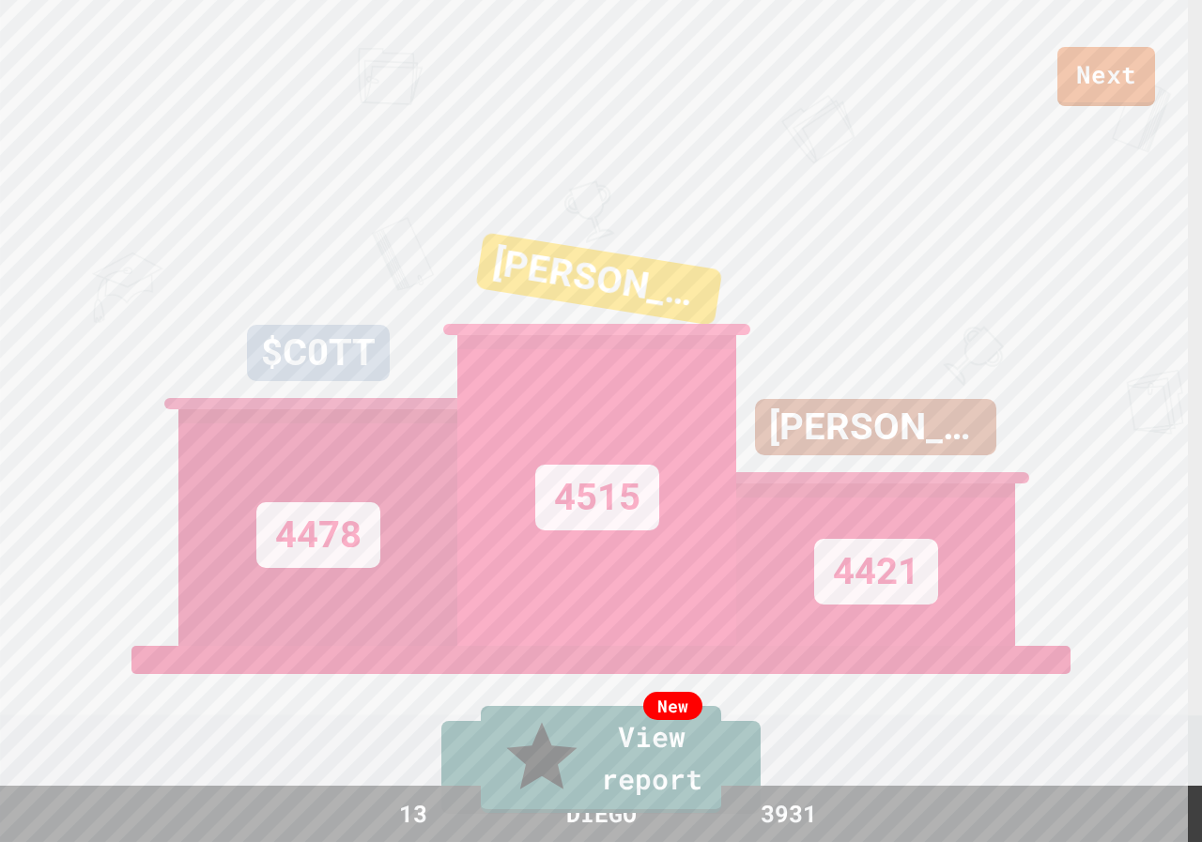
drag, startPoint x: 604, startPoint y: 545, endPoint x: 591, endPoint y: 558, distance: 17.9
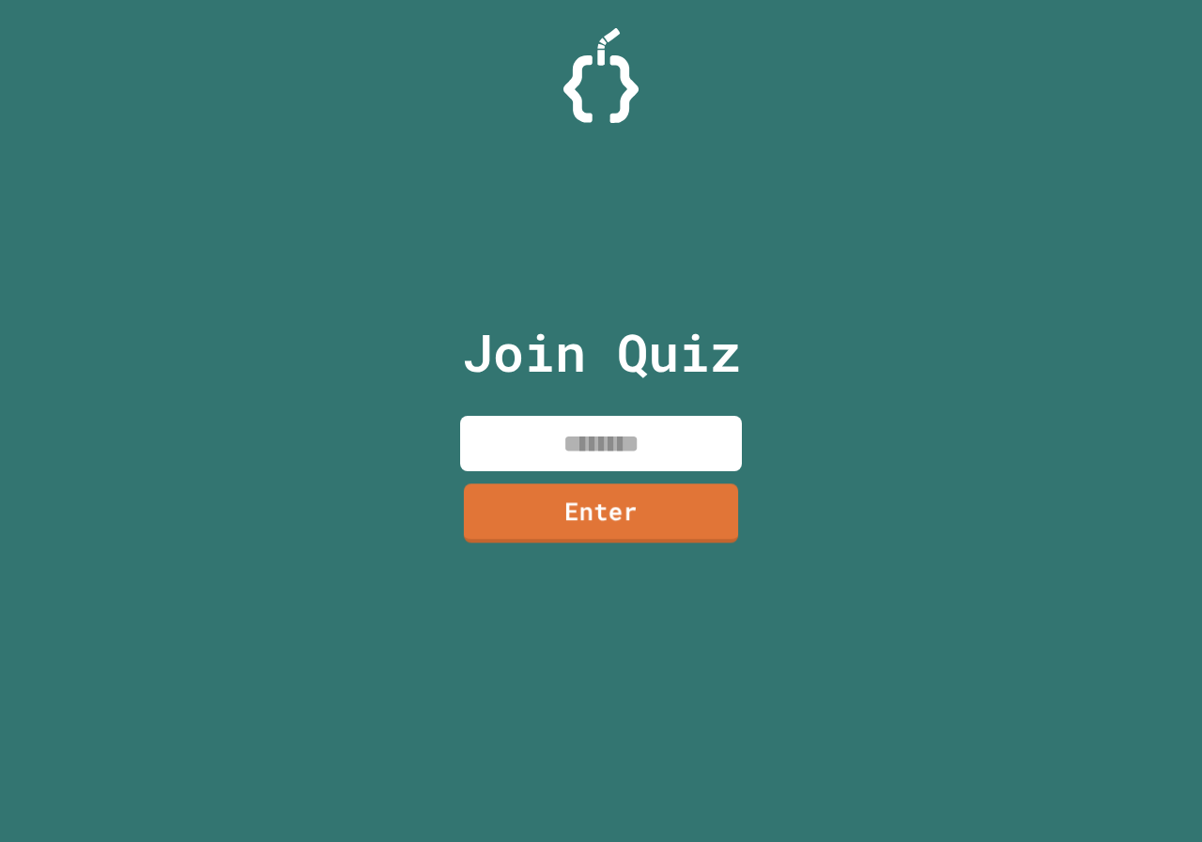
drag, startPoint x: 620, startPoint y: 442, endPoint x: 589, endPoint y: 414, distance: 41.9
click at [615, 439] on input at bounding box center [601, 443] width 282 height 55
type input "********"
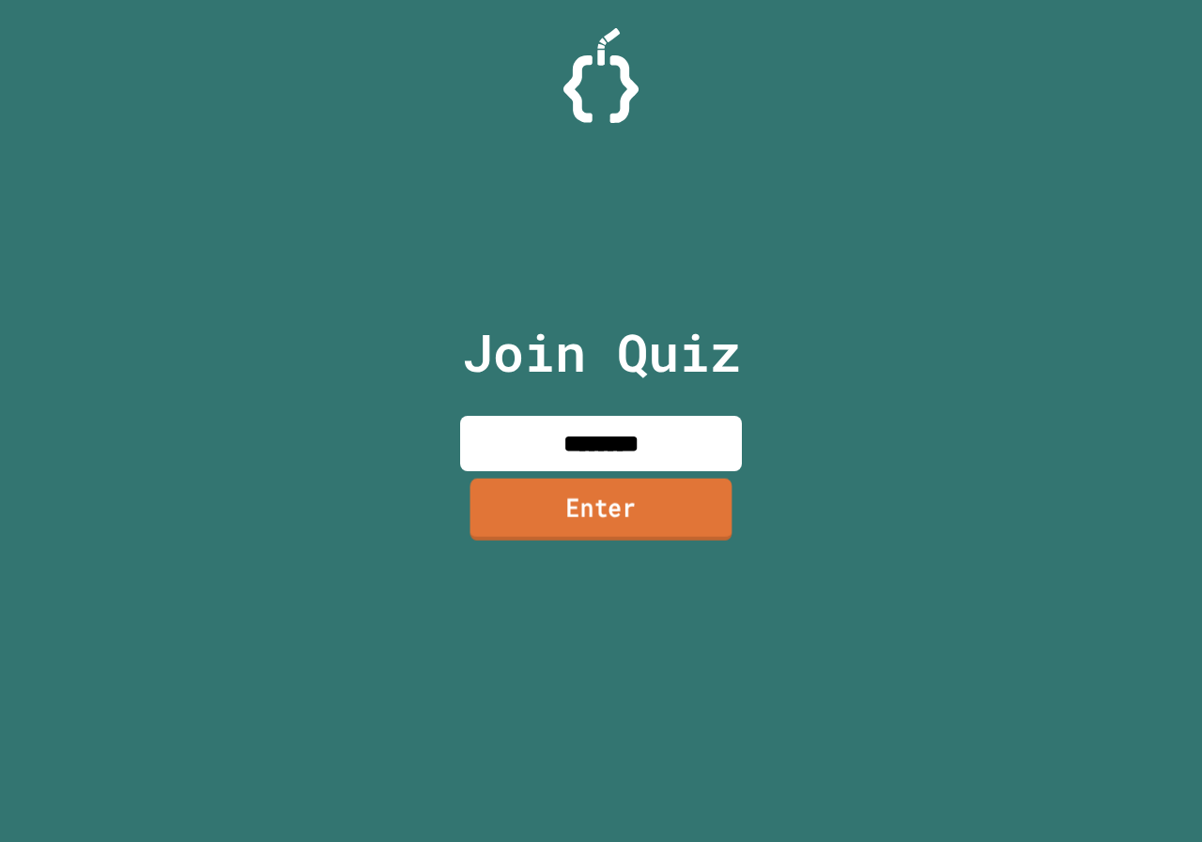
click at [600, 484] on link "Enter" at bounding box center [601, 509] width 262 height 62
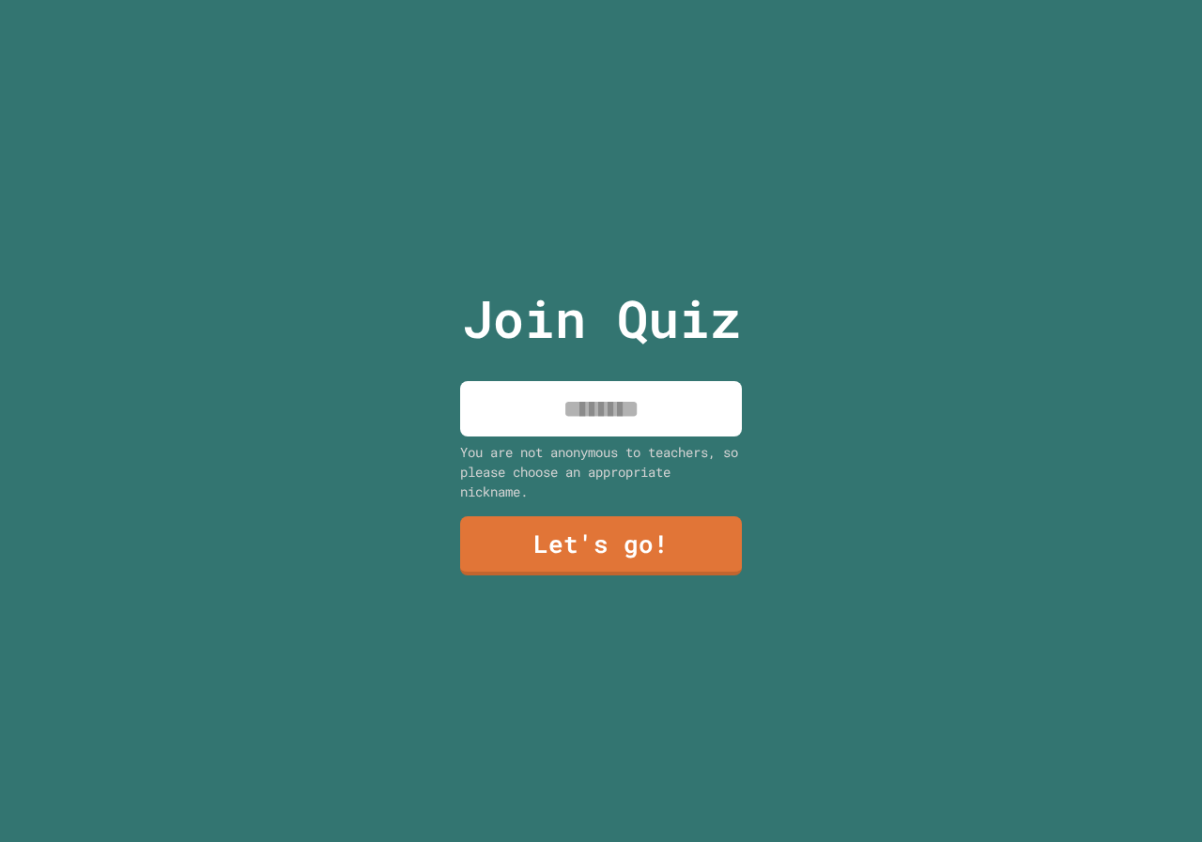
click at [696, 381] on input at bounding box center [601, 408] width 282 height 55
type input "*******"
click at [558, 549] on link "Let's go!" at bounding box center [601, 545] width 278 height 62
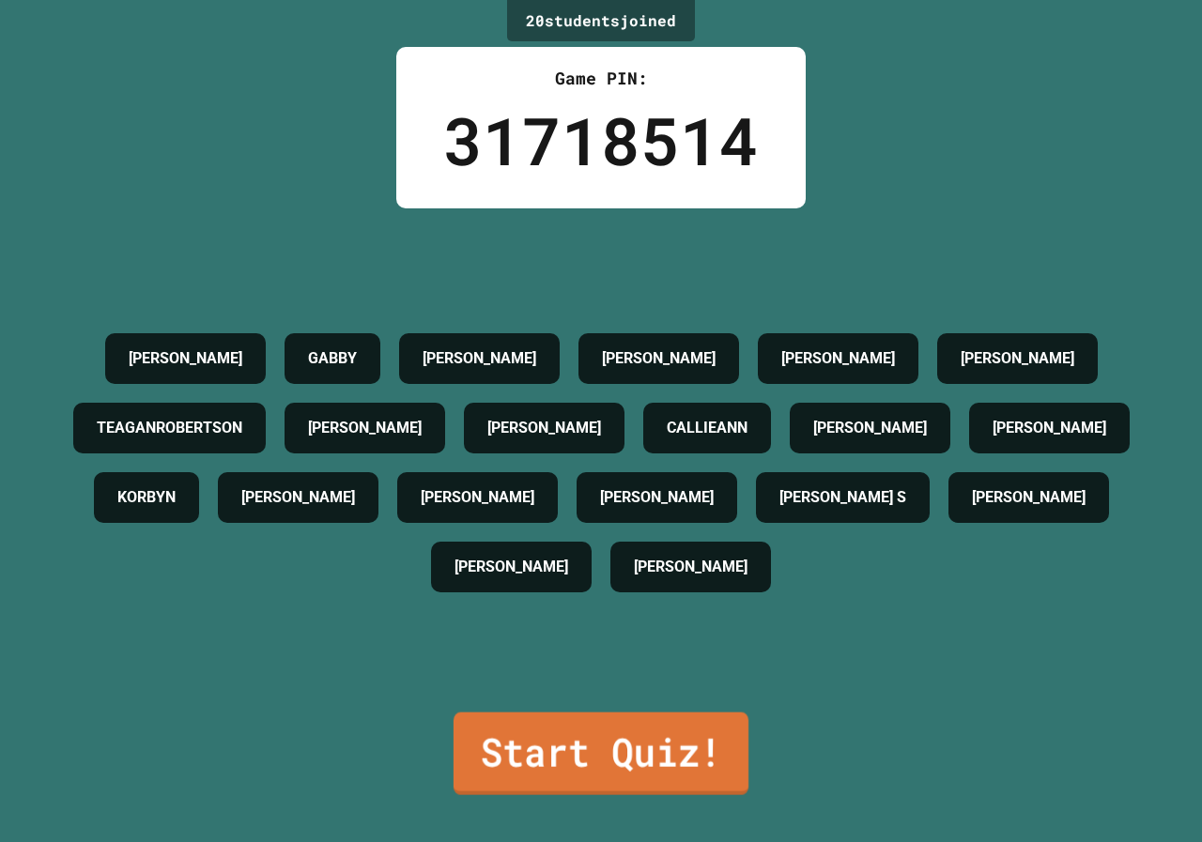
click at [729, 713] on link "Start Quiz!" at bounding box center [600, 754] width 295 height 83
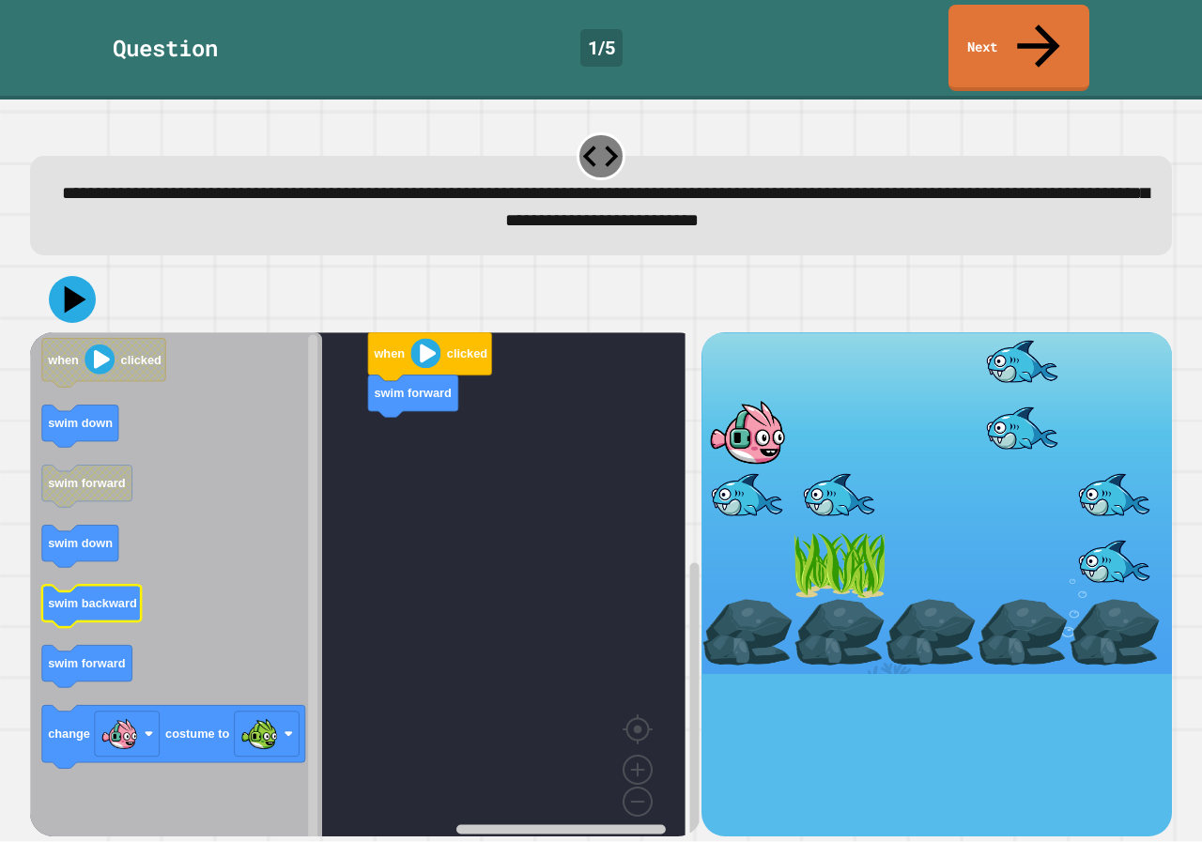
click at [112, 586] on icon "Blockly Workspace" at bounding box center [92, 607] width 100 height 42
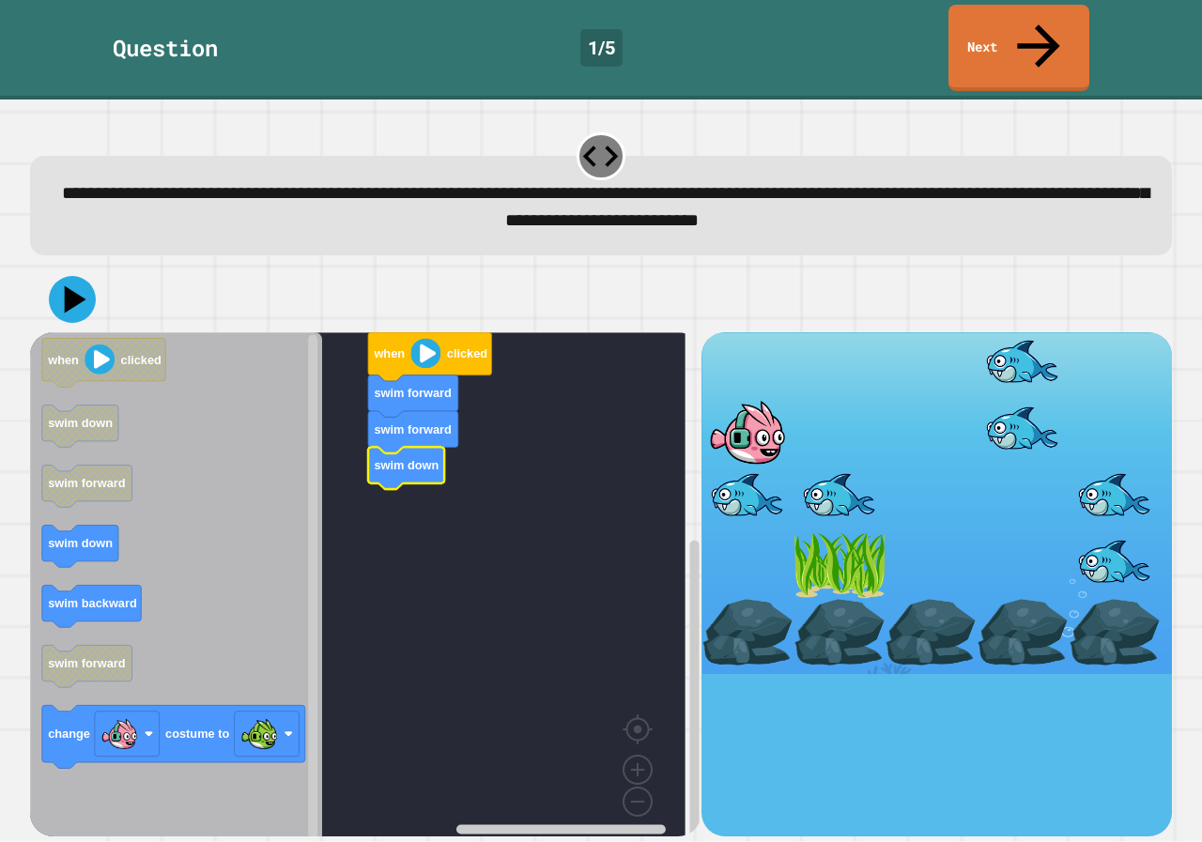
click at [105, 490] on icon "when clicked swim down swim forward swim down swim backward swim forward change…" at bounding box center [176, 590] width 292 height 517
click at [133, 540] on icon "Blockly Workspace" at bounding box center [176, 590] width 292 height 517
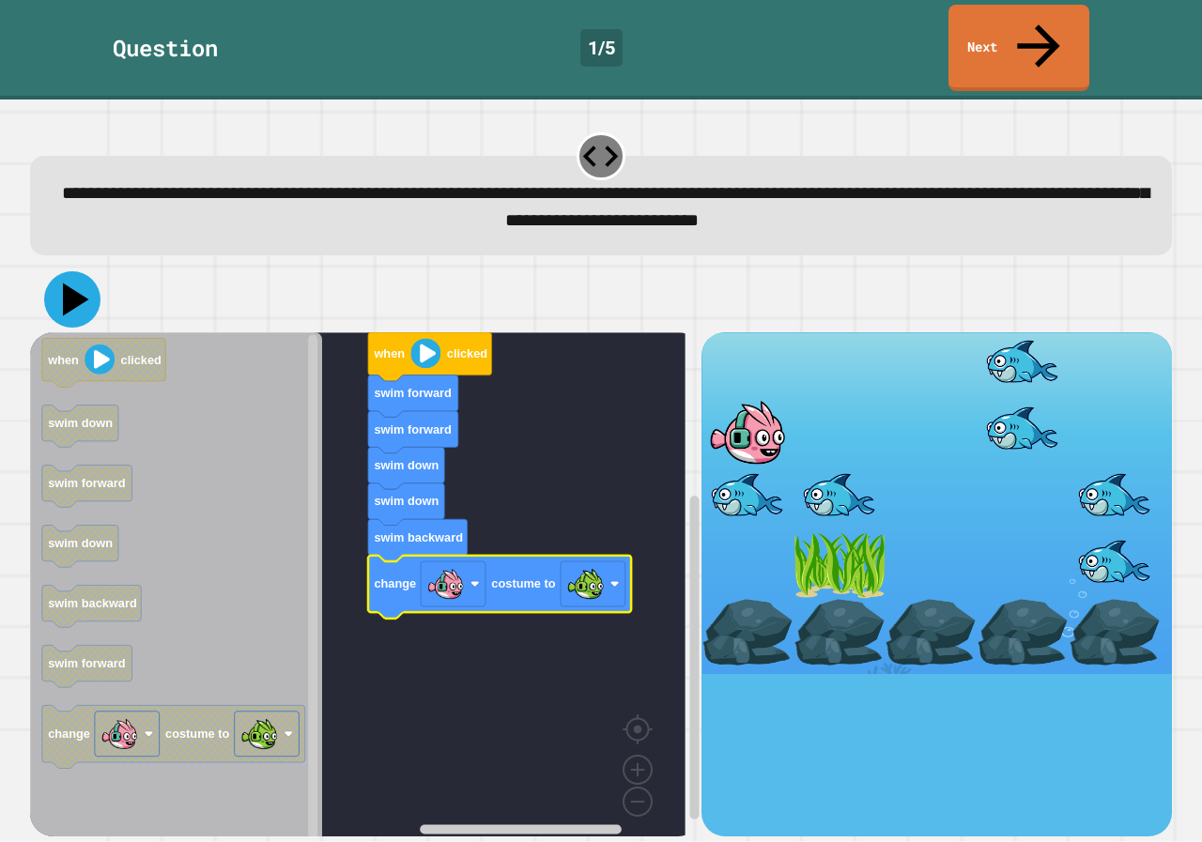
click at [84, 284] on icon at bounding box center [76, 300] width 26 height 33
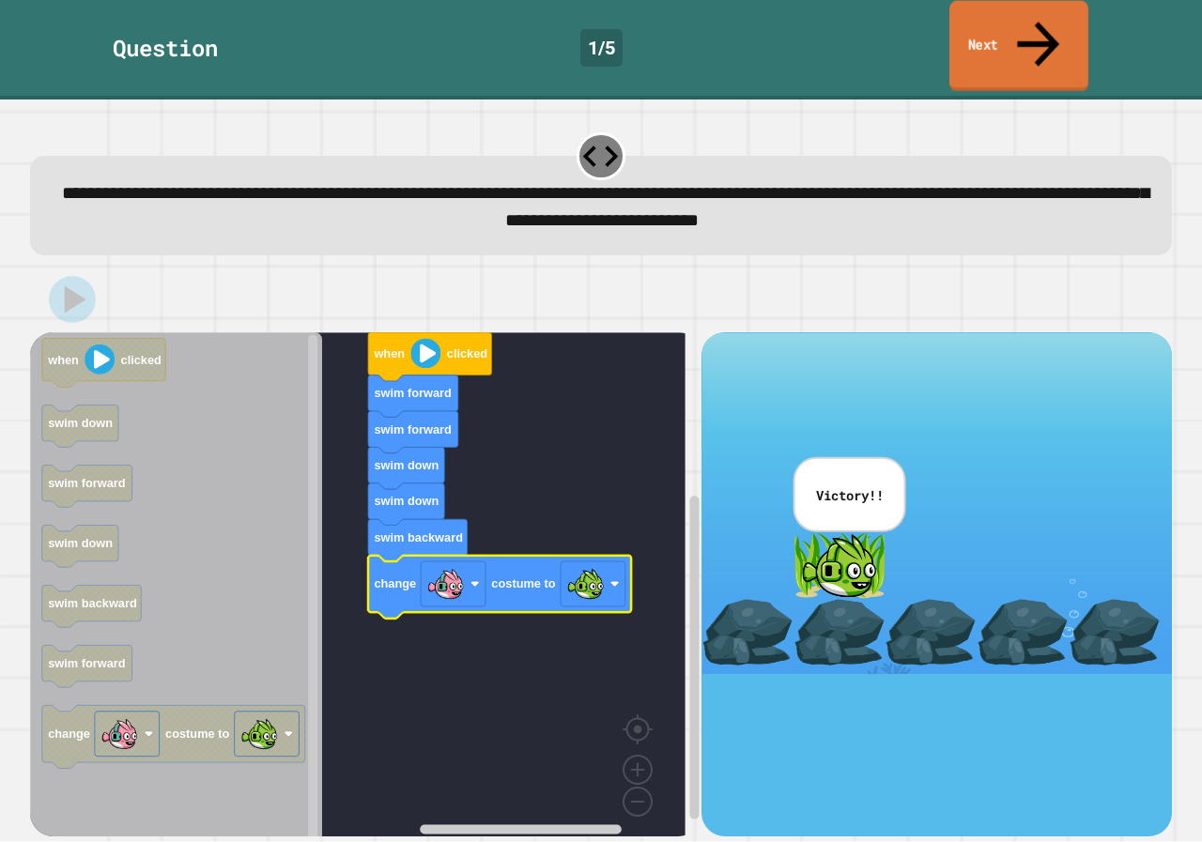
click at [1018, 22] on link "Next" at bounding box center [1018, 46] width 139 height 91
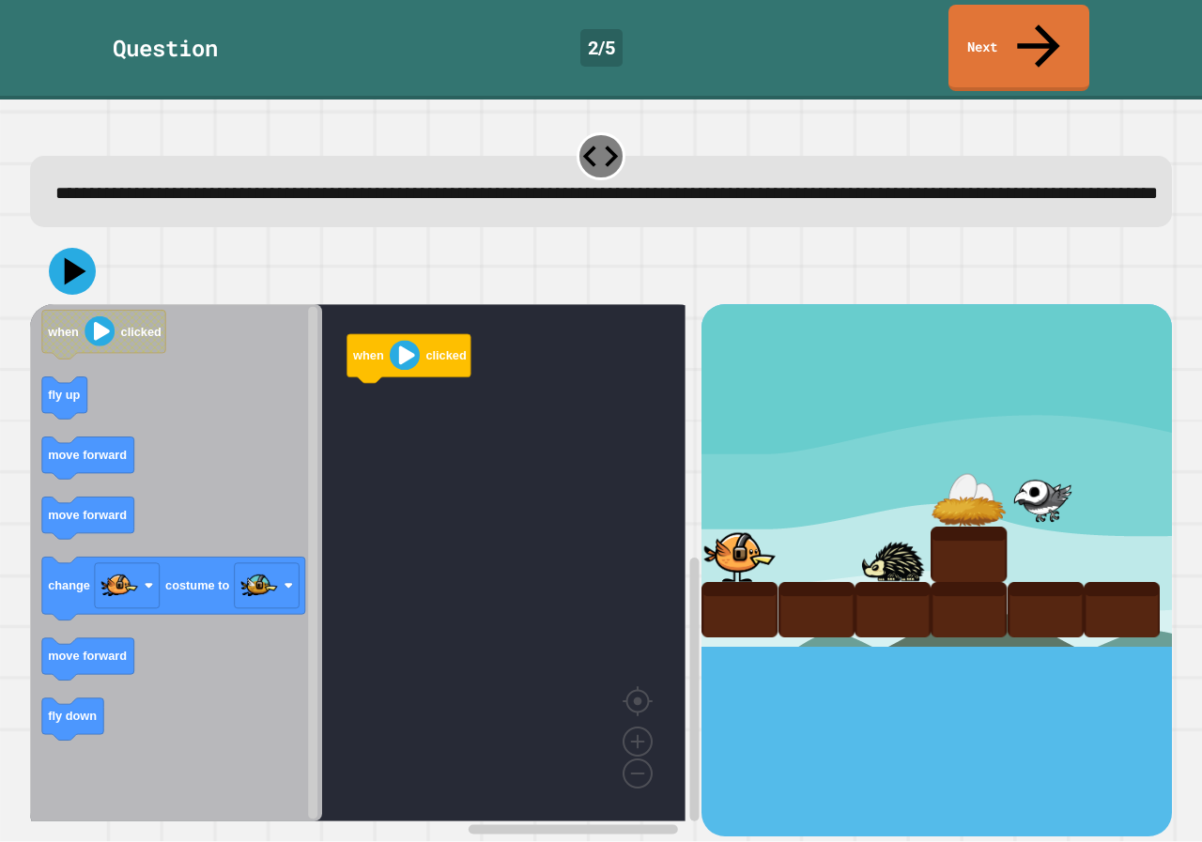
click at [322, 399] on icon "Blockly Workspace" at bounding box center [176, 562] width 292 height 517
drag, startPoint x: 16, startPoint y: 448, endPoint x: 43, endPoint y: 442, distance: 27.8
click at [43, 442] on div "**********" at bounding box center [601, 471] width 1202 height 743
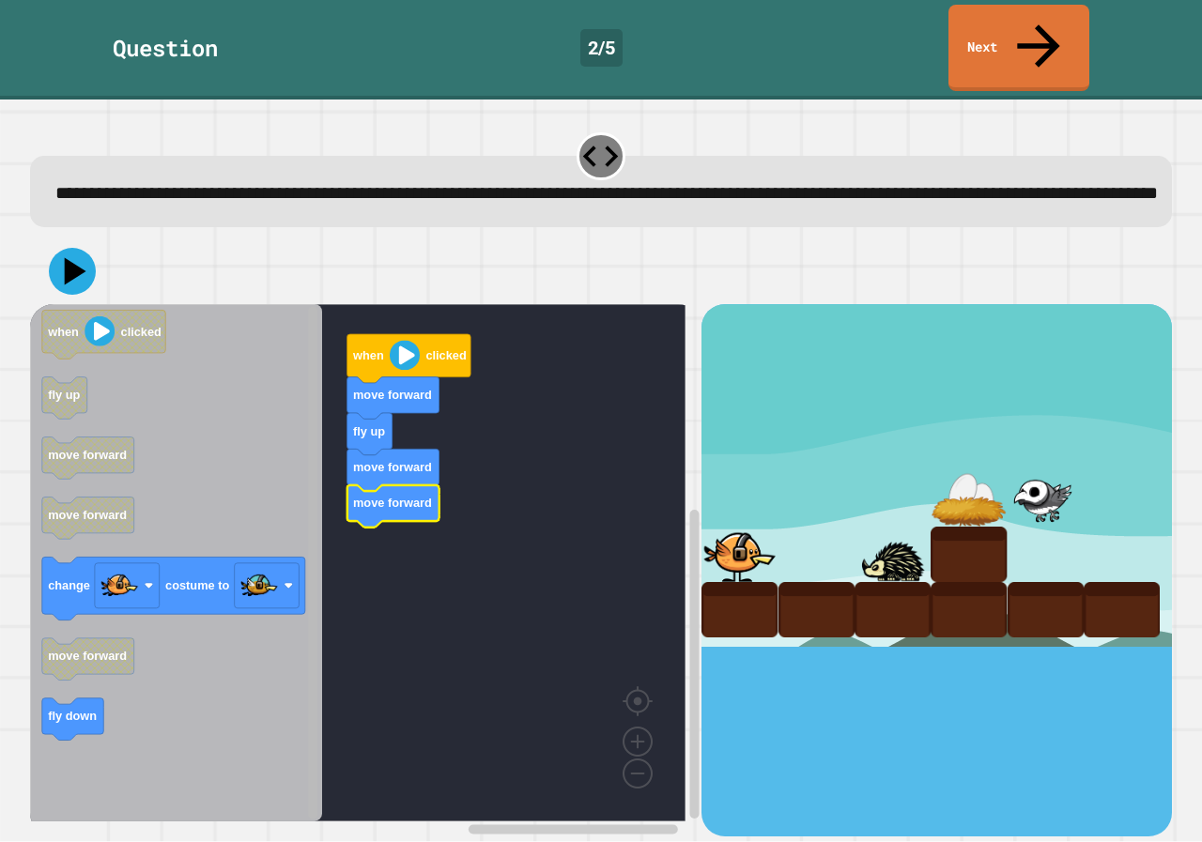
click at [303, 572] on div "when clicked move forward fly up move forward move forward when clicked fly up …" at bounding box center [365, 569] width 671 height 531
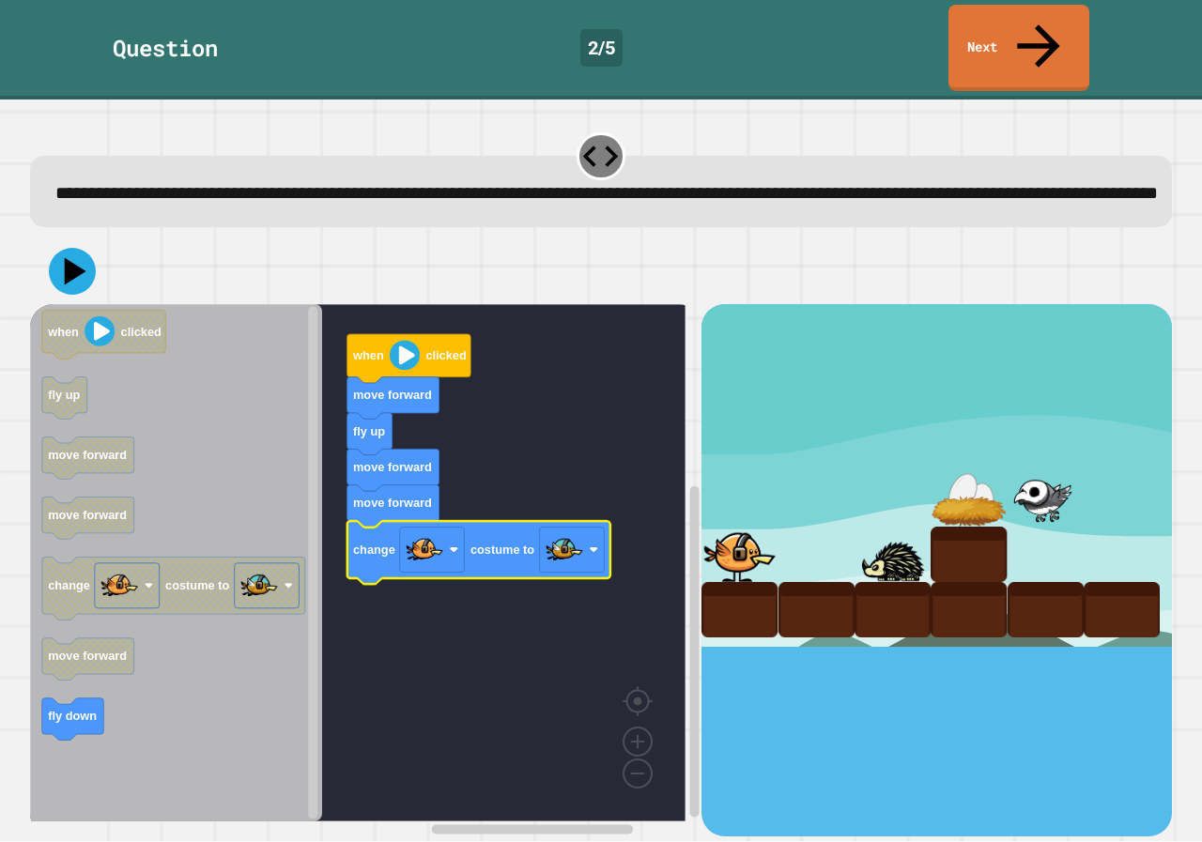
click at [98, 268] on div at bounding box center [601, 271] width 1142 height 66
click at [73, 255] on icon at bounding box center [76, 271] width 26 height 33
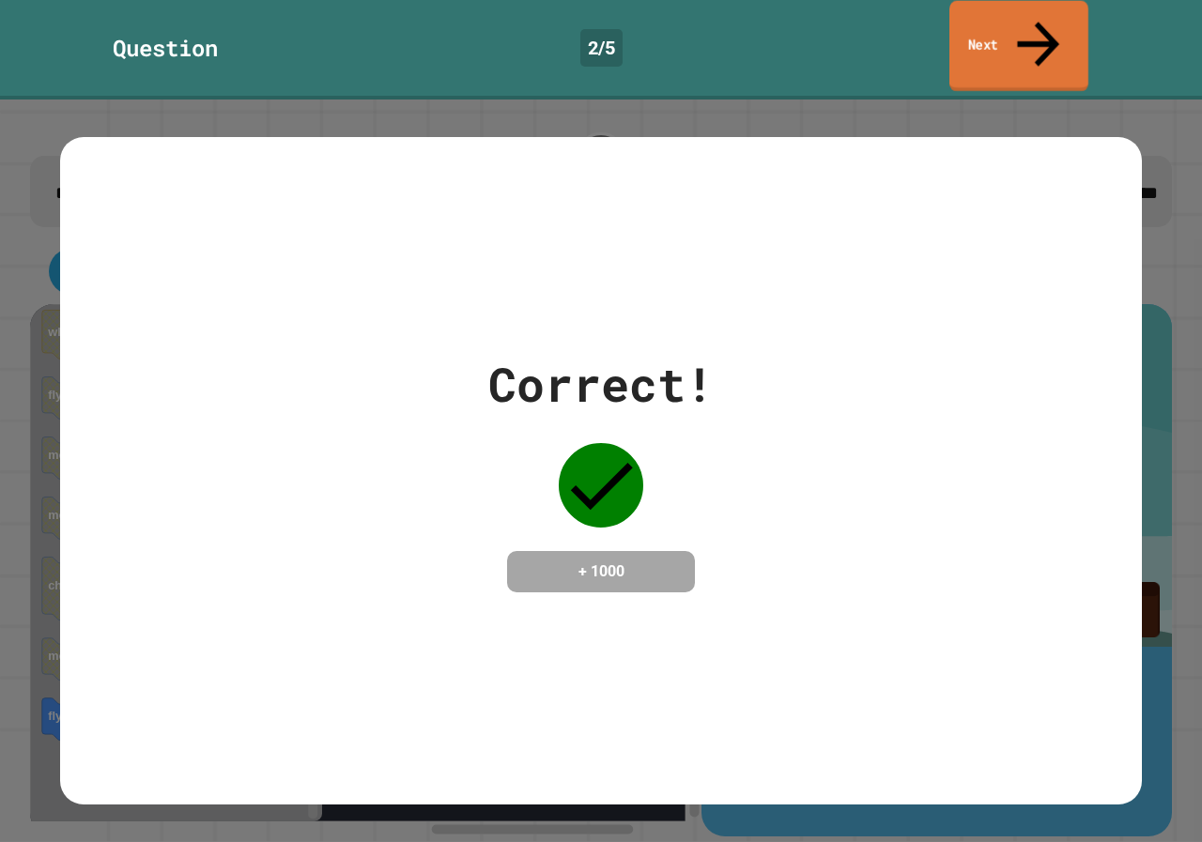
click at [973, 40] on link "Next" at bounding box center [1018, 46] width 139 height 91
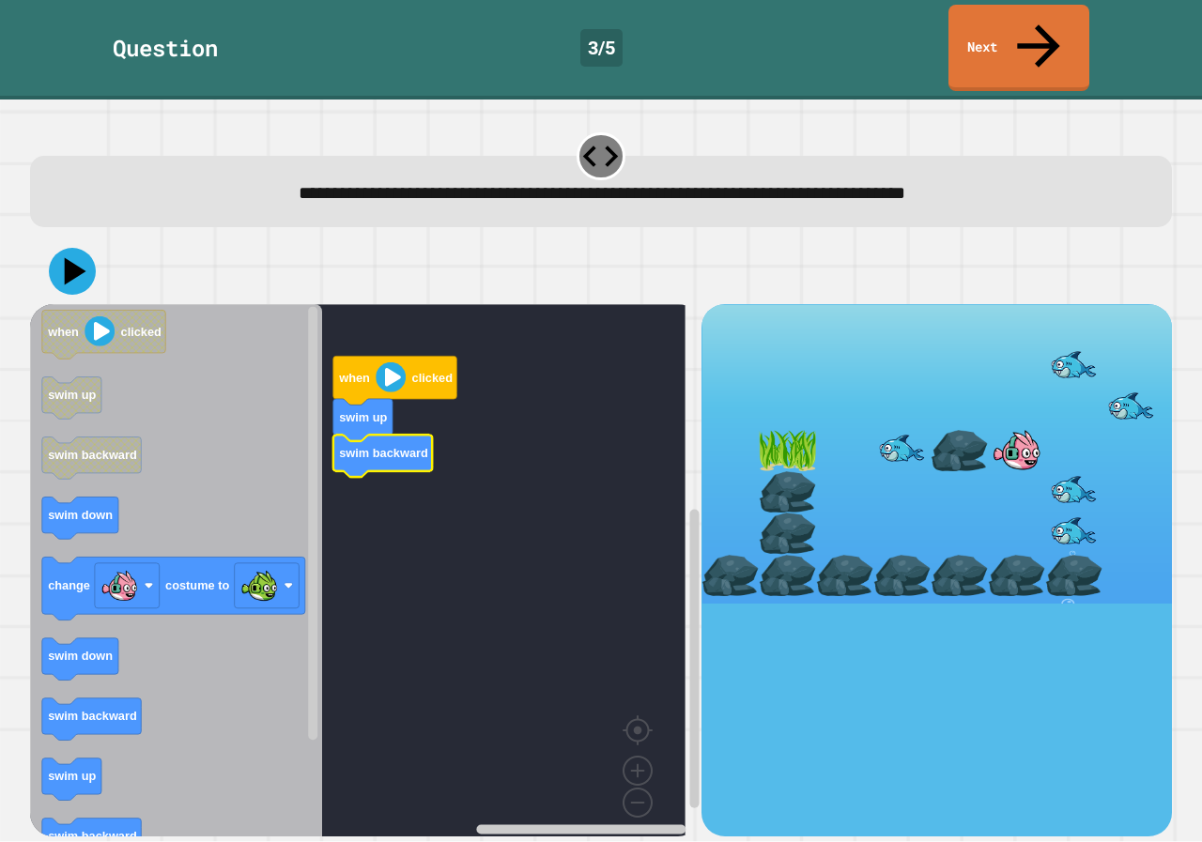
click at [75, 701] on icon "Blockly Workspace" at bounding box center [176, 577] width 292 height 546
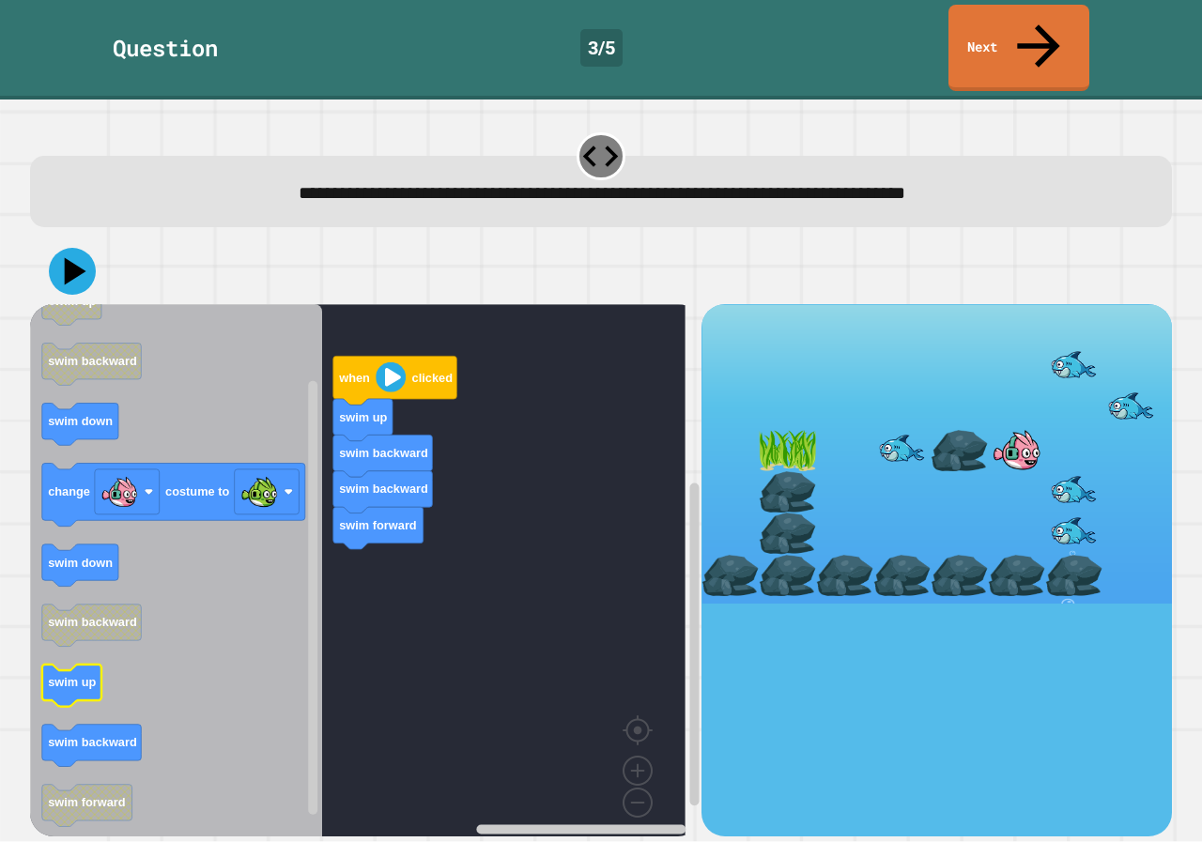
click at [60, 665] on icon "Blockly Workspace" at bounding box center [71, 686] width 59 height 42
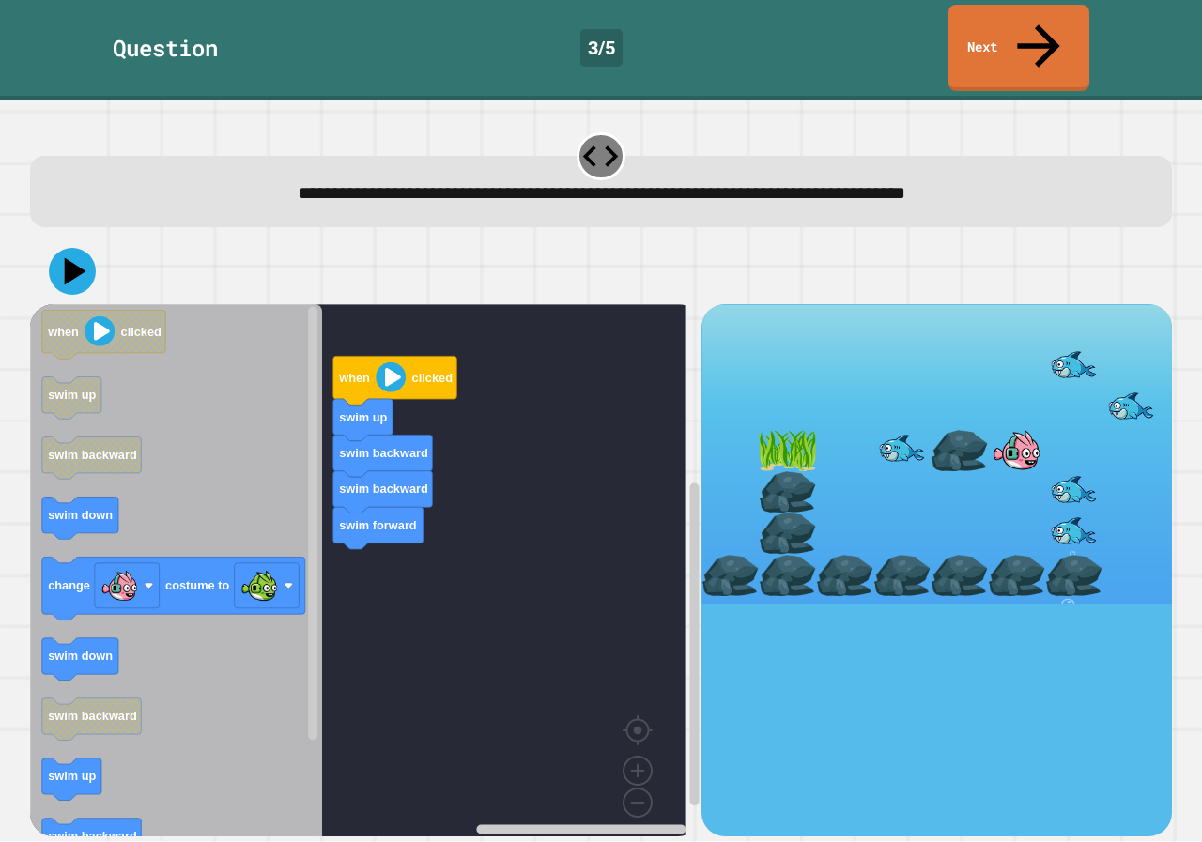
click at [468, 530] on div "when clicked swim up swim backward swim backward swim forward when clicked swim…" at bounding box center [365, 569] width 671 height 531
click at [86, 504] on icon "when clicked swim up swim backward swim down change costume to swim down swim b…" at bounding box center [176, 577] width 292 height 546
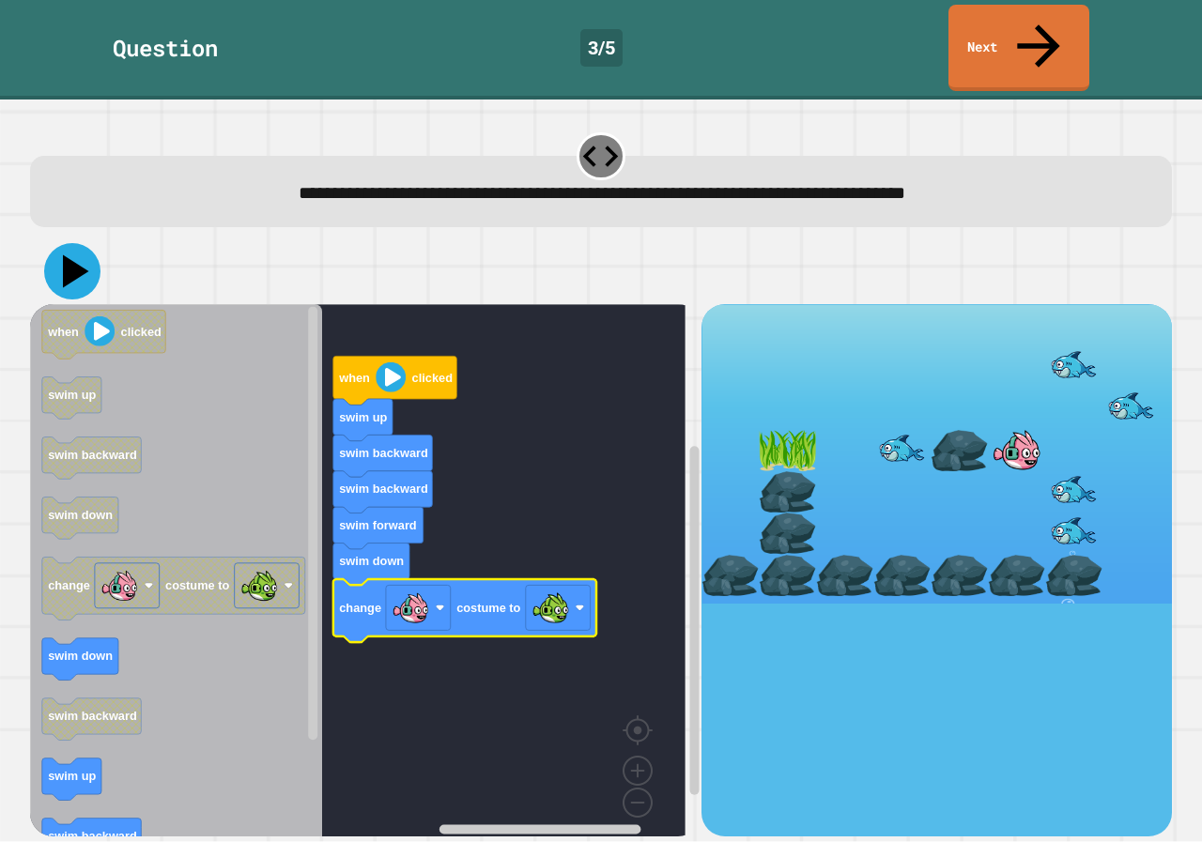
click at [71, 246] on icon at bounding box center [72, 271] width 56 height 56
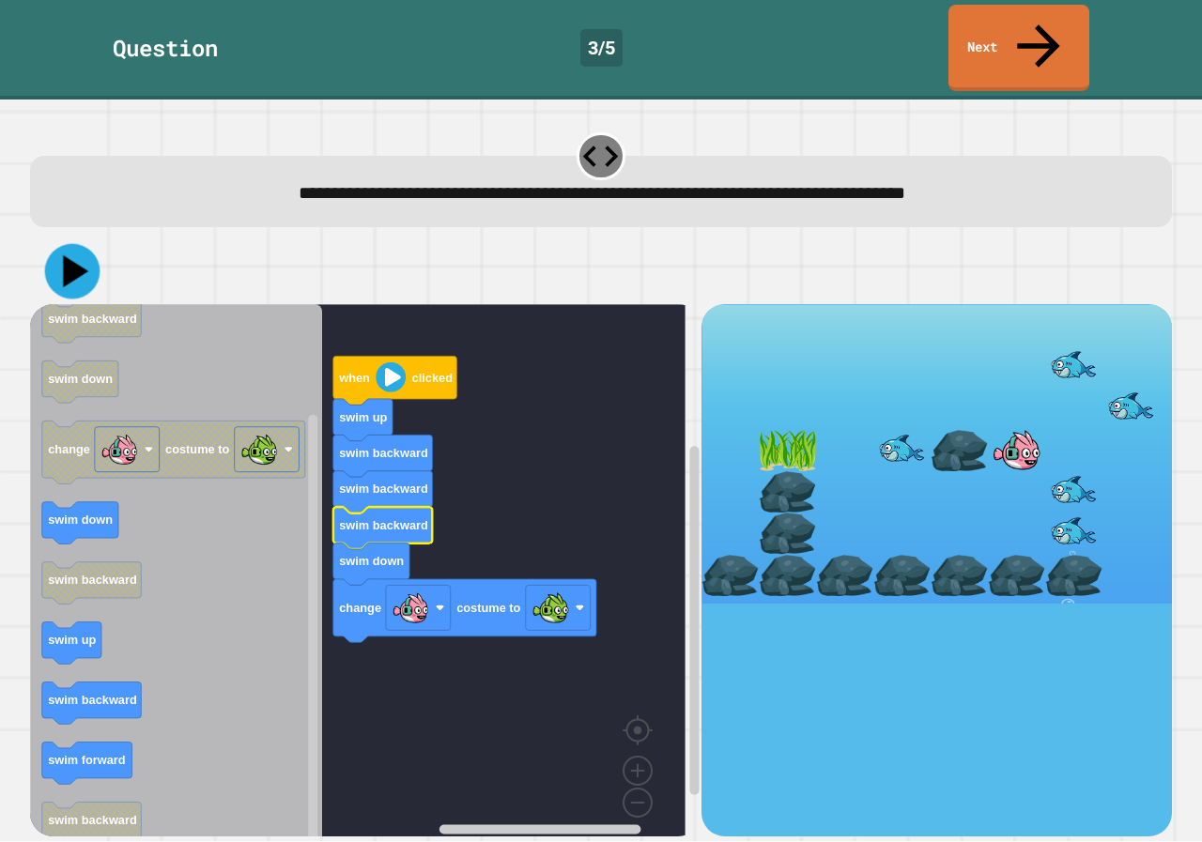
click at [82, 244] on icon at bounding box center [72, 271] width 55 height 55
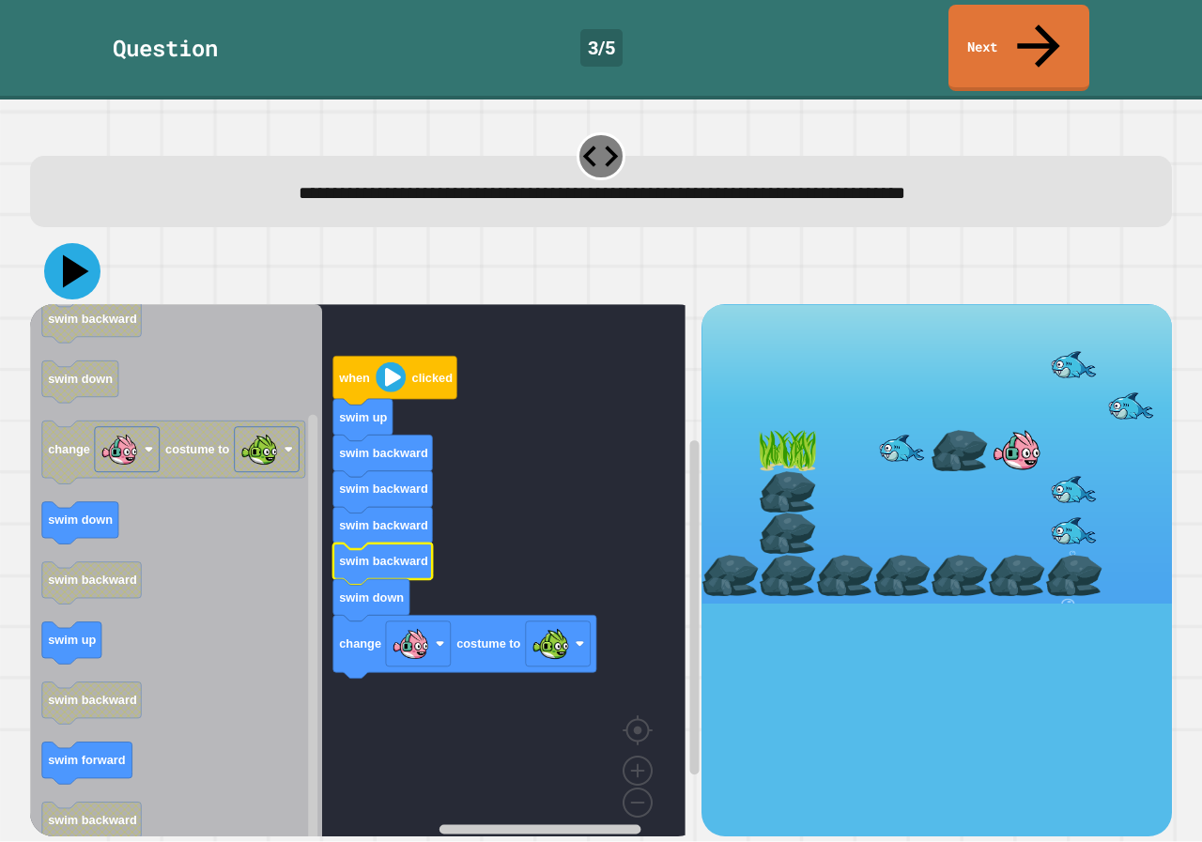
click at [94, 243] on icon at bounding box center [72, 271] width 56 height 56
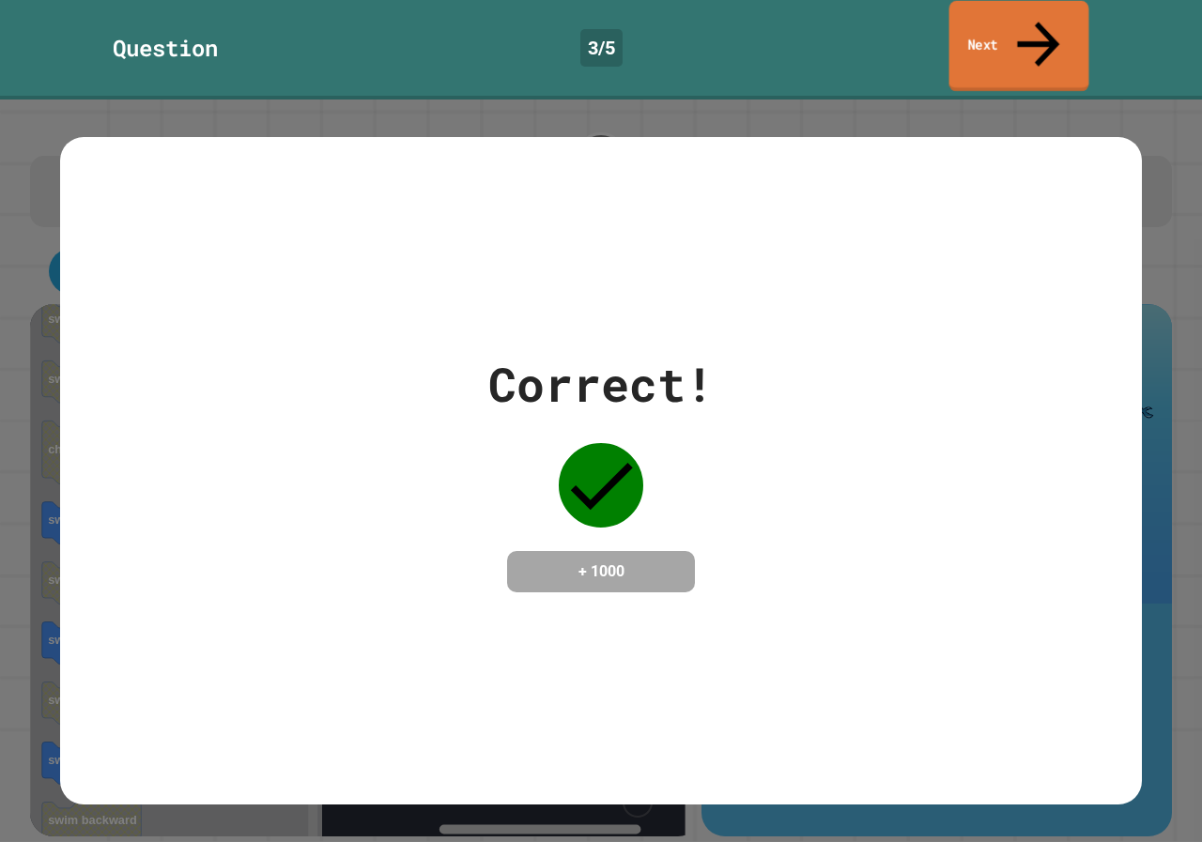
click at [1040, 42] on link "Next" at bounding box center [1019, 46] width 140 height 91
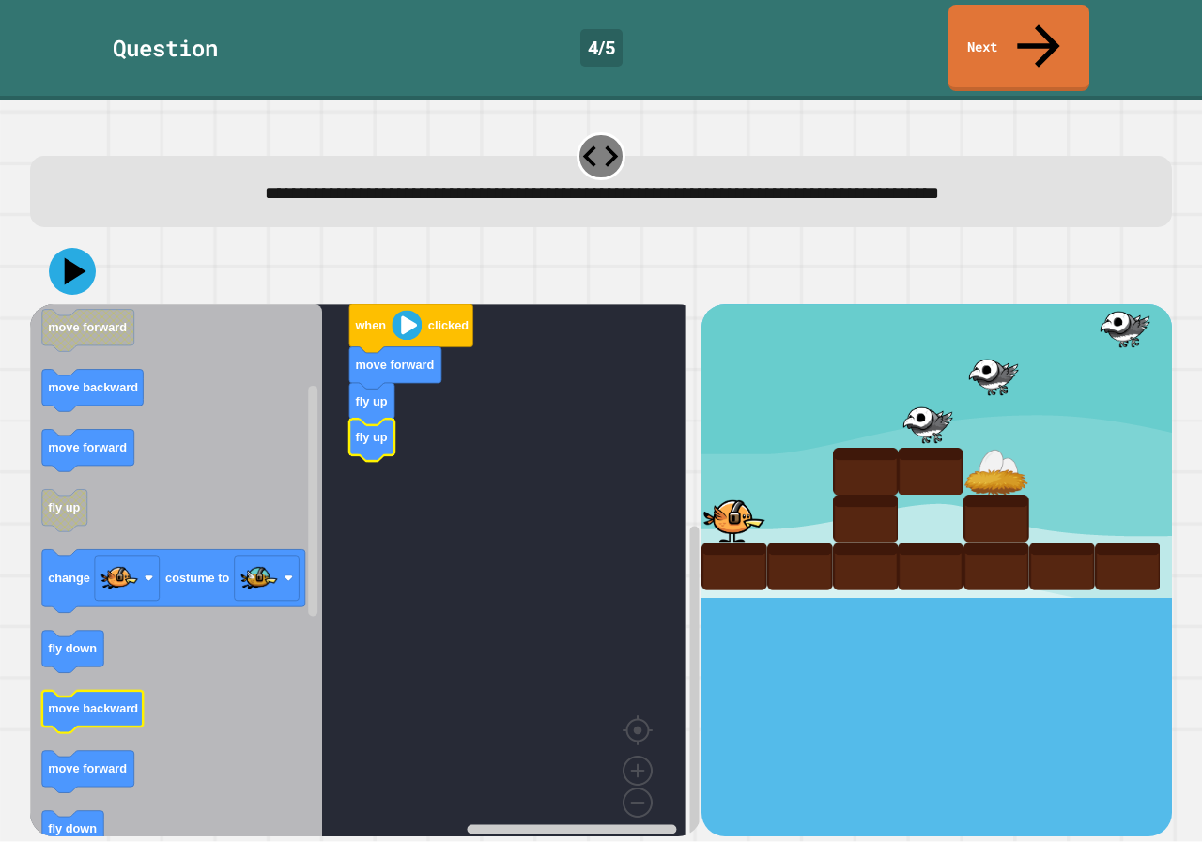
click at [101, 691] on icon "Blockly Workspace" at bounding box center [92, 712] width 101 height 42
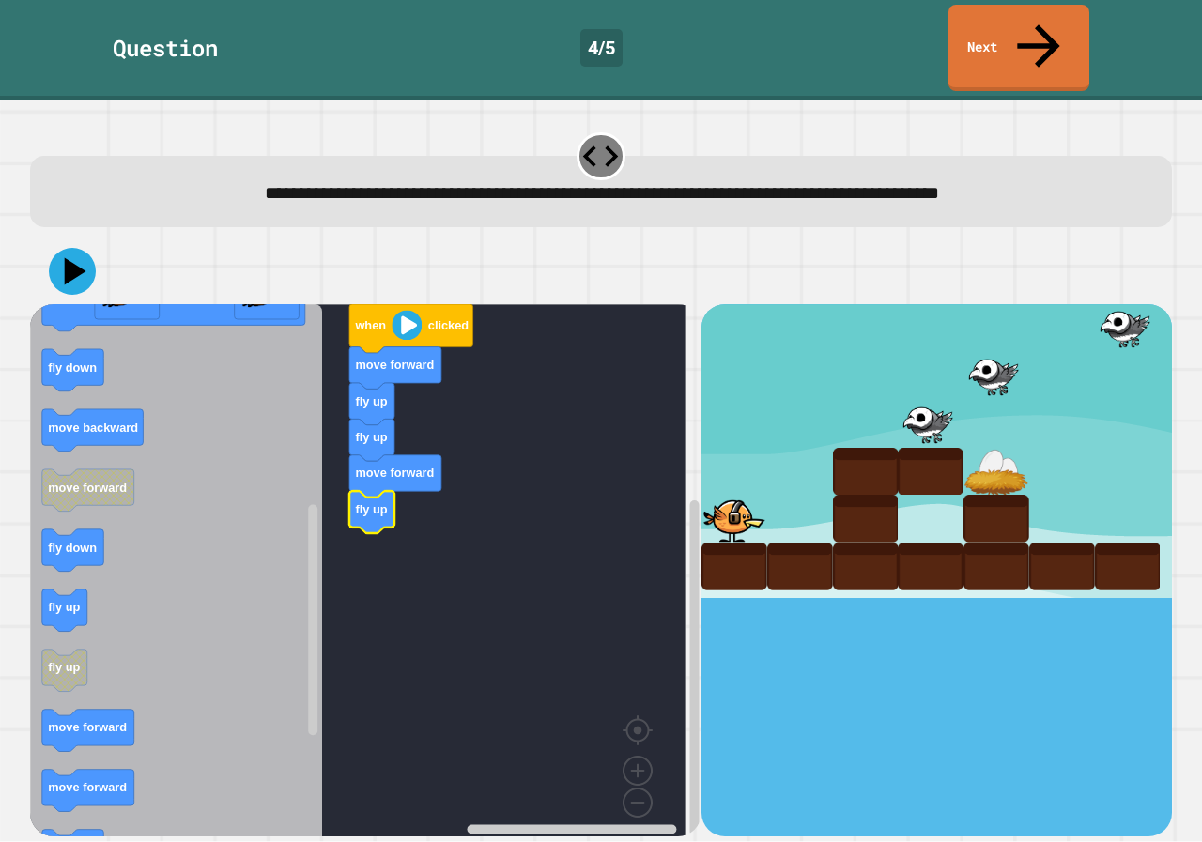
drag, startPoint x: 33, startPoint y: 223, endPoint x: 61, endPoint y: 219, distance: 28.6
click at [60, 219] on div "**********" at bounding box center [601, 471] width 1202 height 743
click at [61, 243] on icon at bounding box center [72, 271] width 56 height 56
click at [62, 245] on icon at bounding box center [72, 272] width 54 height 54
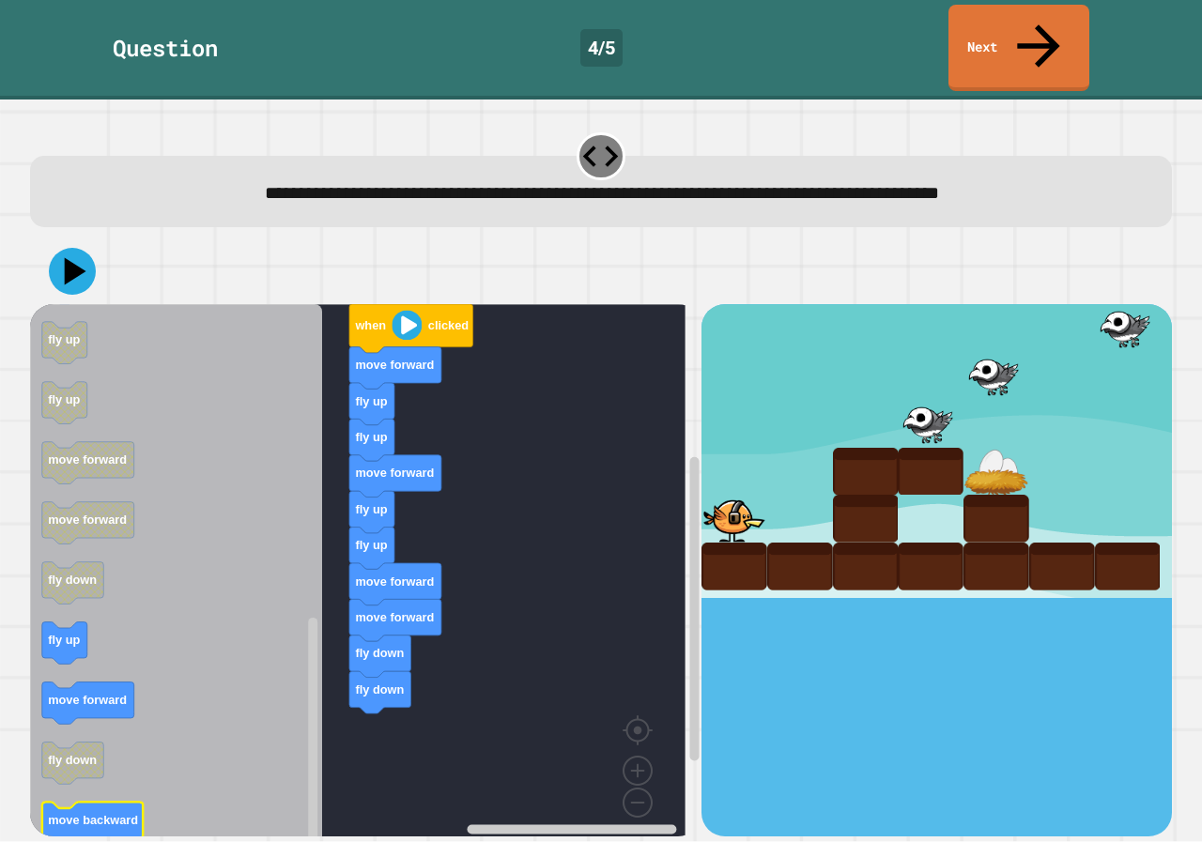
click at [150, 779] on icon "Blockly Workspace" at bounding box center [176, 577] width 292 height 546
drag, startPoint x: 92, startPoint y: 198, endPoint x: 88, endPoint y: 212, distance: 14.6
click at [88, 238] on div at bounding box center [601, 271] width 1142 height 66
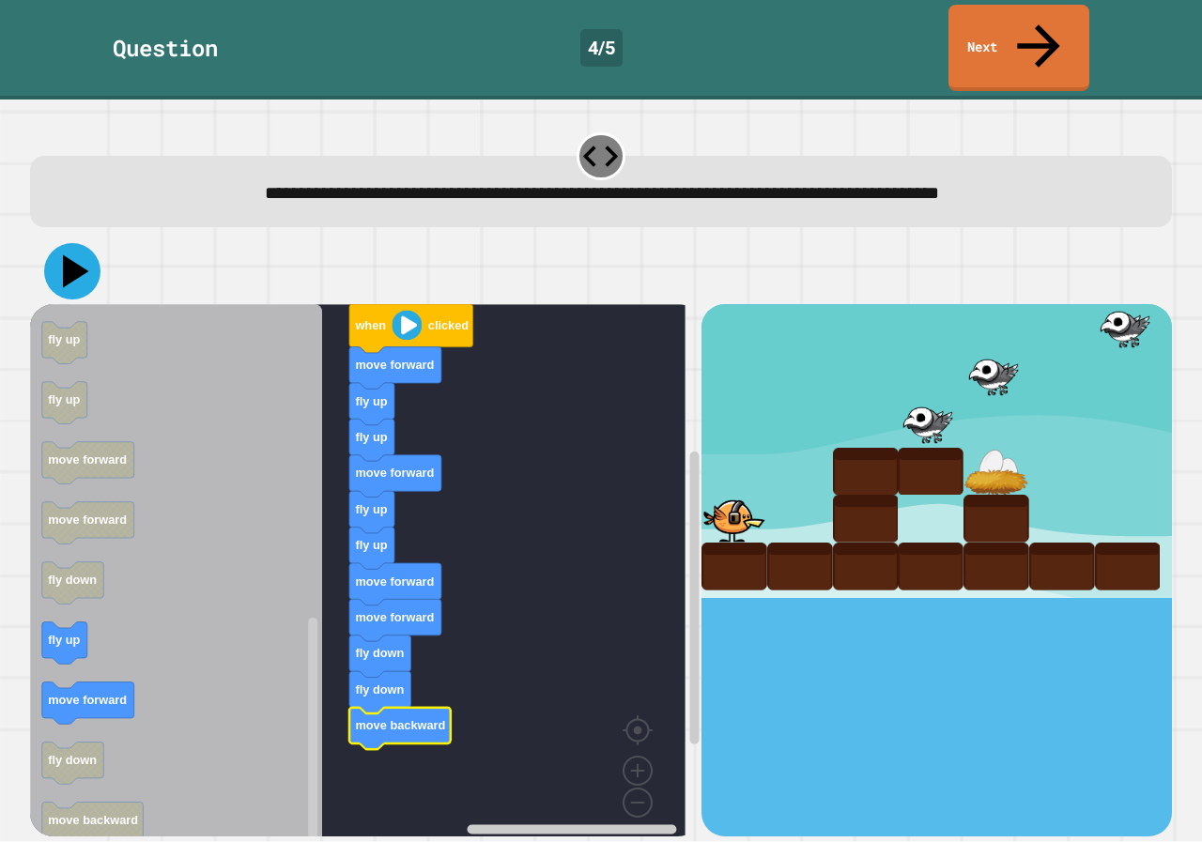
click at [86, 243] on icon at bounding box center [72, 271] width 56 height 56
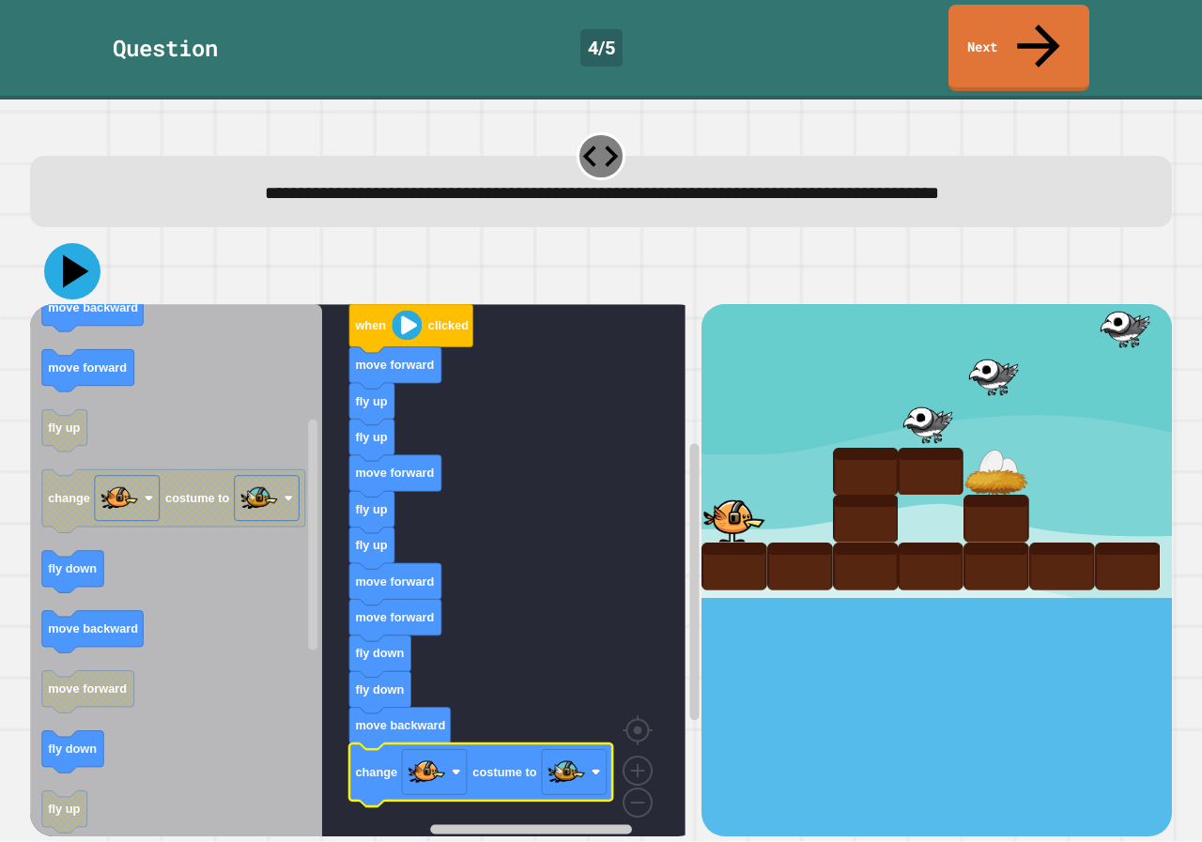
click at [75, 243] on icon at bounding box center [72, 271] width 56 height 56
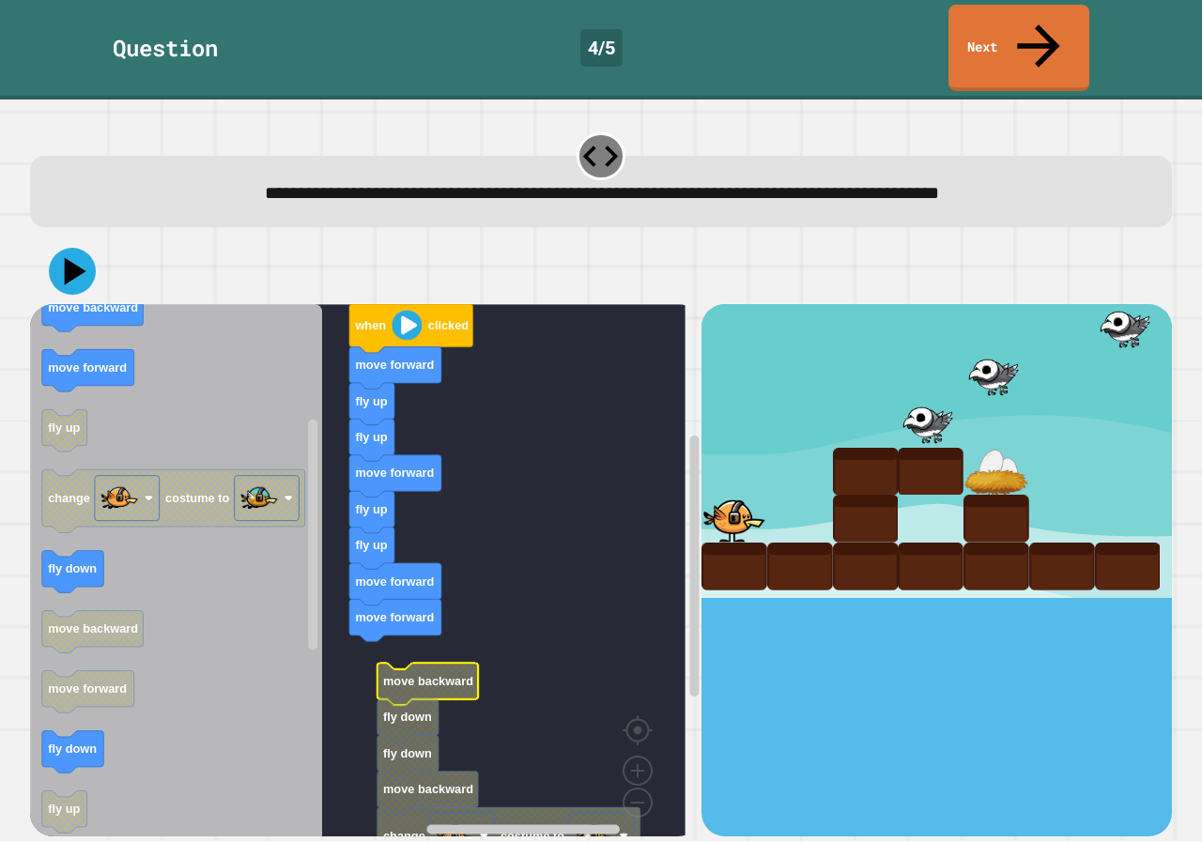
click at [401, 614] on rect "Blockly Workspace" at bounding box center [357, 577] width 655 height 546
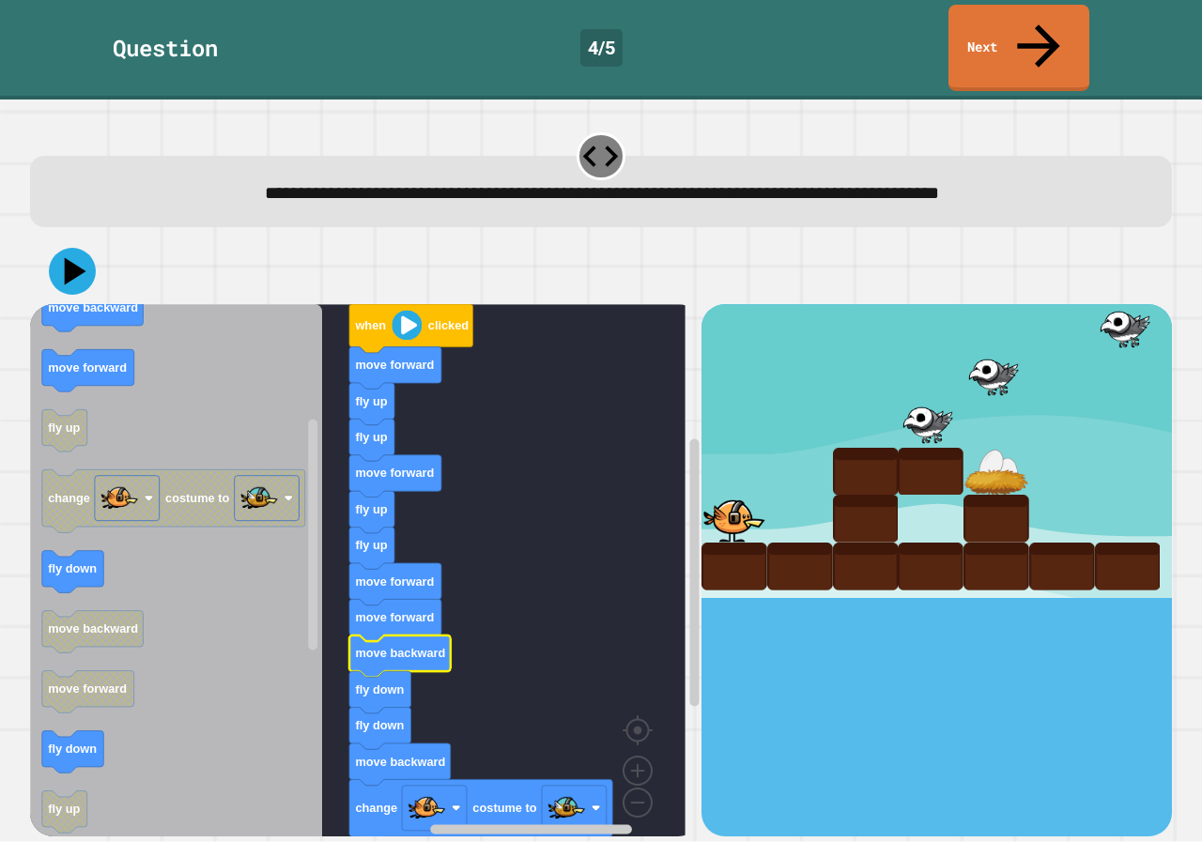
click at [98, 238] on div at bounding box center [601, 271] width 1142 height 66
click at [87, 243] on icon at bounding box center [72, 271] width 56 height 56
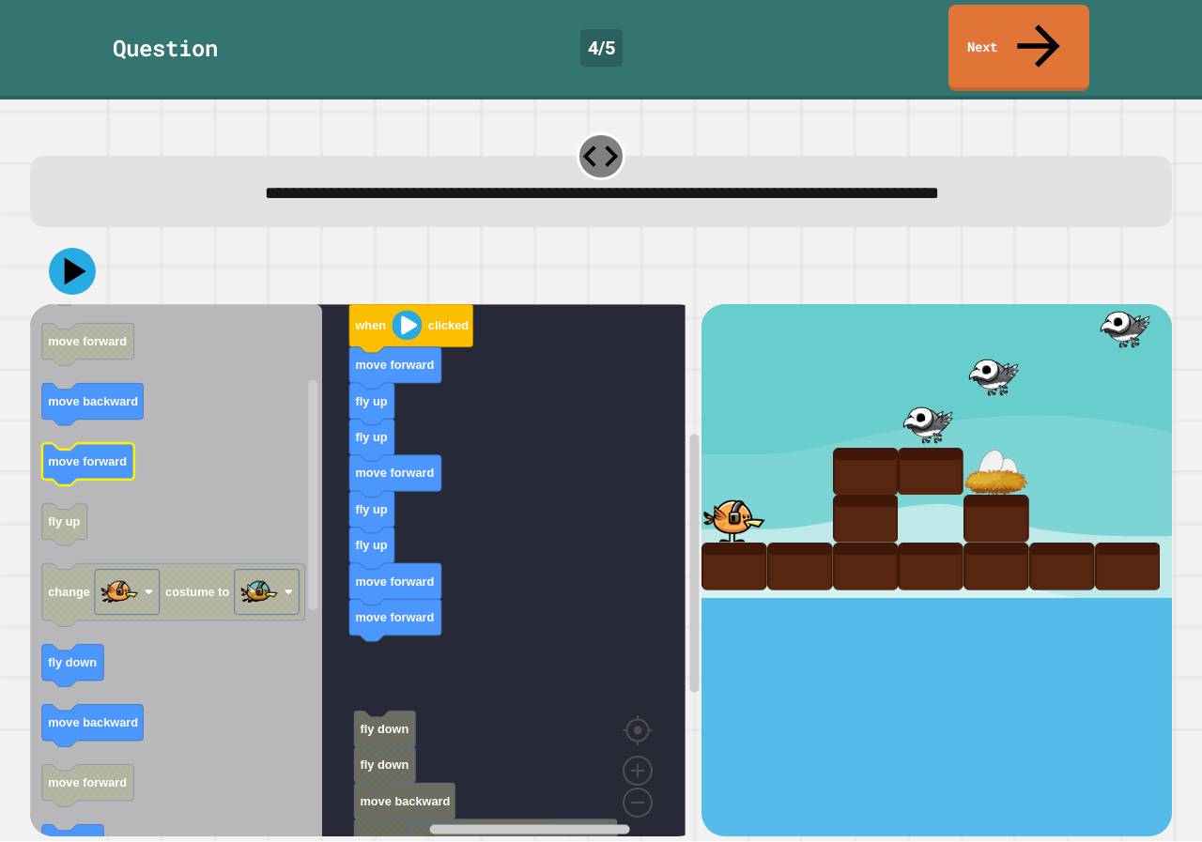
click at [92, 405] on icon "when clicked fly down fly up move forward move backward move forward fly up cha…" at bounding box center [176, 577] width 292 height 546
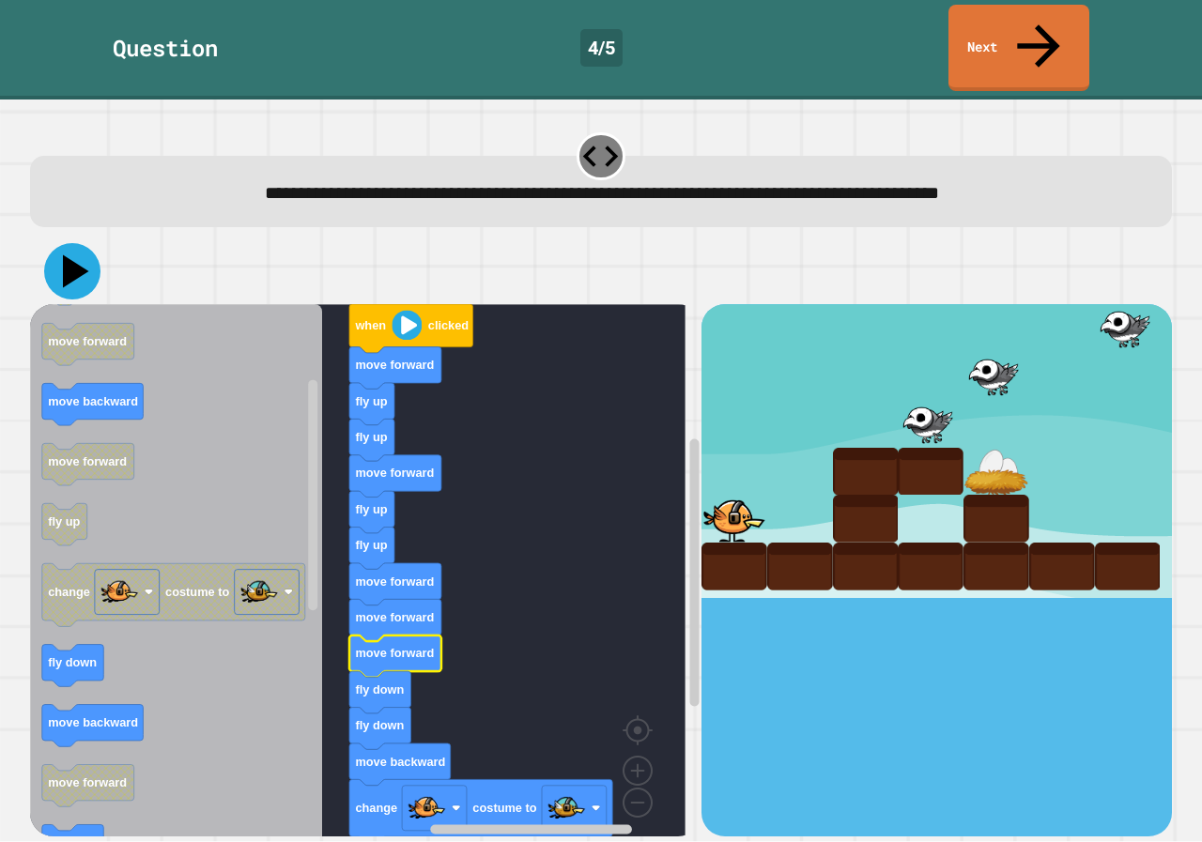
click at [73, 243] on icon at bounding box center [72, 271] width 56 height 56
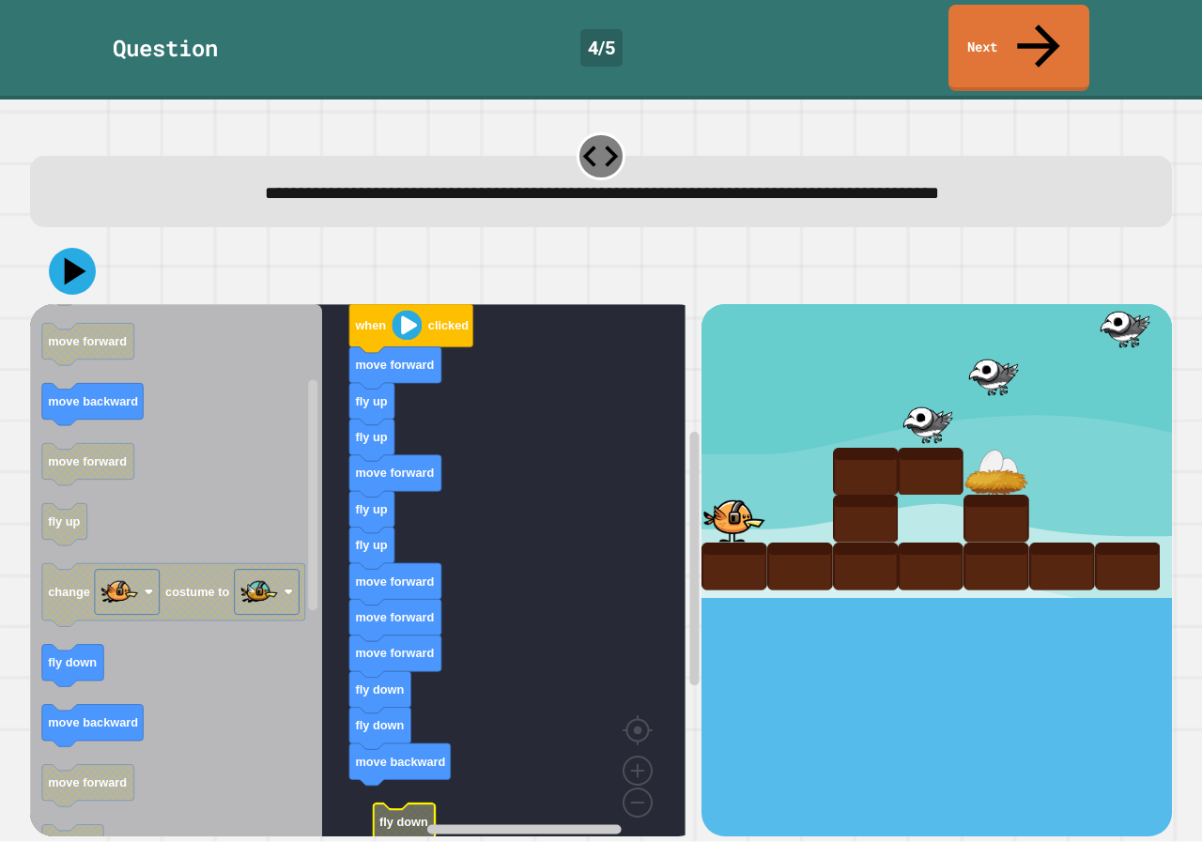
click at [391, 770] on g "when clicked move forward fly up fly up move forward fly up fly up move forward…" at bounding box center [371, 603] width 683 height 599
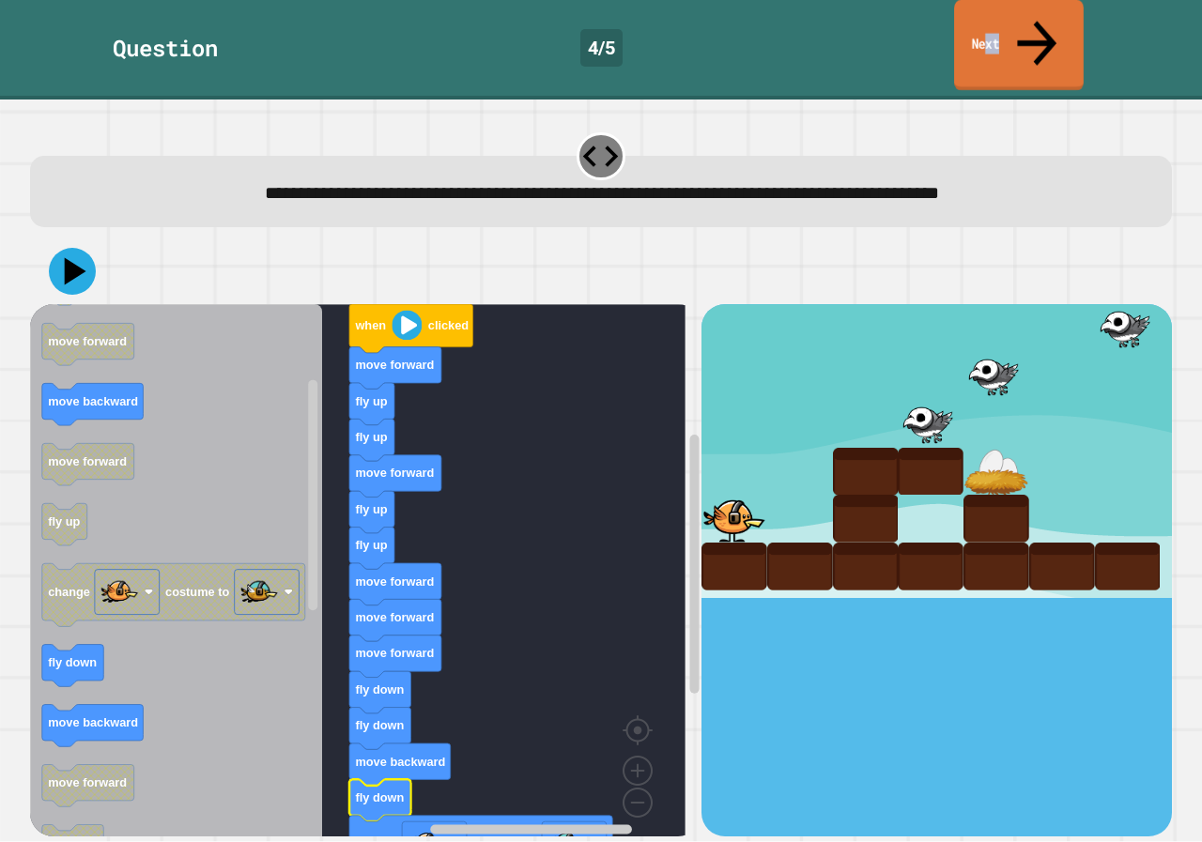
click at [1002, 38] on link "Next" at bounding box center [1019, 45] width 130 height 91
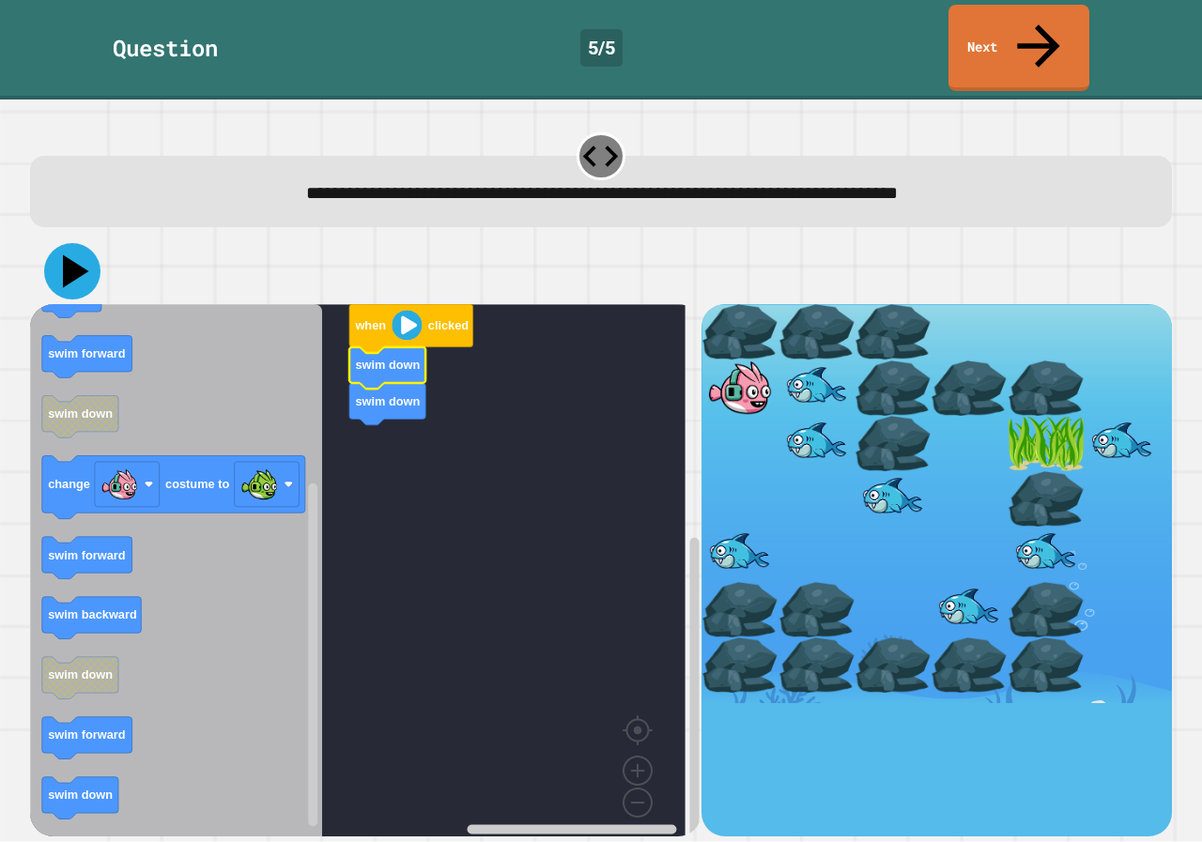
click at [61, 243] on icon at bounding box center [72, 271] width 56 height 56
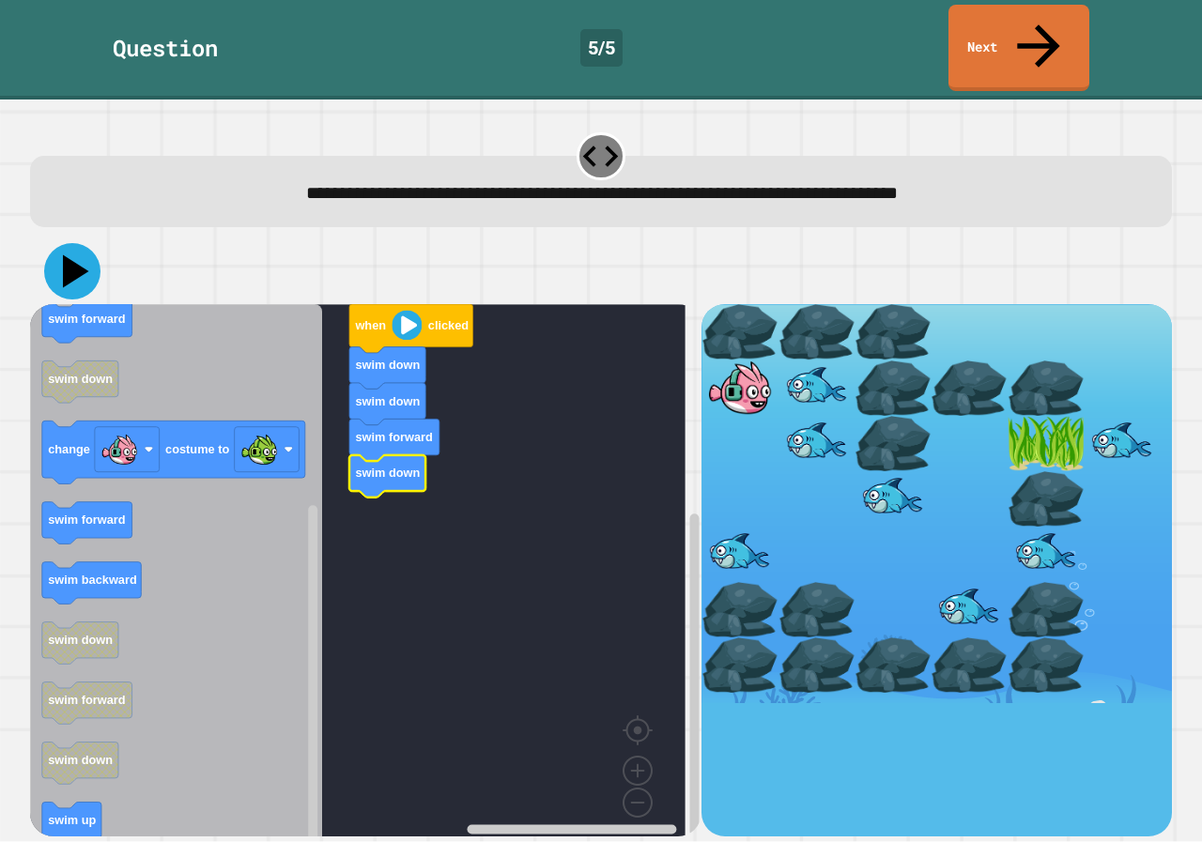
click at [74, 255] on icon at bounding box center [76, 271] width 26 height 33
click at [75, 255] on icon at bounding box center [76, 271] width 26 height 33
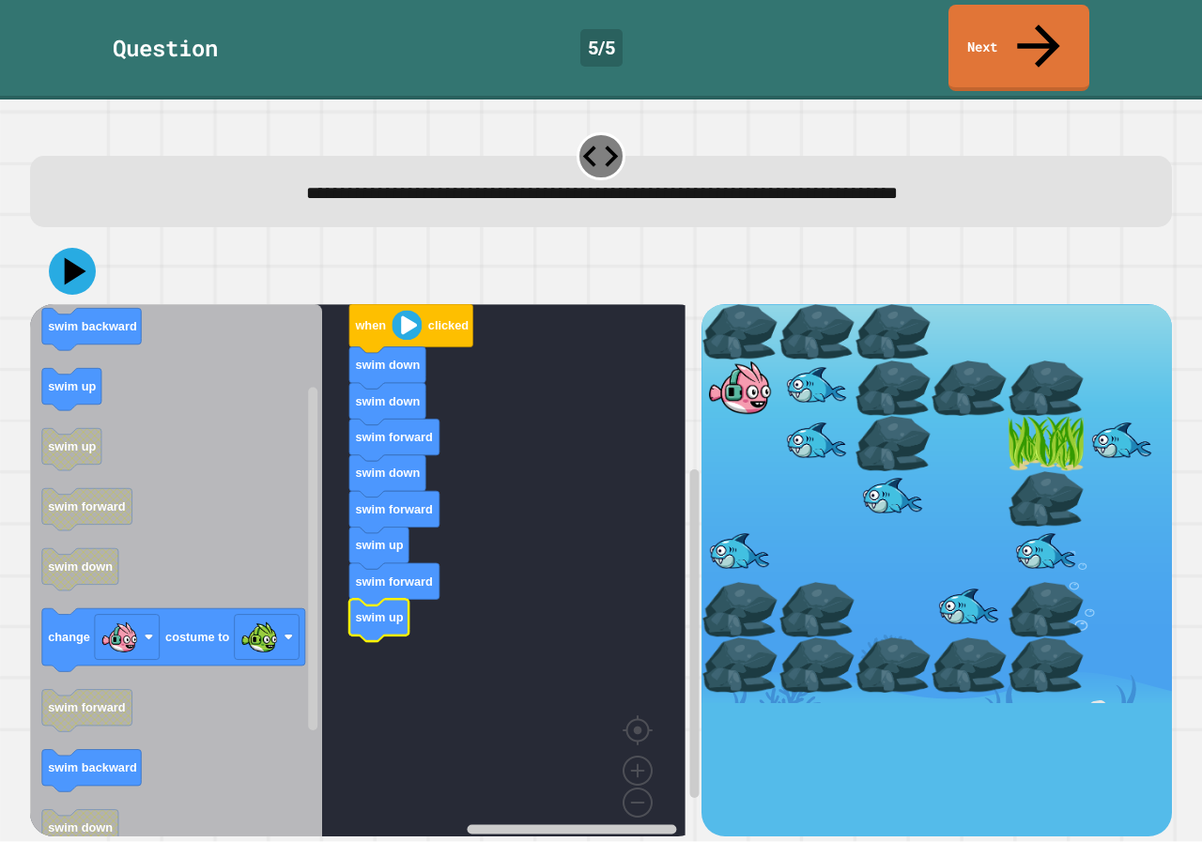
click at [108, 326] on icon "Blockly Workspace" at bounding box center [176, 577] width 292 height 546
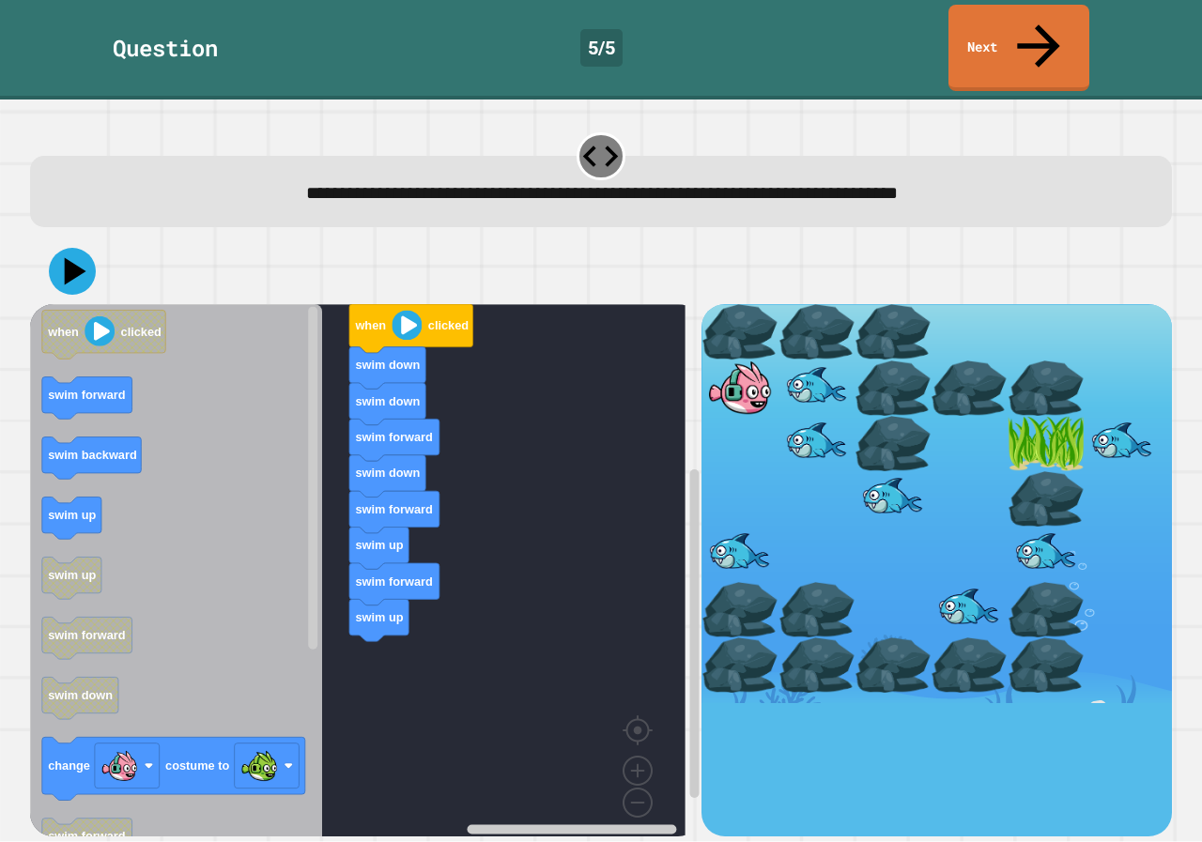
click at [299, 539] on icon "when clicked swim forward swim backward swim up swim up swim forward swim down …" at bounding box center [176, 577] width 292 height 546
click at [87, 243] on icon at bounding box center [72, 271] width 56 height 56
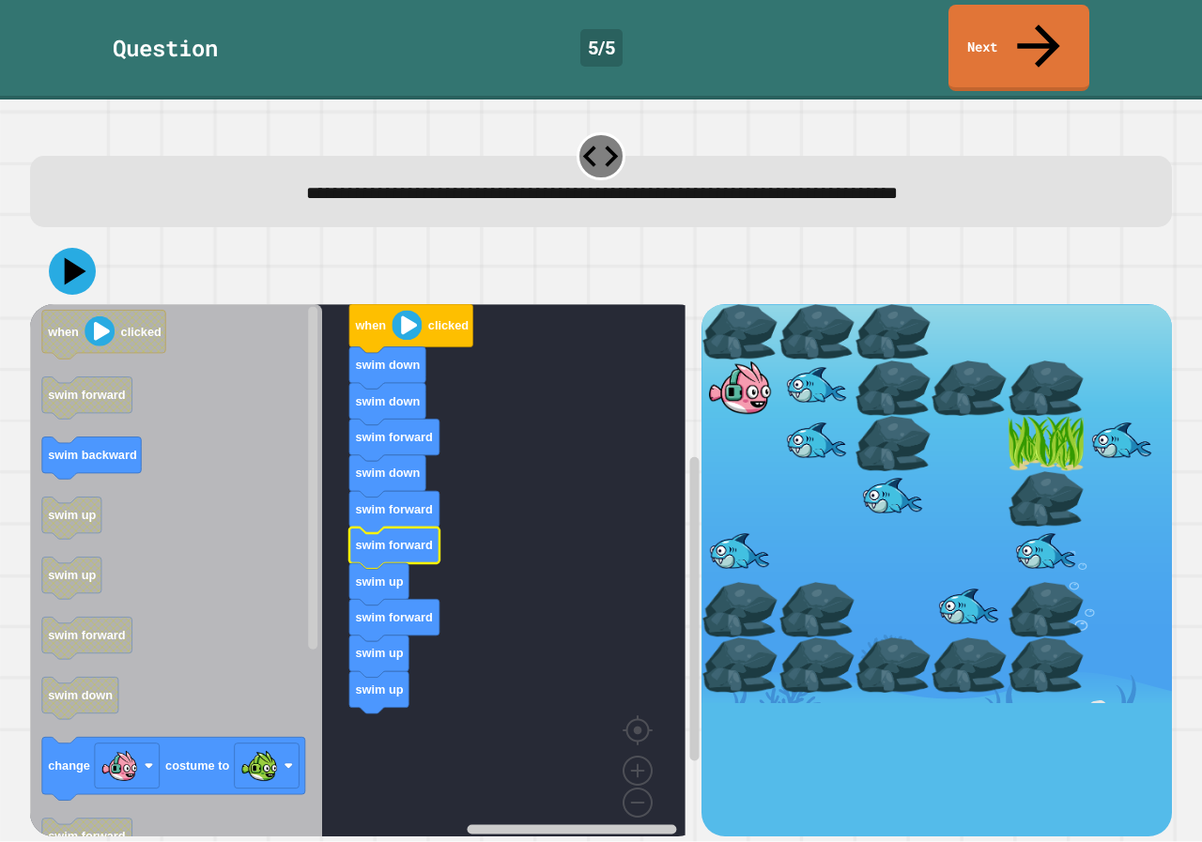
click at [77, 238] on div at bounding box center [601, 271] width 1142 height 66
click at [75, 238] on div at bounding box center [601, 271] width 1142 height 66
click at [93, 243] on icon at bounding box center [72, 271] width 56 height 56
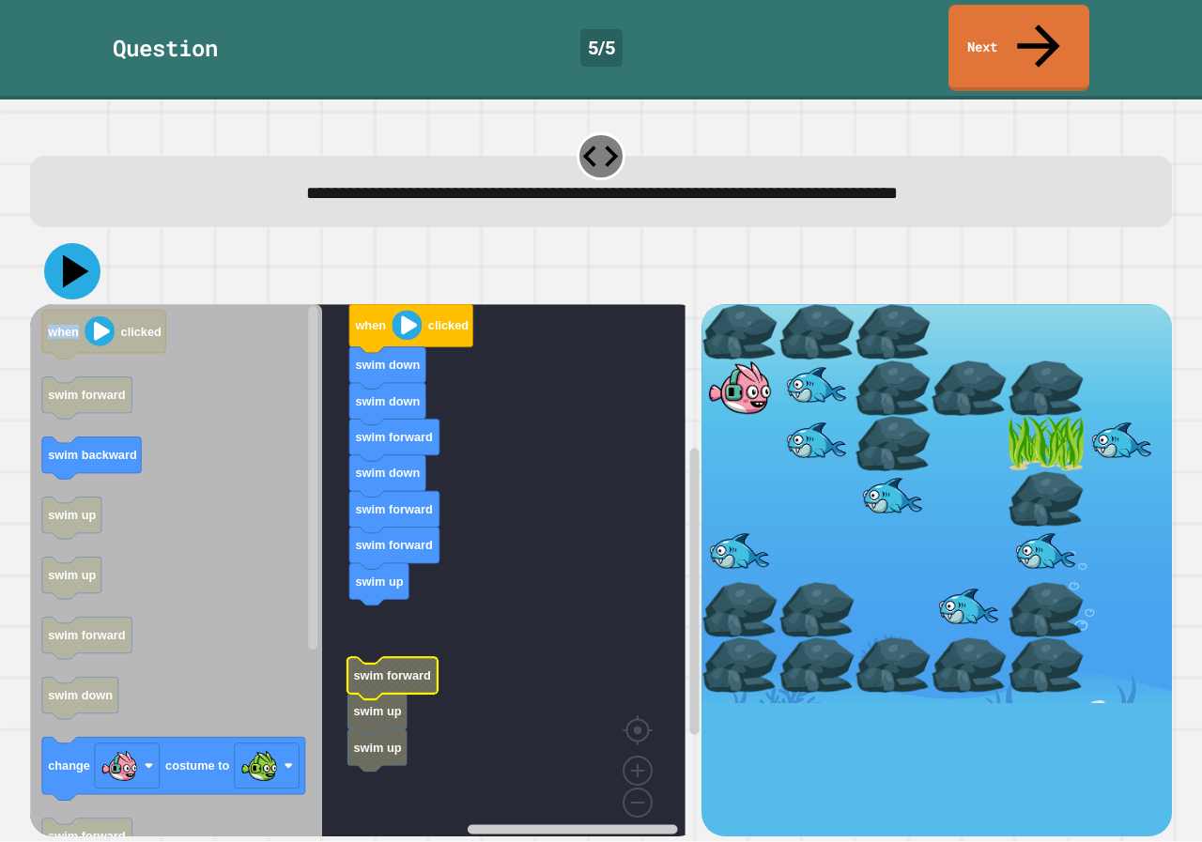
click at [76, 255] on icon at bounding box center [76, 271] width 26 height 33
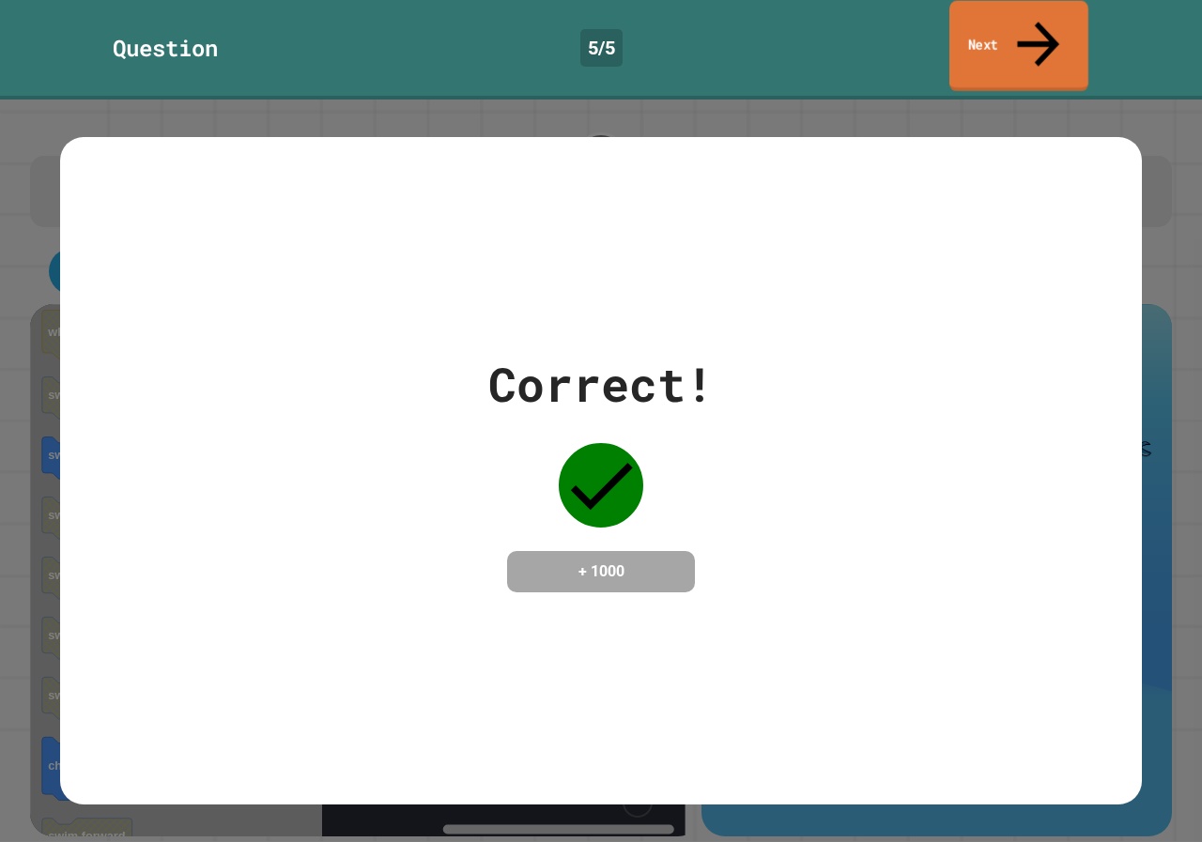
click at [1017, 27] on link "Next" at bounding box center [1018, 46] width 139 height 91
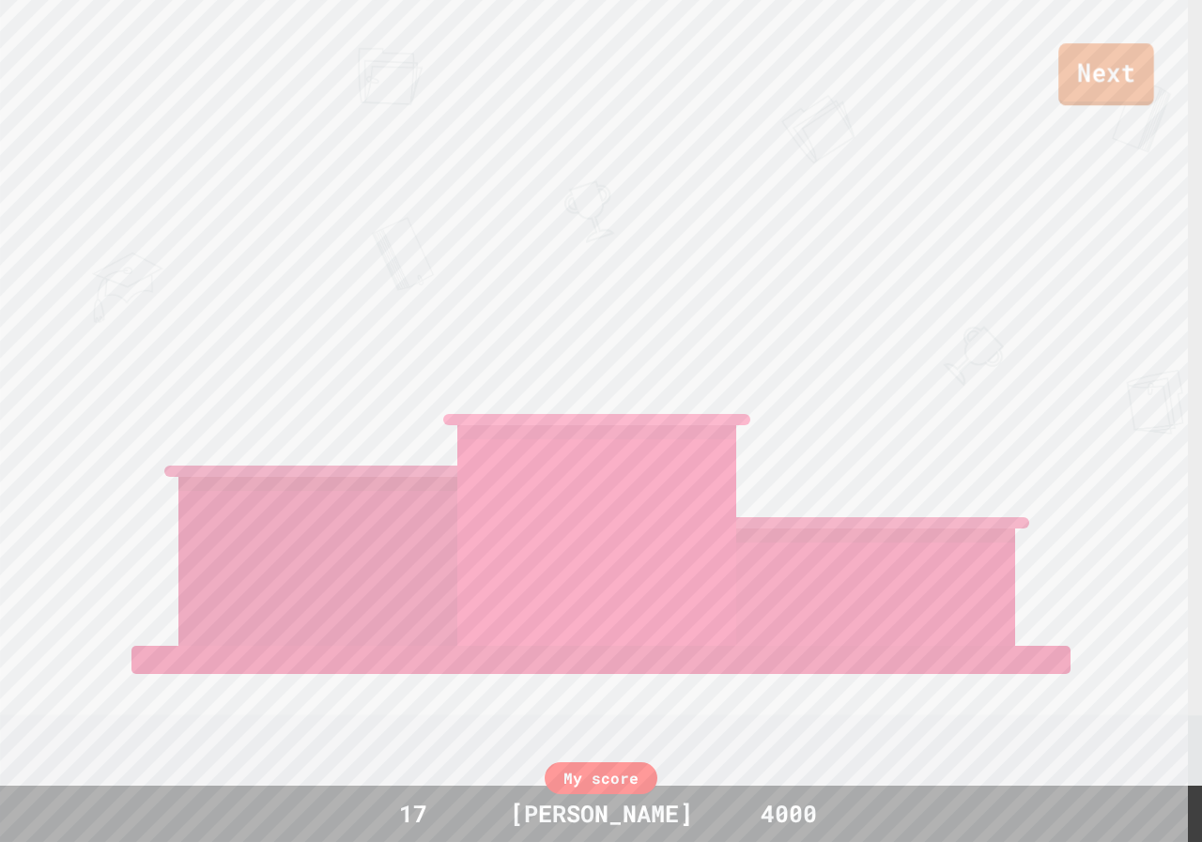
click at [1076, 94] on link "Next" at bounding box center [1106, 74] width 96 height 62
